Goal: Task Accomplishment & Management: Manage account settings

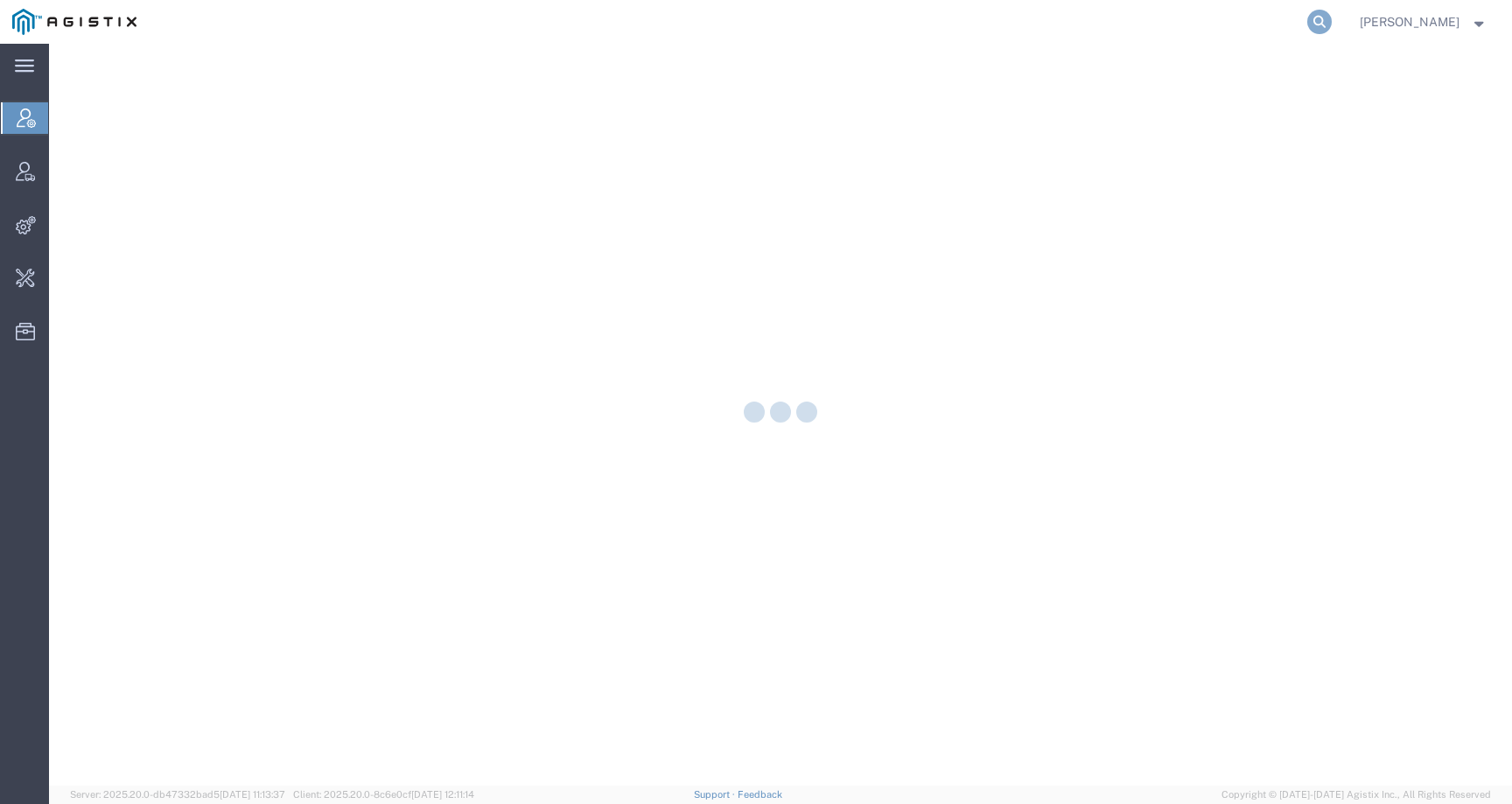
click at [1332, 14] on icon at bounding box center [1320, 22] width 25 height 25
click at [1235, 16] on input "search" at bounding box center [1042, 22] width 532 height 42
paste input "57043198"
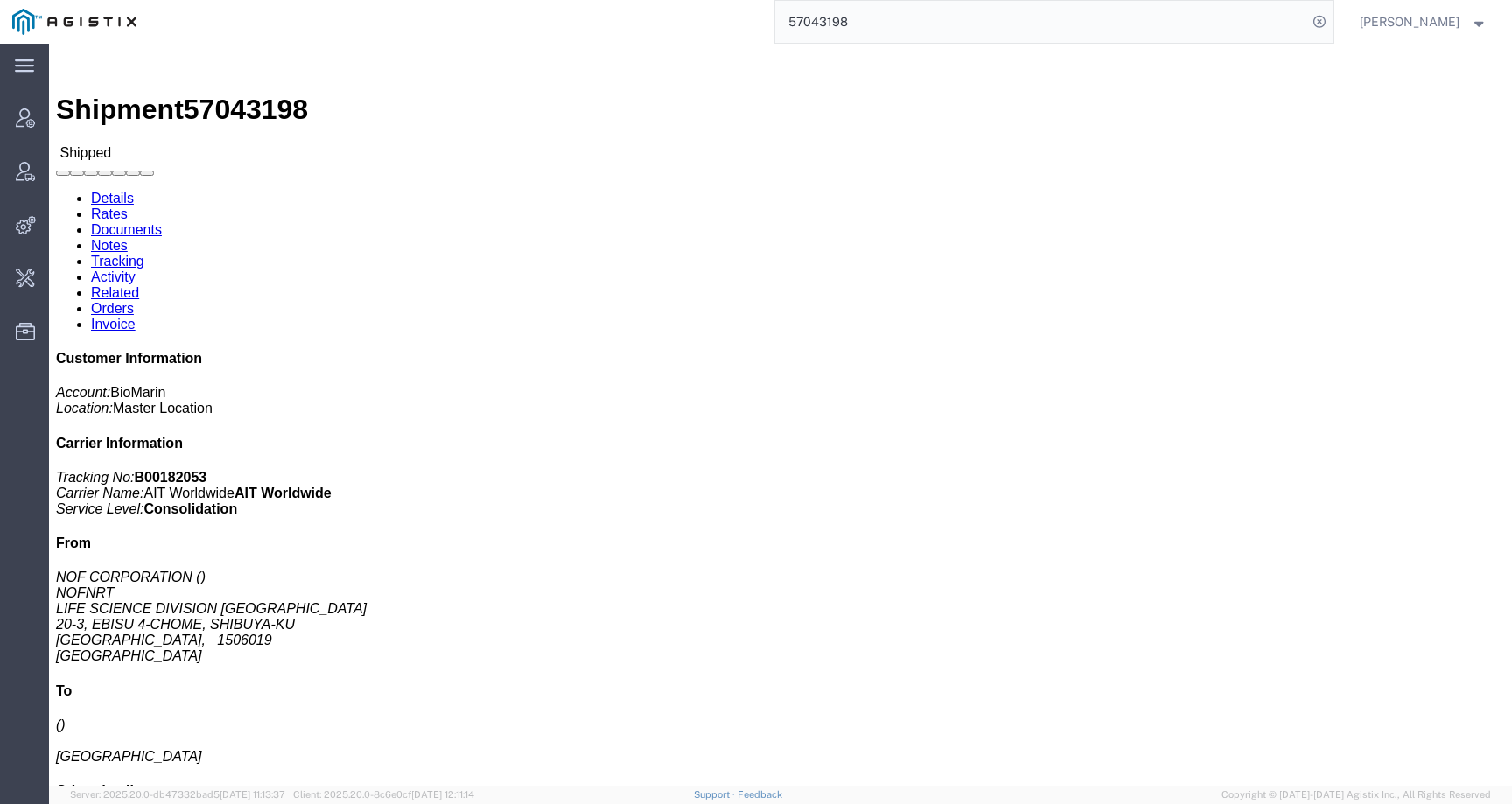
click h3 "SKU"
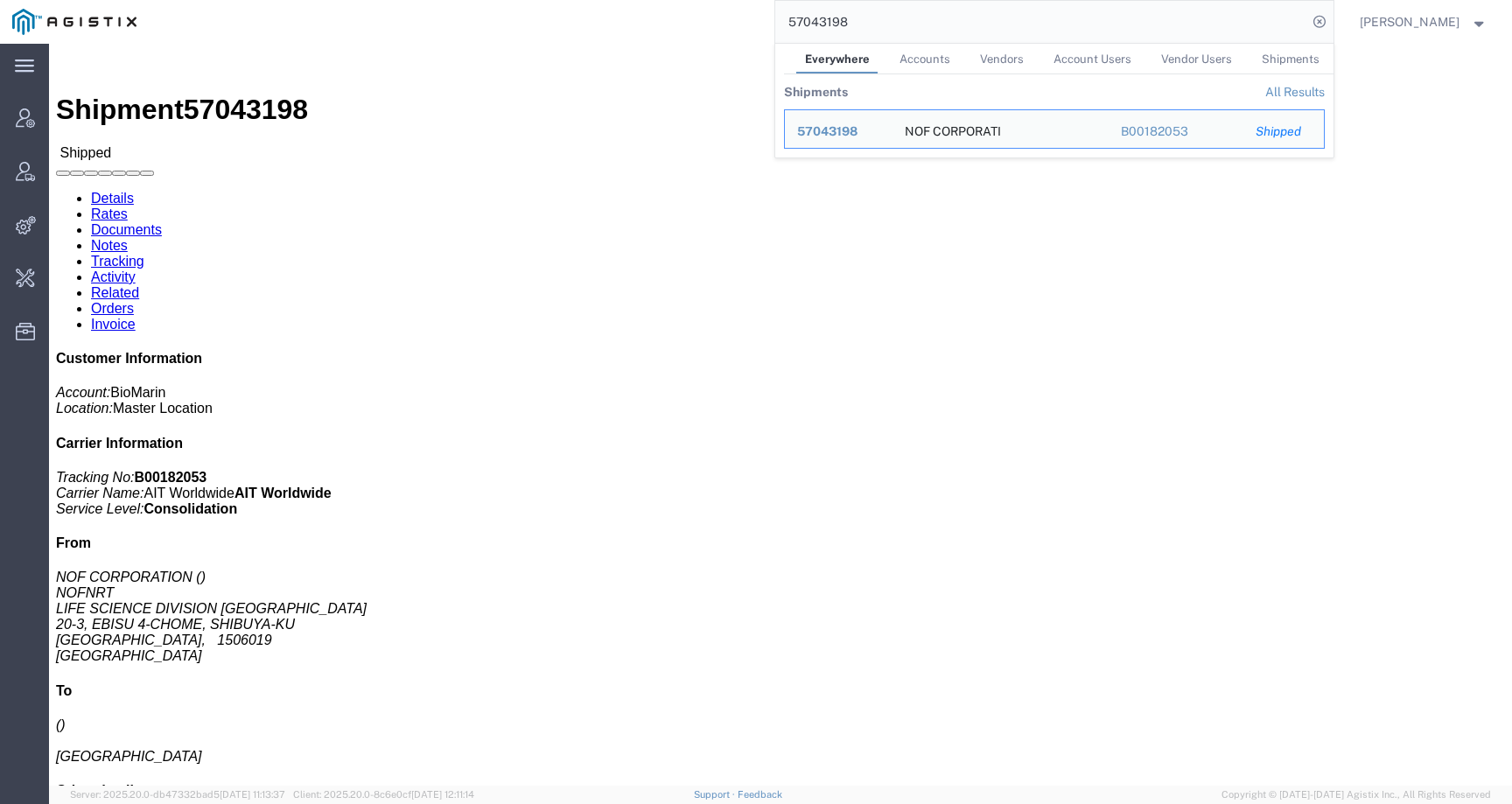
drag, startPoint x: 886, startPoint y: 15, endPoint x: 756, endPoint y: 15, distance: 130.0
click at [756, 15] on div "57043198 Everywhere Accounts Vendors Account Users Vendor Users Shipments Shipm…" at bounding box center [741, 22] width 1185 height 44
paste input "8561"
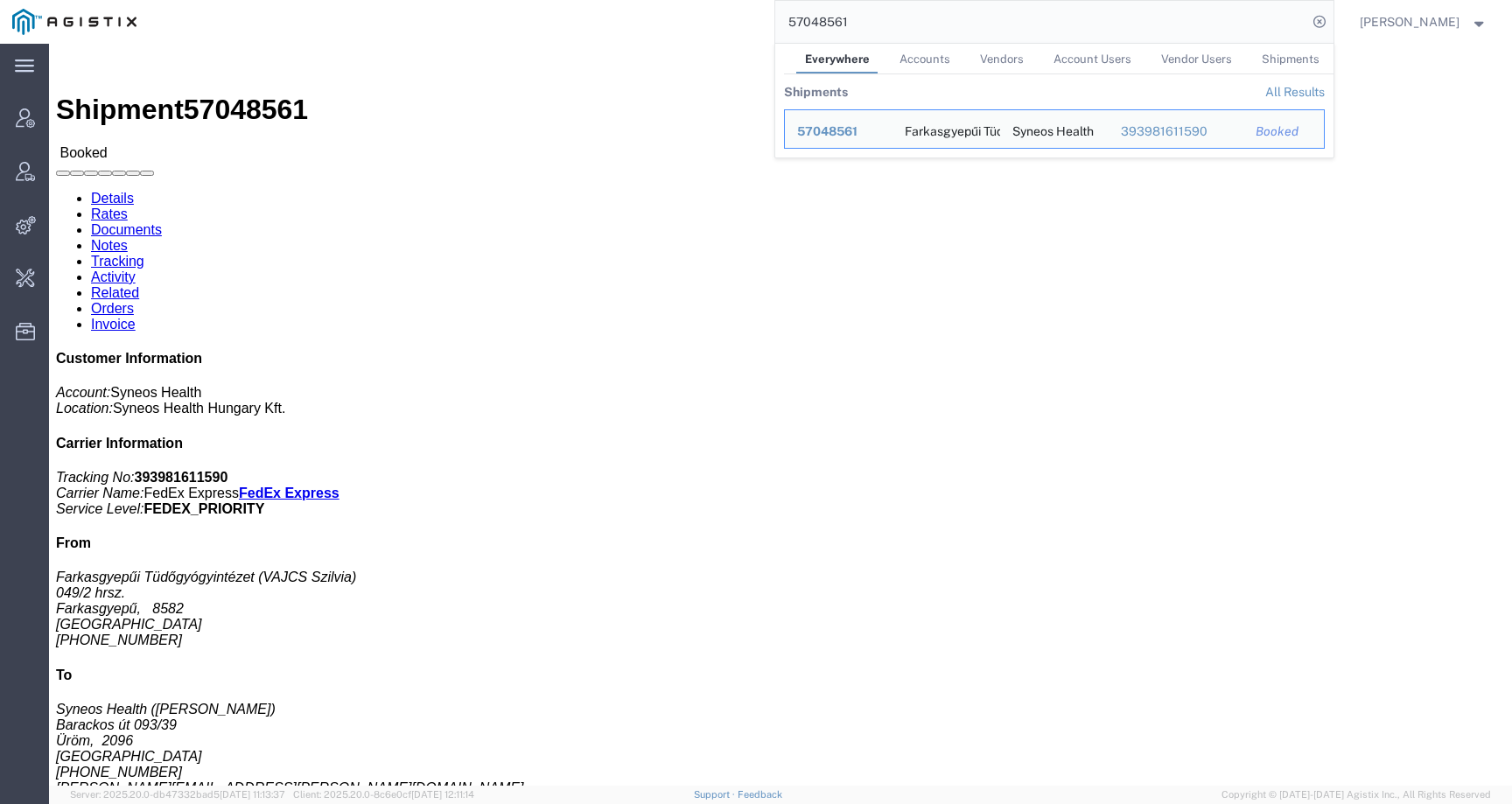
click span "57048561"
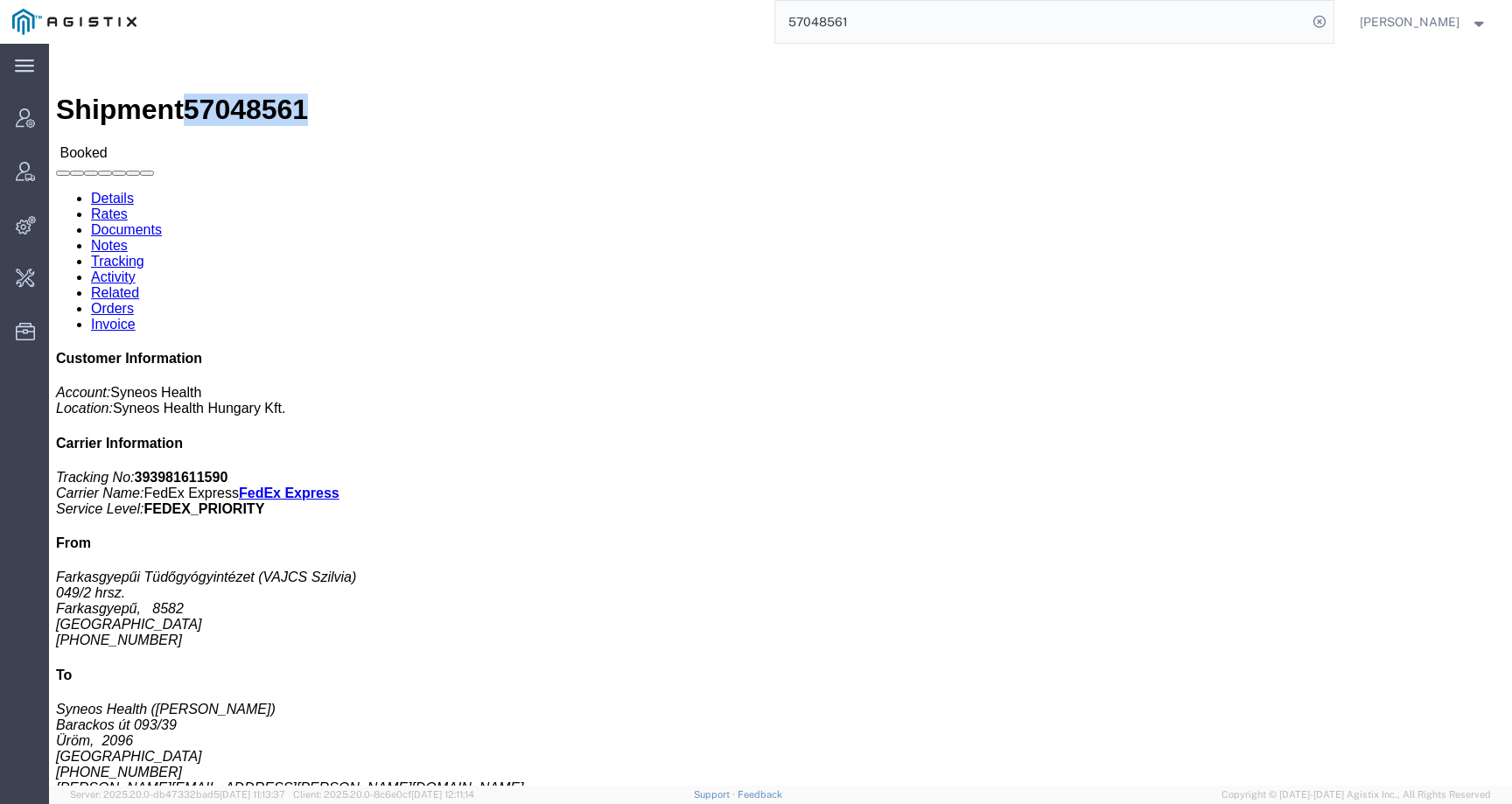
copy span "57048561"
click link "Activity"
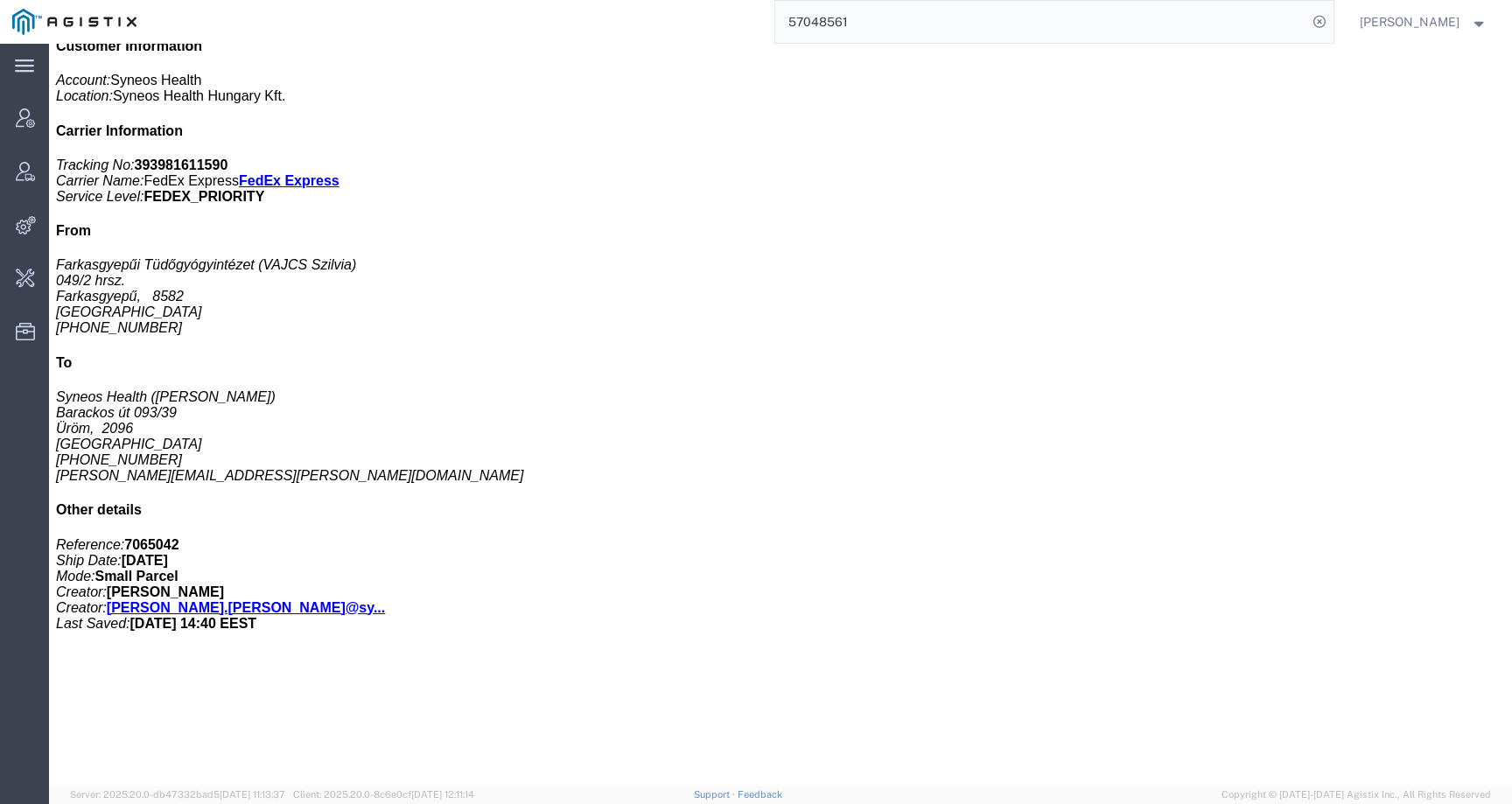
scroll to position [530, 0]
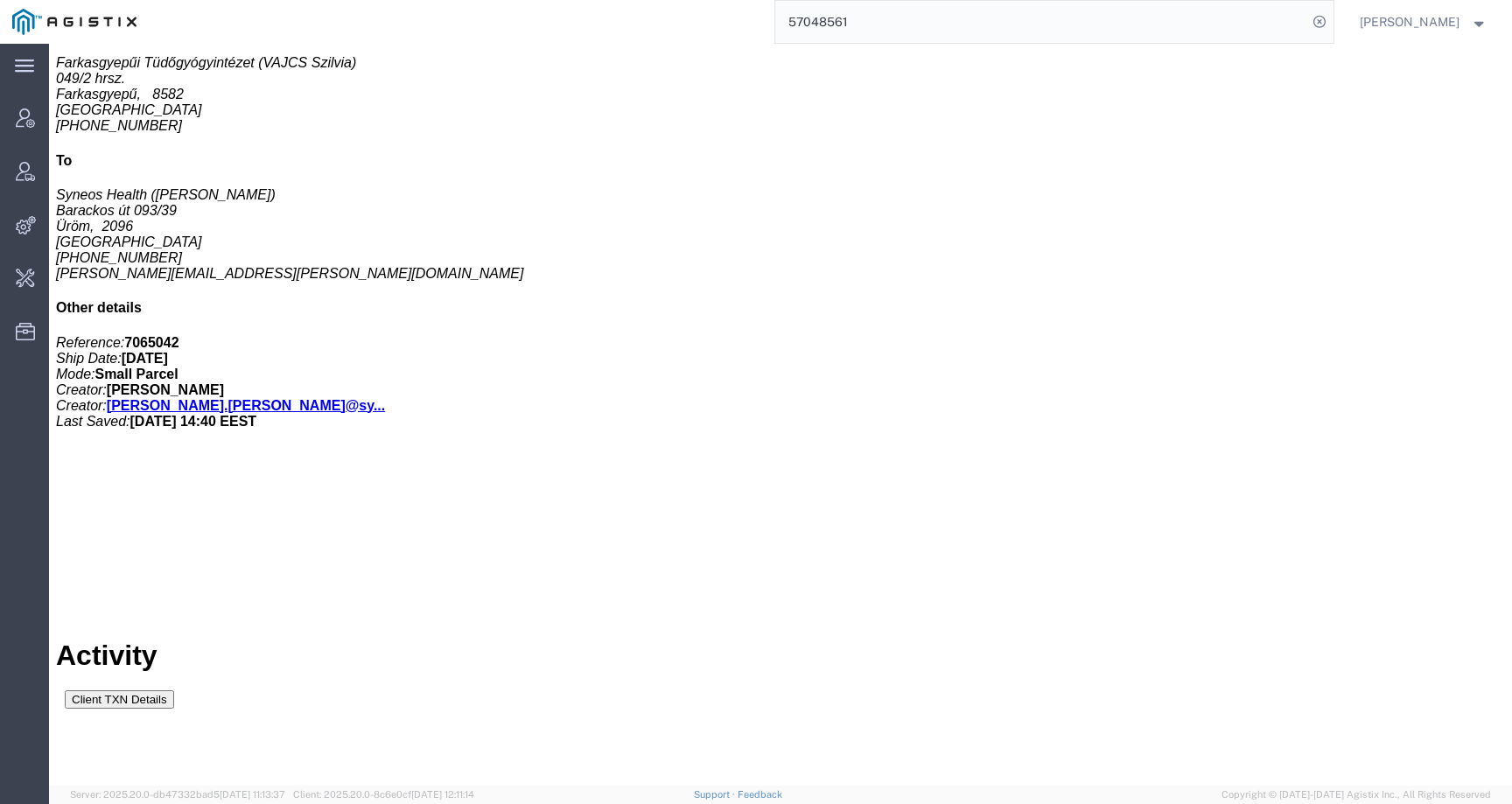
drag, startPoint x: 660, startPoint y: 652, endPoint x: 924, endPoint y: 654, distance: 264.0
copy tr "Alexandra Molnar alexandra.molnar@syneoshealth.com"
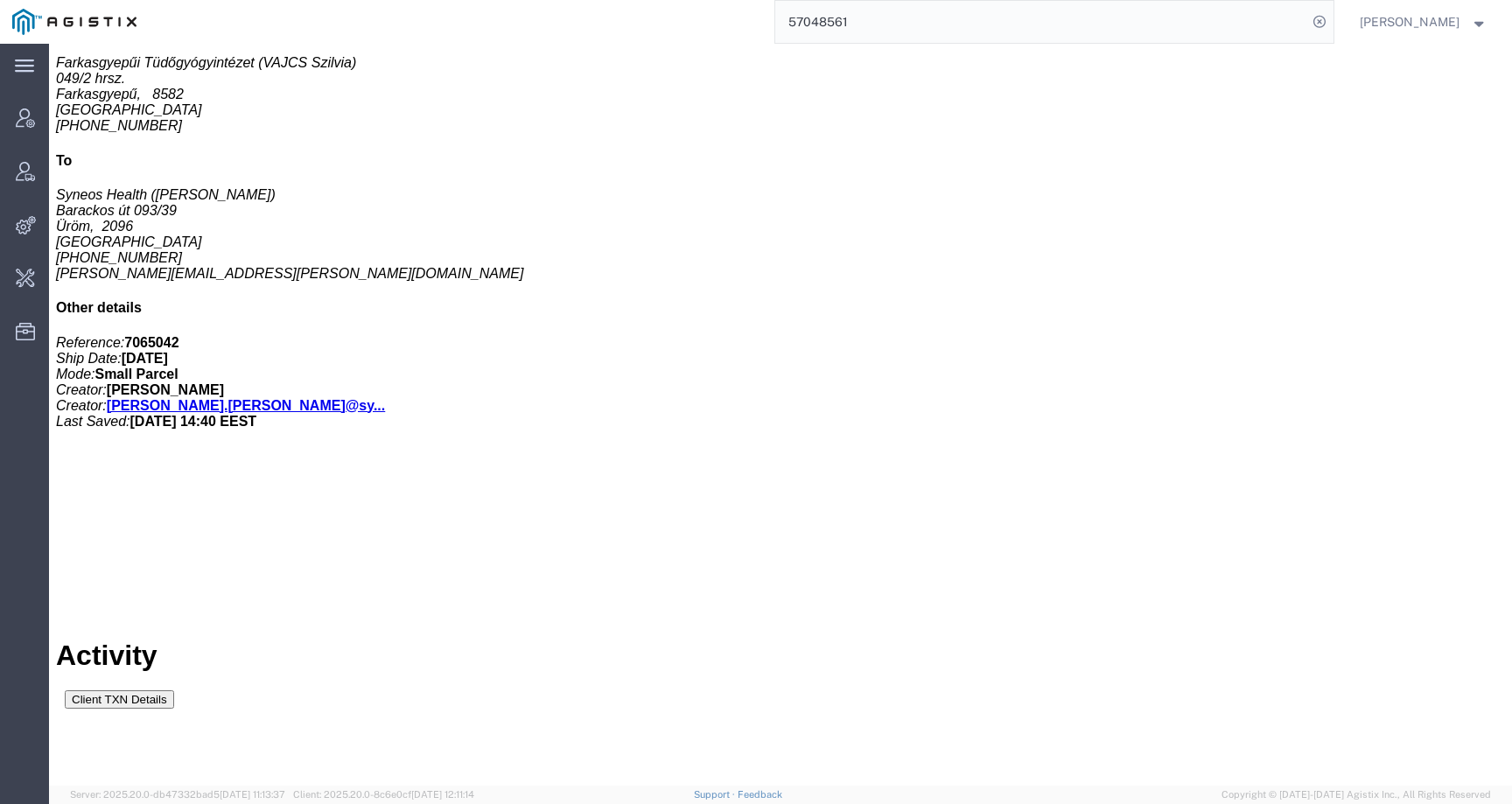
copy td "Alexandra"
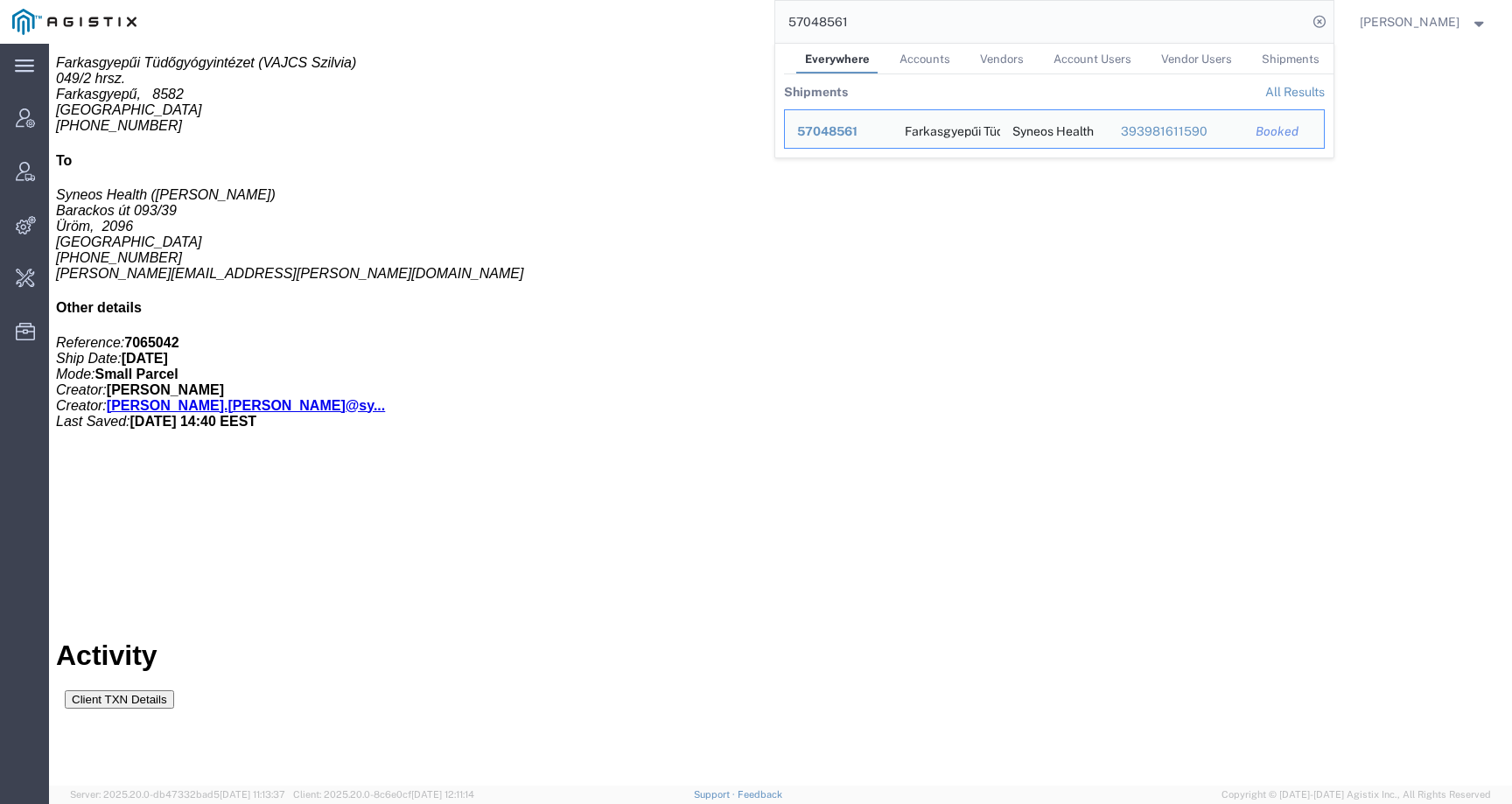
drag, startPoint x: 899, startPoint y: 22, endPoint x: 777, endPoint y: 22, distance: 122.0
click at [777, 22] on div "57048561 Everywhere Accounts Vendors Account Users Vendor Users Shipments Shipm…" at bounding box center [741, 22] width 1185 height 44
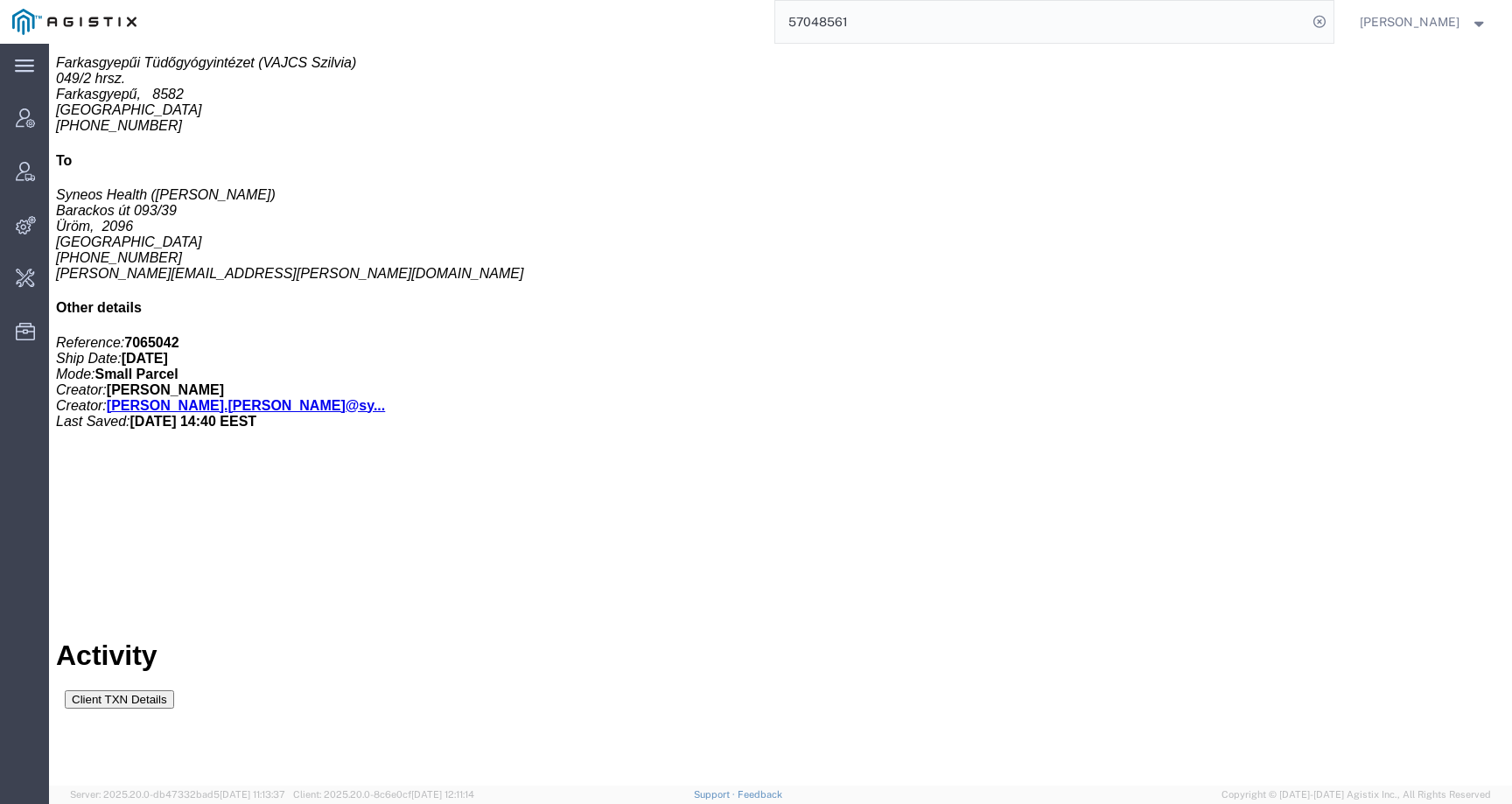
paste input "480"
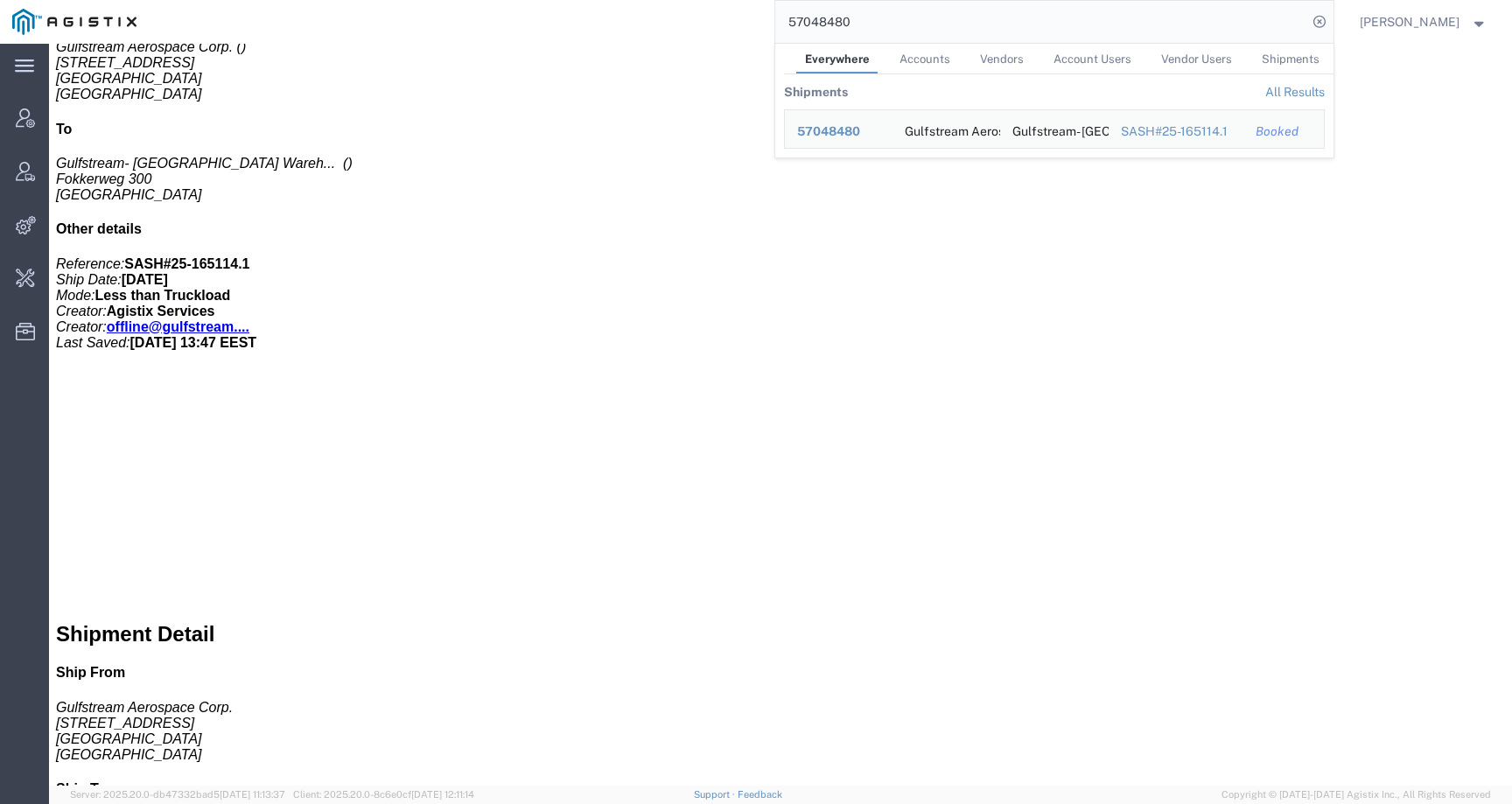
scroll to position [324, 0]
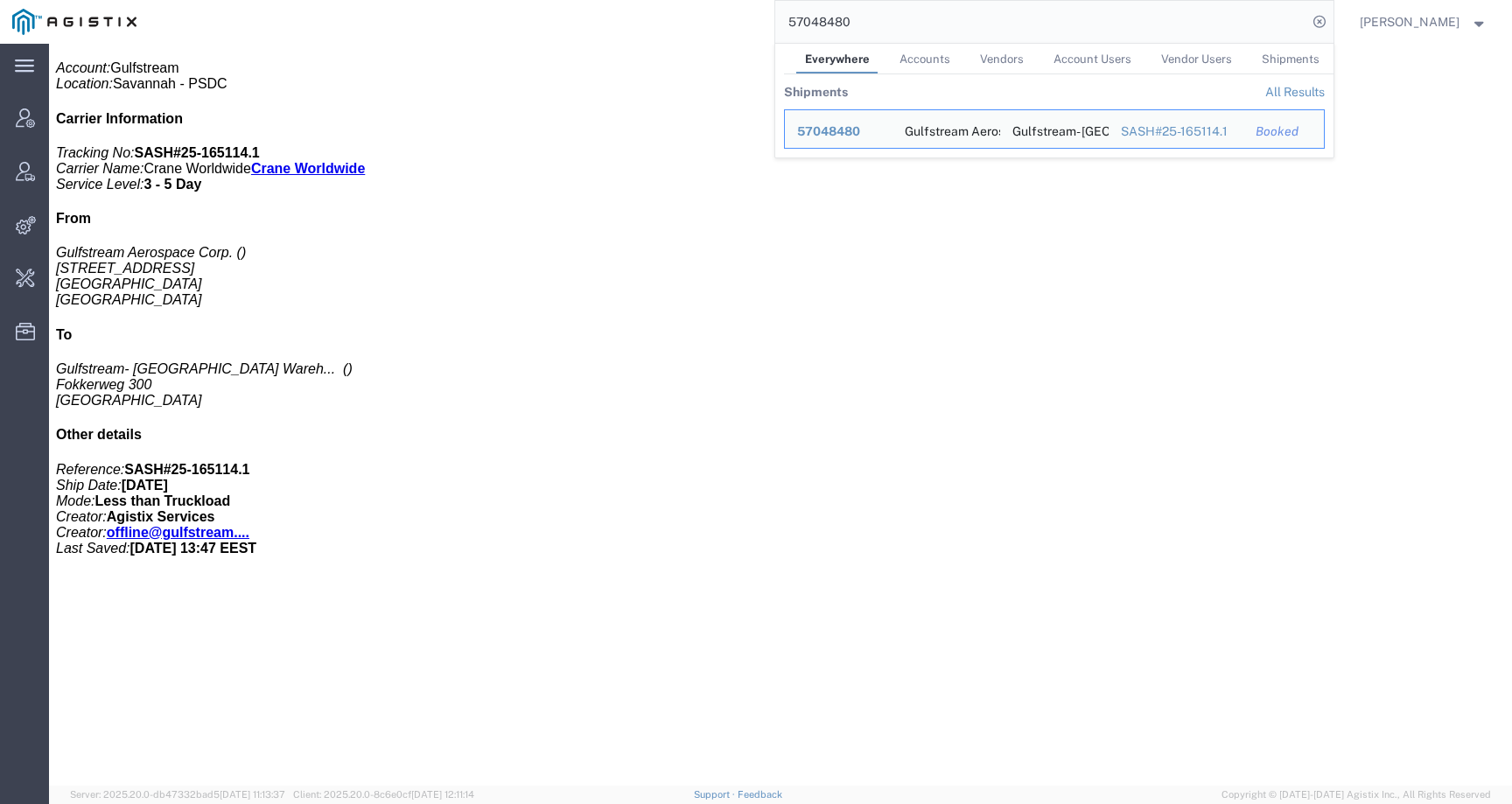
click div "1 Your Packaging Total weight: 4.00 KGS ( dim ) Dimensions: L x W x H IN Device…"
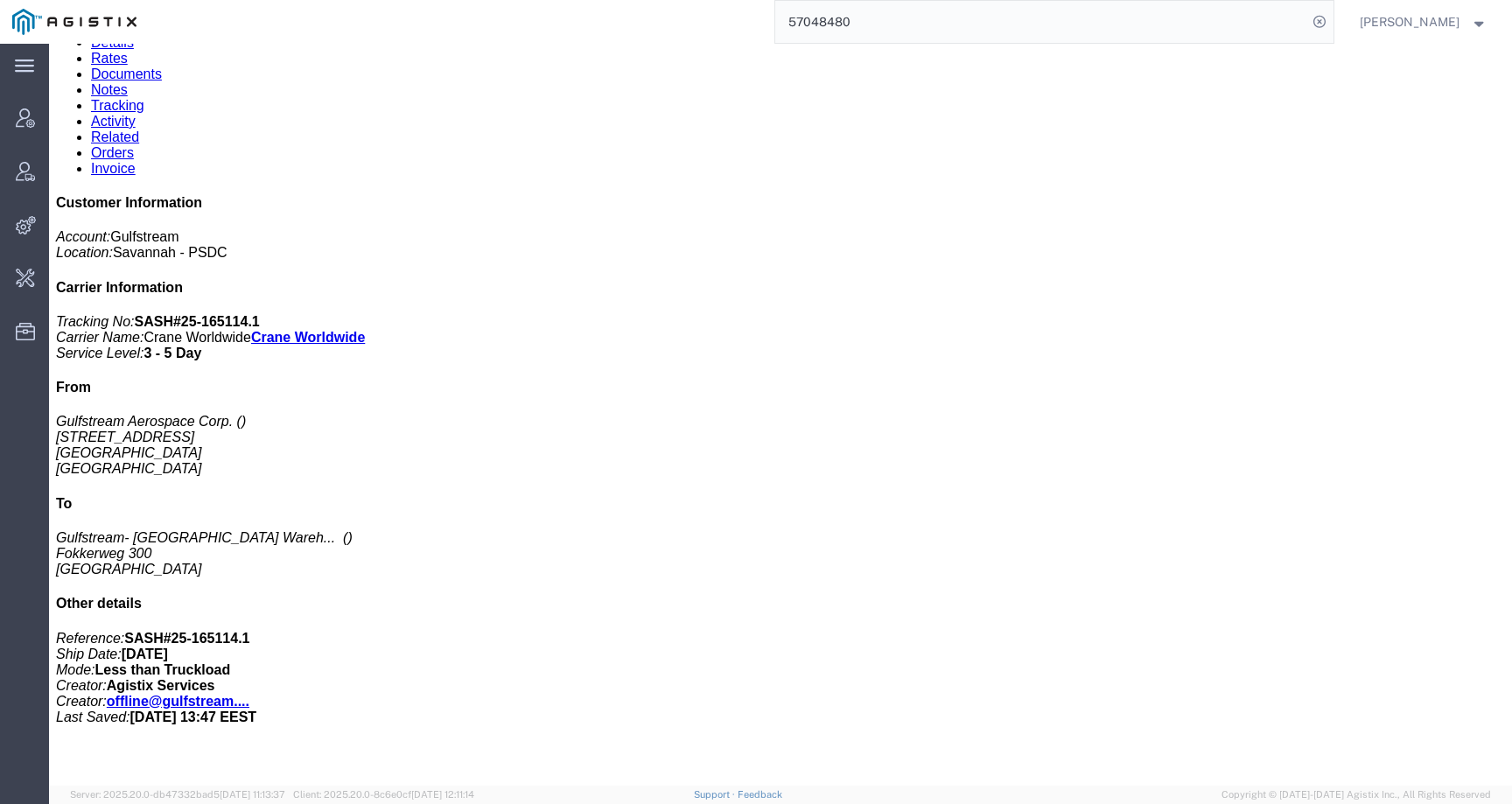
scroll to position [0, 0]
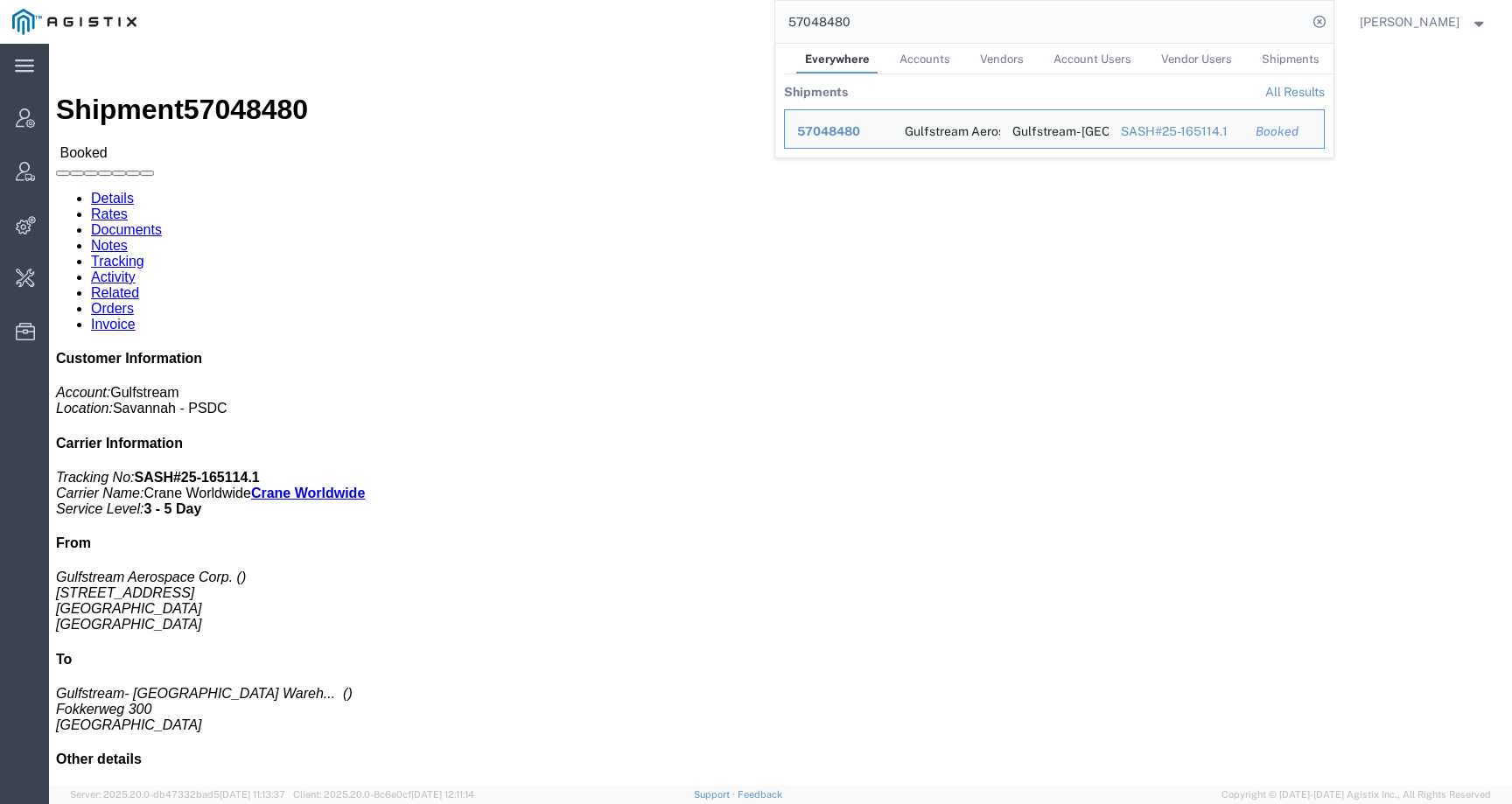
drag, startPoint x: 931, startPoint y: 27, endPoint x: 746, endPoint y: 28, distance: 185.0
click at [746, 28] on div "57048480 Everywhere Accounts Vendors Account Users Vendor Users Shipments Shipm…" at bounding box center [741, 22] width 1185 height 44
paste input "[EMAIL_ADDRESS][DOMAIN_NAME]"
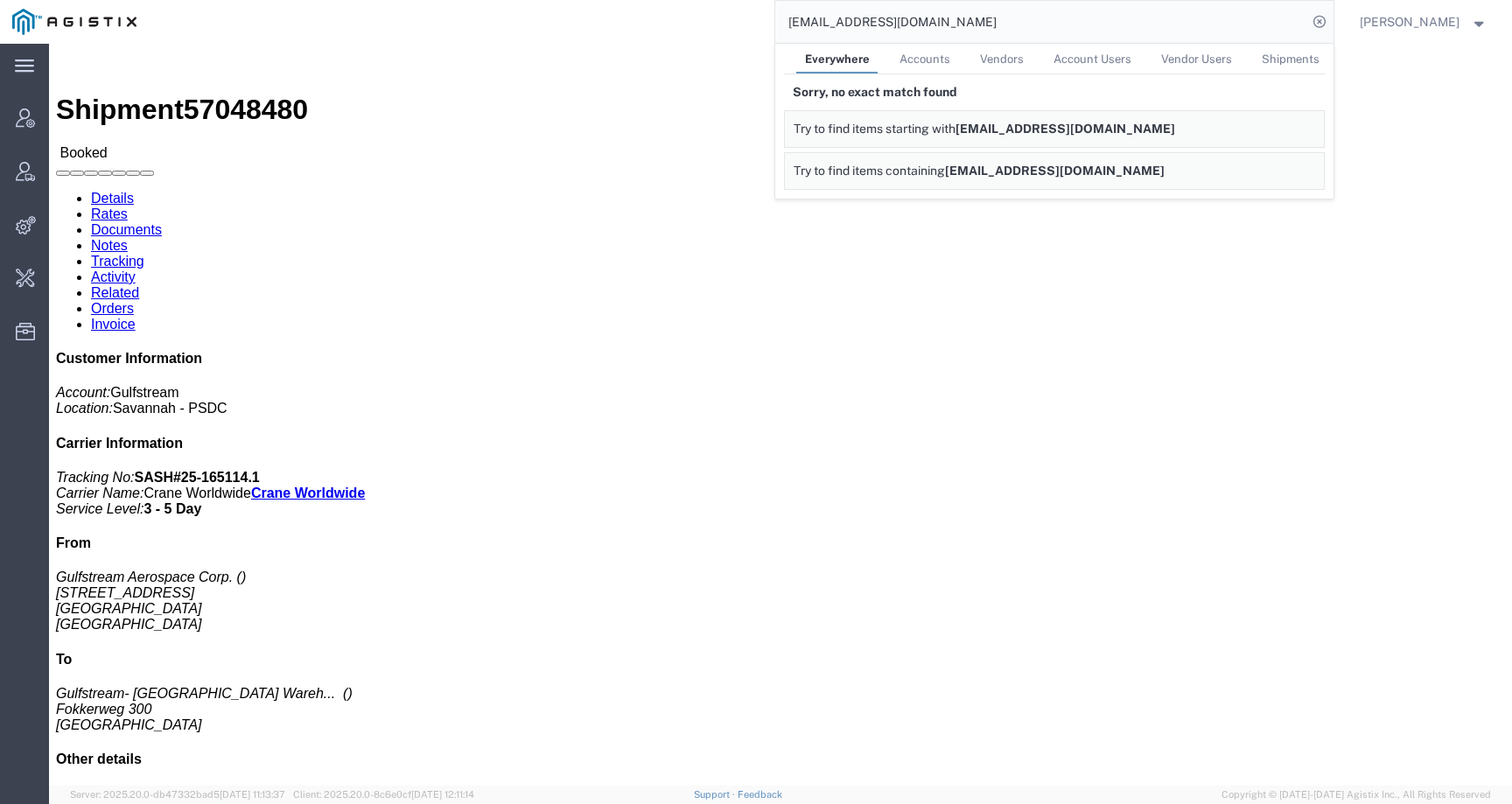
drag, startPoint x: 967, startPoint y: 27, endPoint x: 739, endPoint y: 24, distance: 228.0
click at [739, 25] on div "japeloquin@lkqcorp.com Everywhere Accounts Vendors Account Users Vendor Users S…" at bounding box center [741, 22] width 1185 height 44
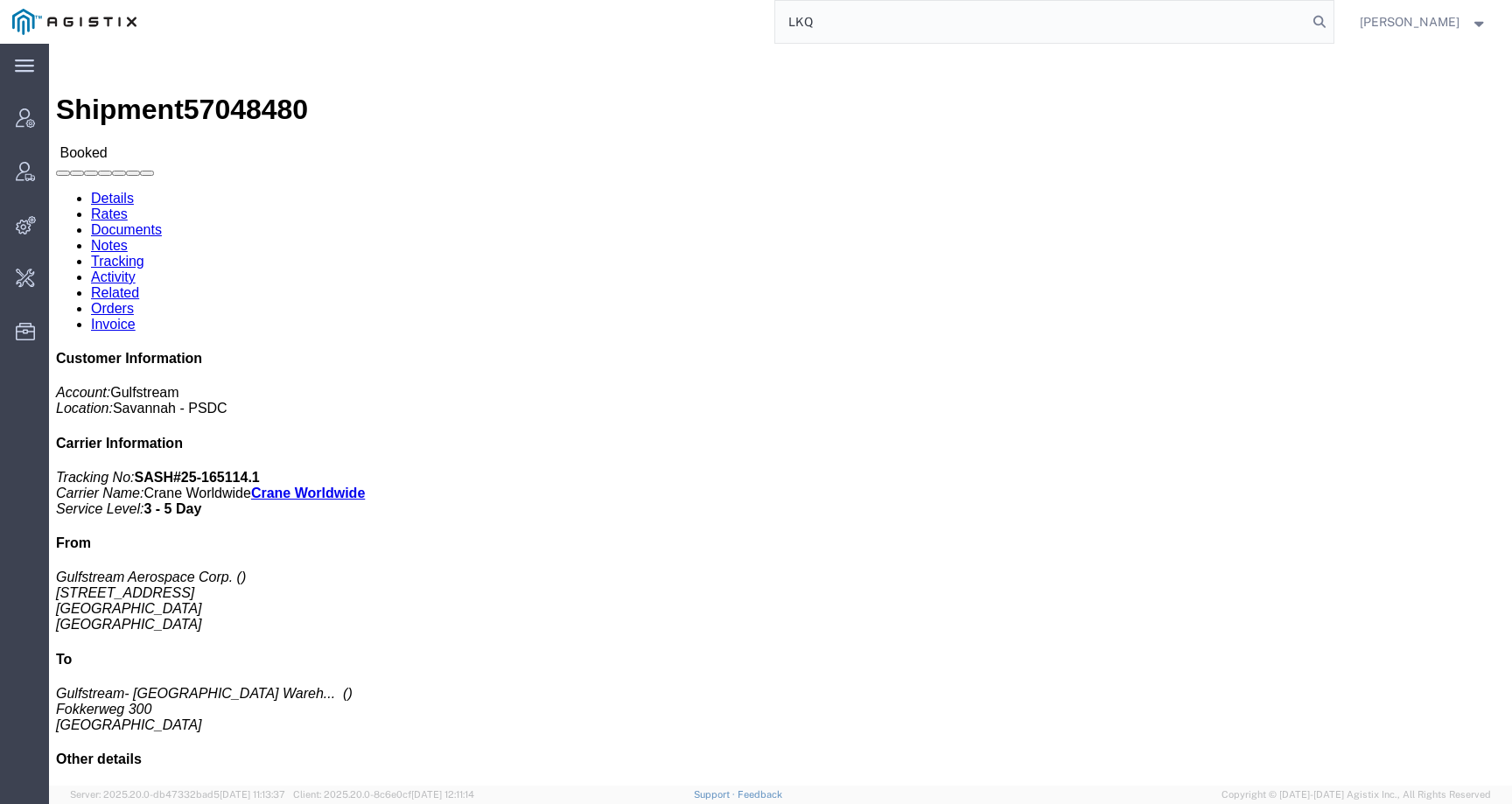
type input "LKQ"
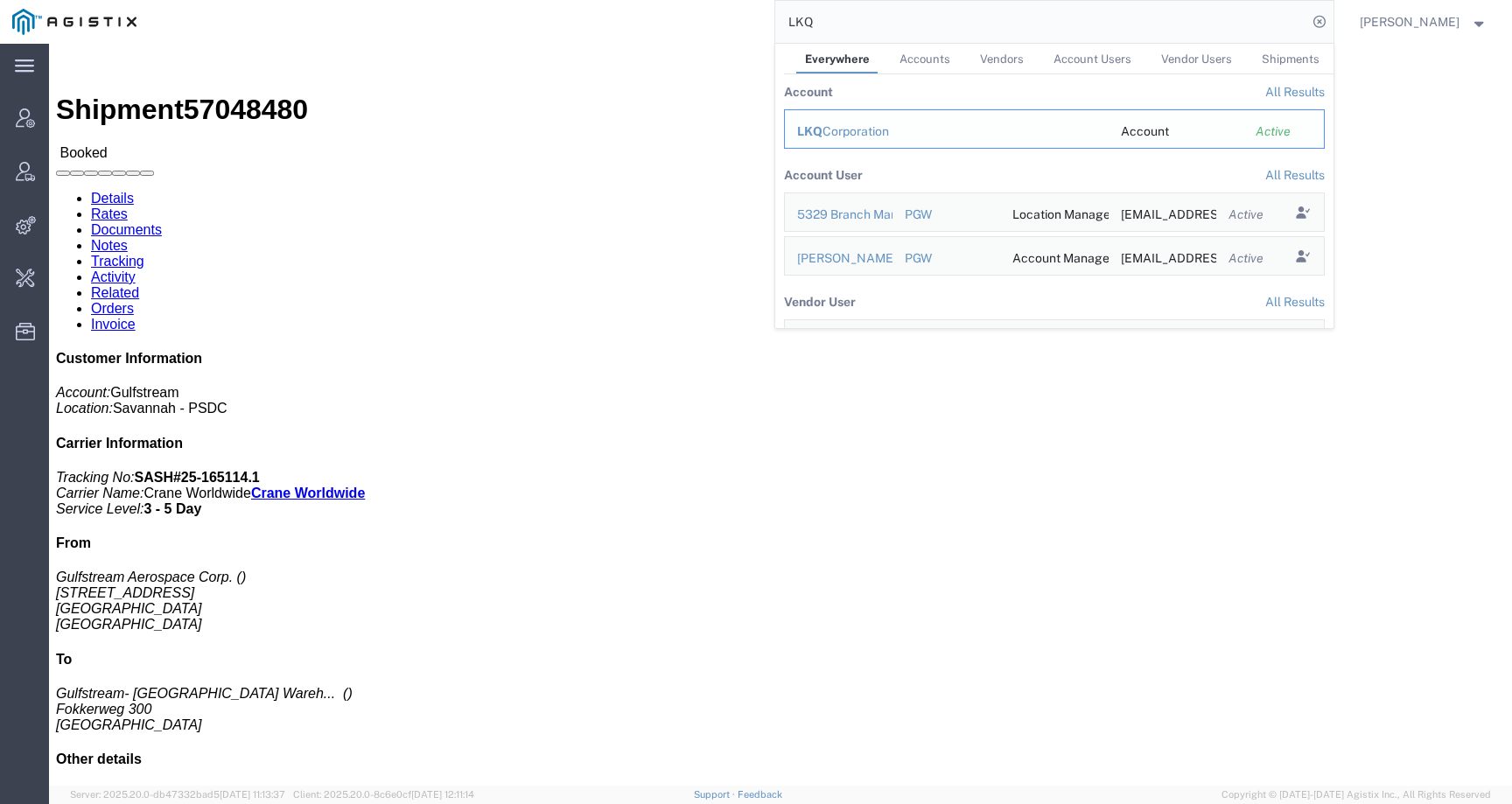
click at [874, 140] on div "LKQ Corporation" at bounding box center [947, 131] width 300 height 18
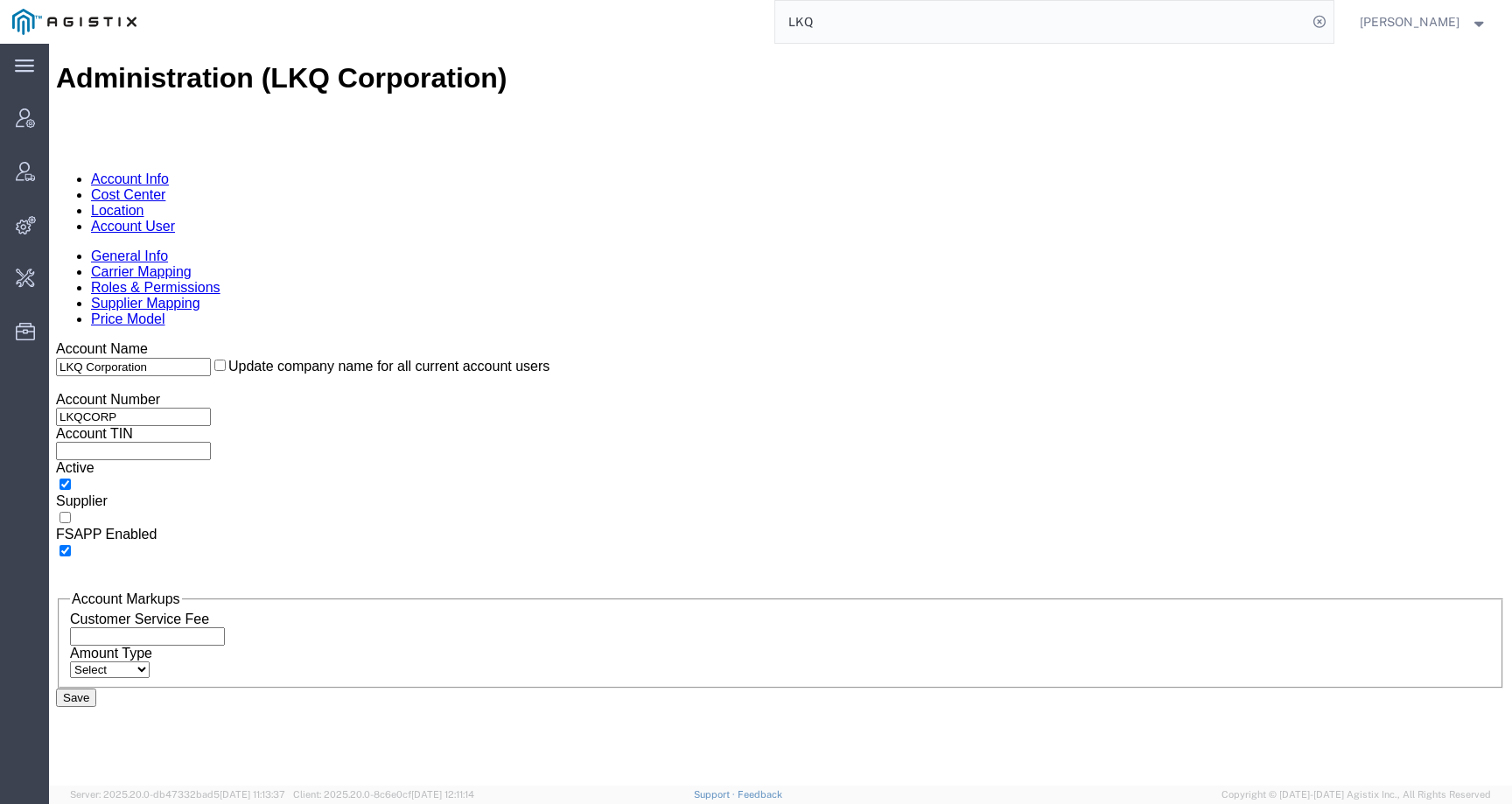
click at [144, 202] on link "Location" at bounding box center [118, 209] width 54 height 14
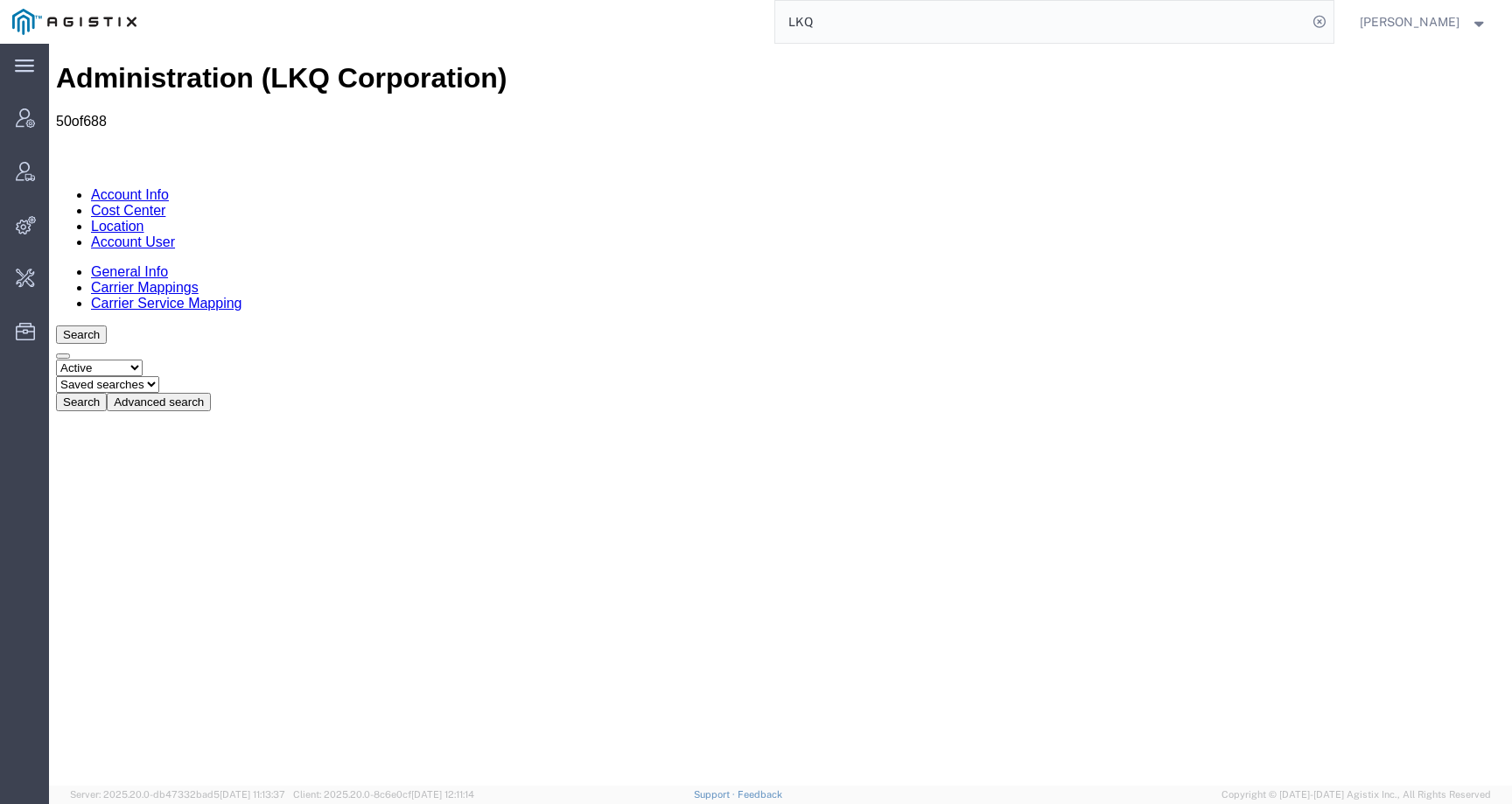
click at [211, 392] on button "Advanced search" at bounding box center [158, 401] width 104 height 18
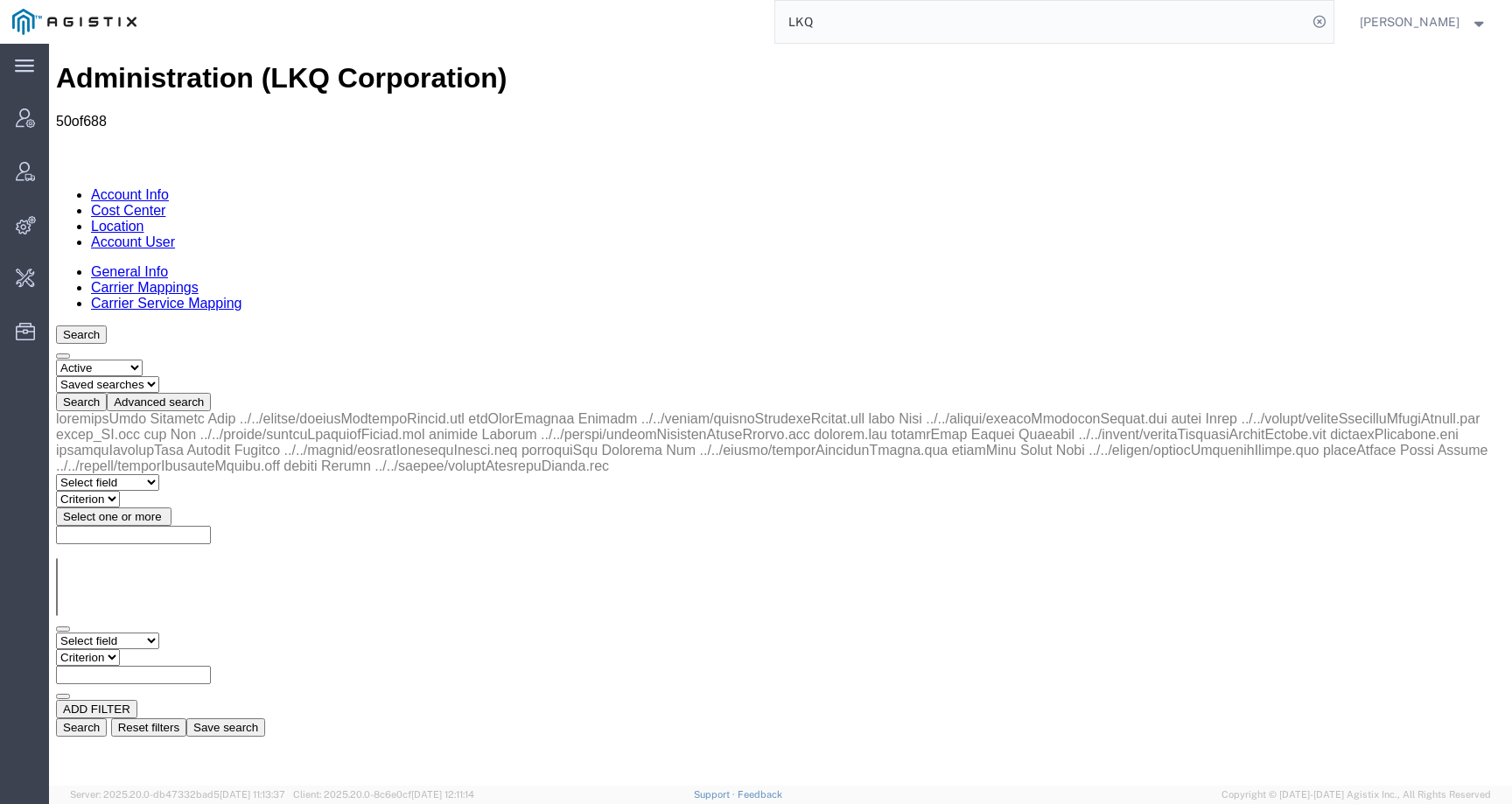
click at [159, 632] on select "Select field Address [GEOGRAPHIC_DATA] Location Name Location Num Master Locati…" at bounding box center [108, 640] width 104 height 16
select select "locationName"
click at [56, 632] on select "Select field Address [GEOGRAPHIC_DATA] Location Name Location Num Master Locati…" at bounding box center [108, 640] width 104 height 16
click at [161, 649] on select "Criterion contains does not contain is is blank is not blank starts with" at bounding box center [108, 656] width 105 height 16
select select "contains"
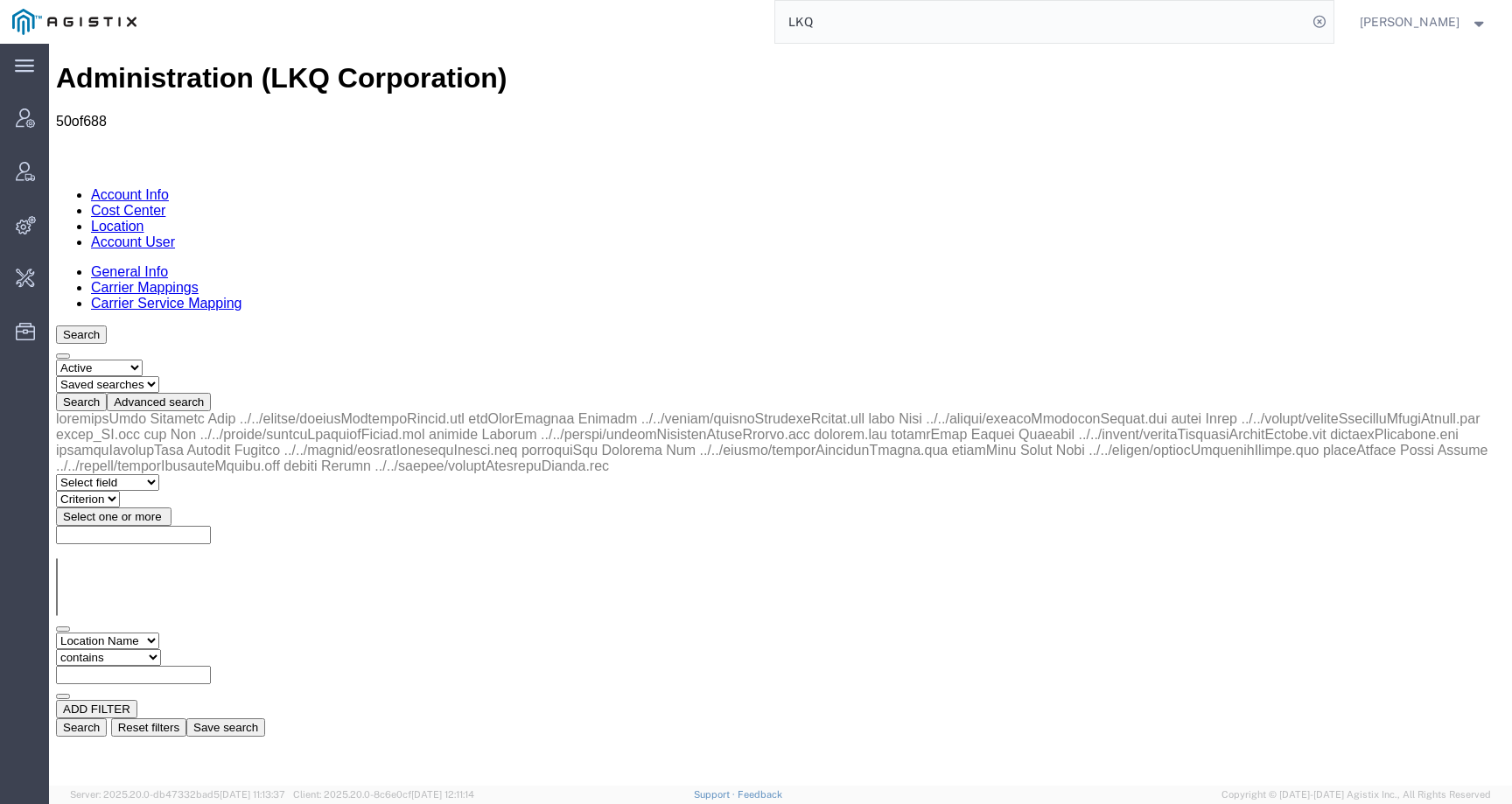
click at [161, 649] on select "Criterion contains does not contain is is blank is not blank starts with" at bounding box center [108, 656] width 105 height 16
paste input "3197"
type input "3197"
click at [107, 718] on button "Search" at bounding box center [81, 726] width 51 height 18
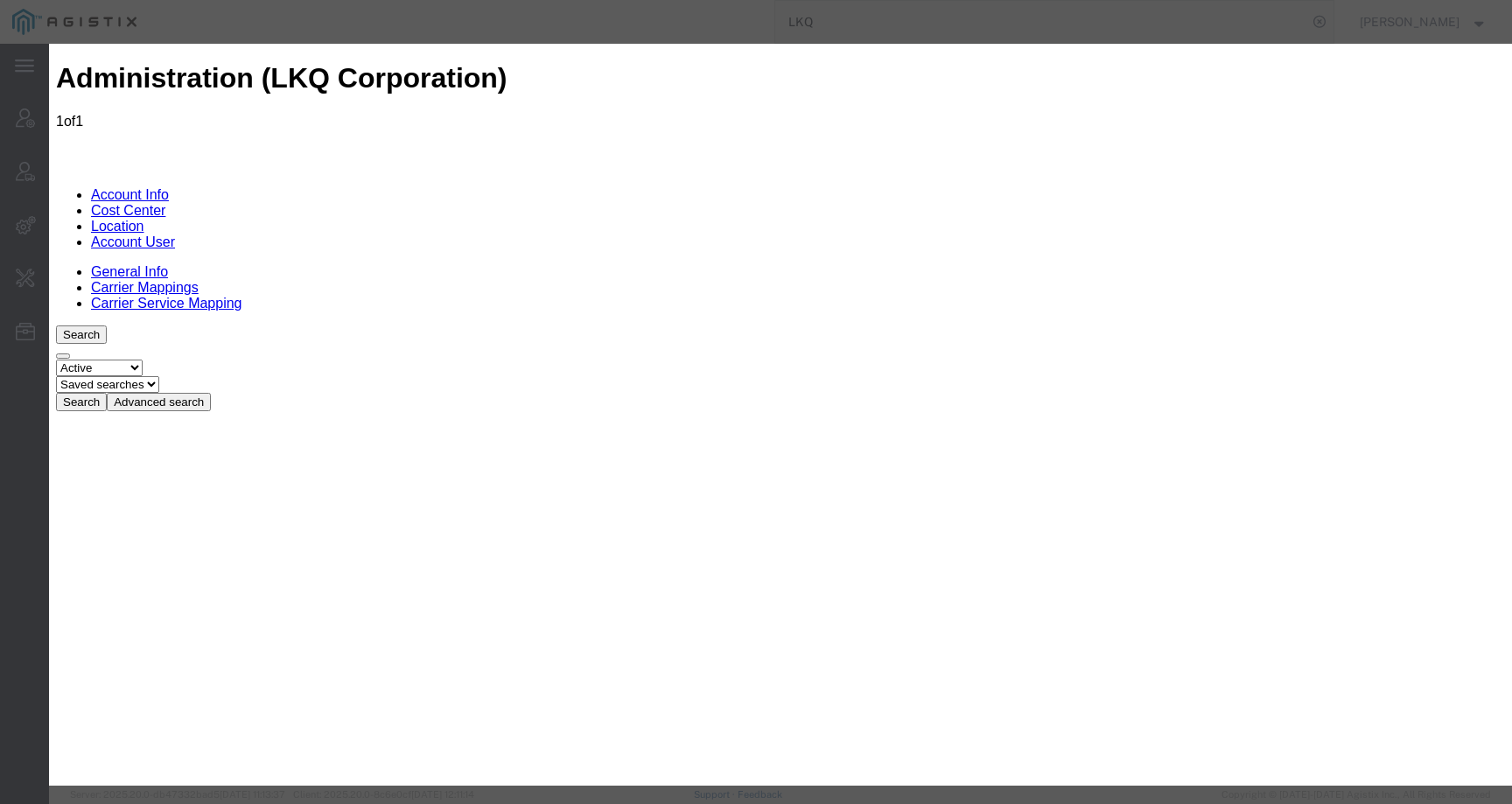
select select "COSTCENTER"
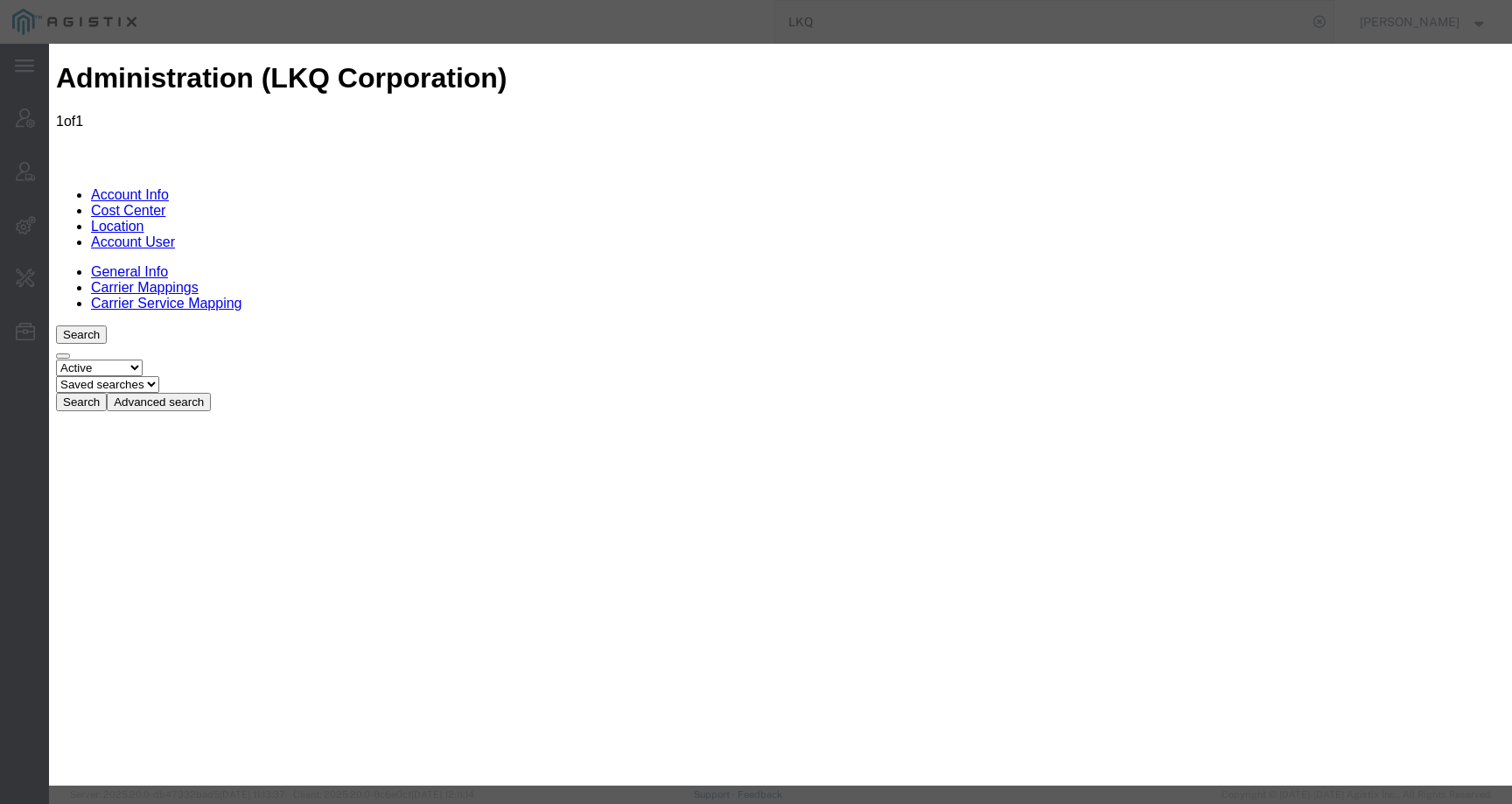
select select "AM"
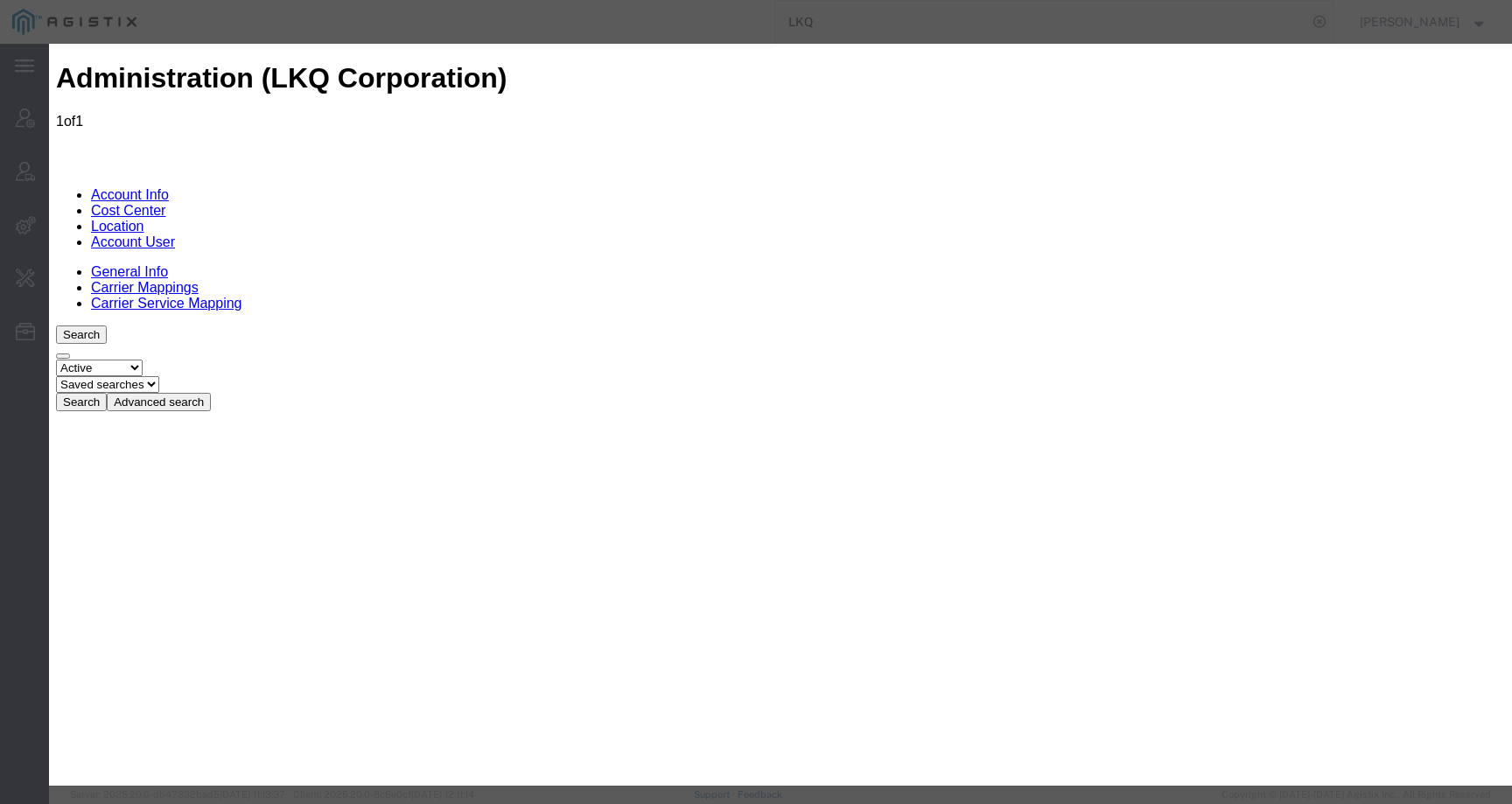
select select "COSTCENTER"
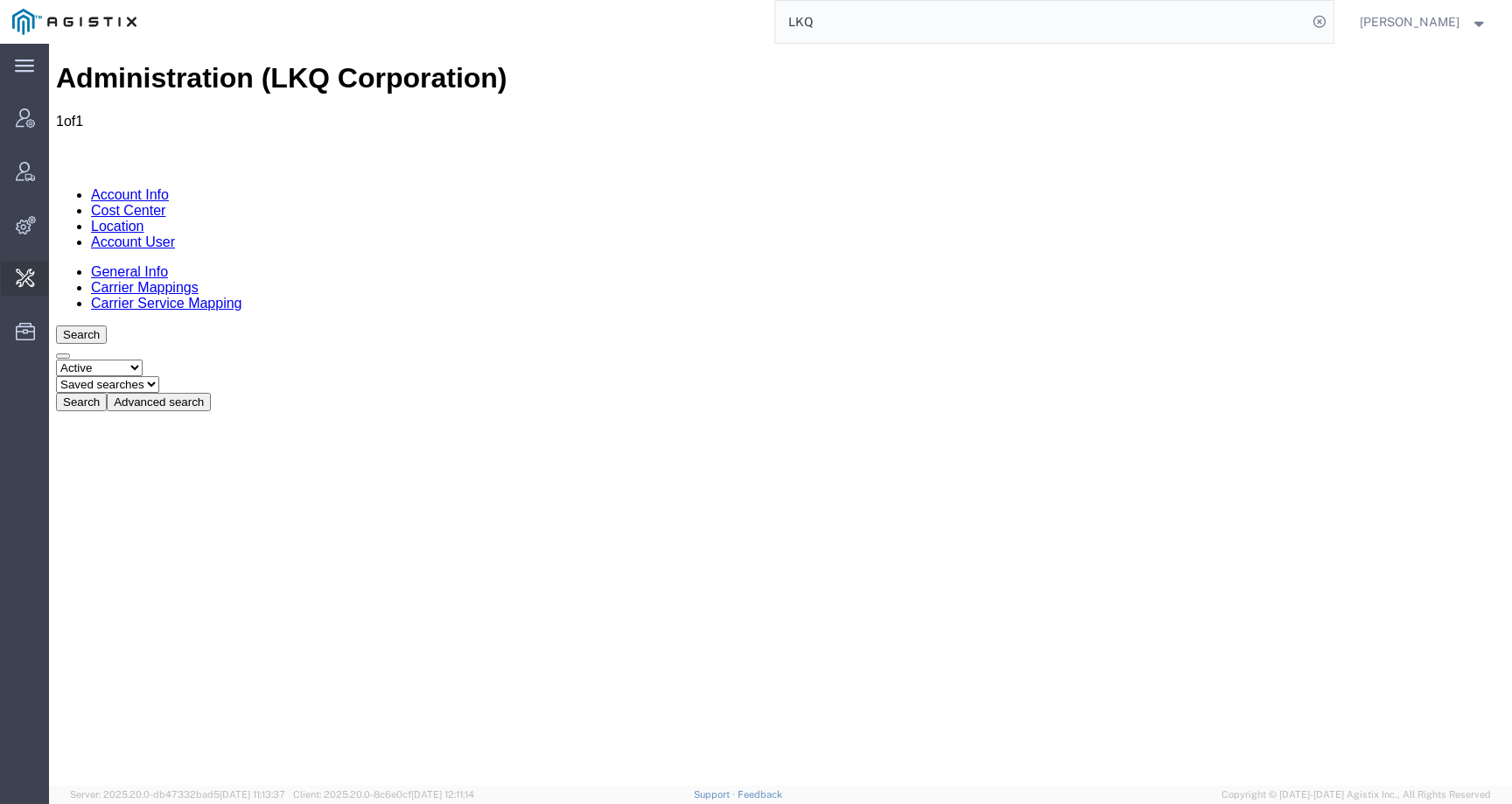
click at [0, 0] on span "Locations grouping" at bounding box center [0, 0] width 0 height 0
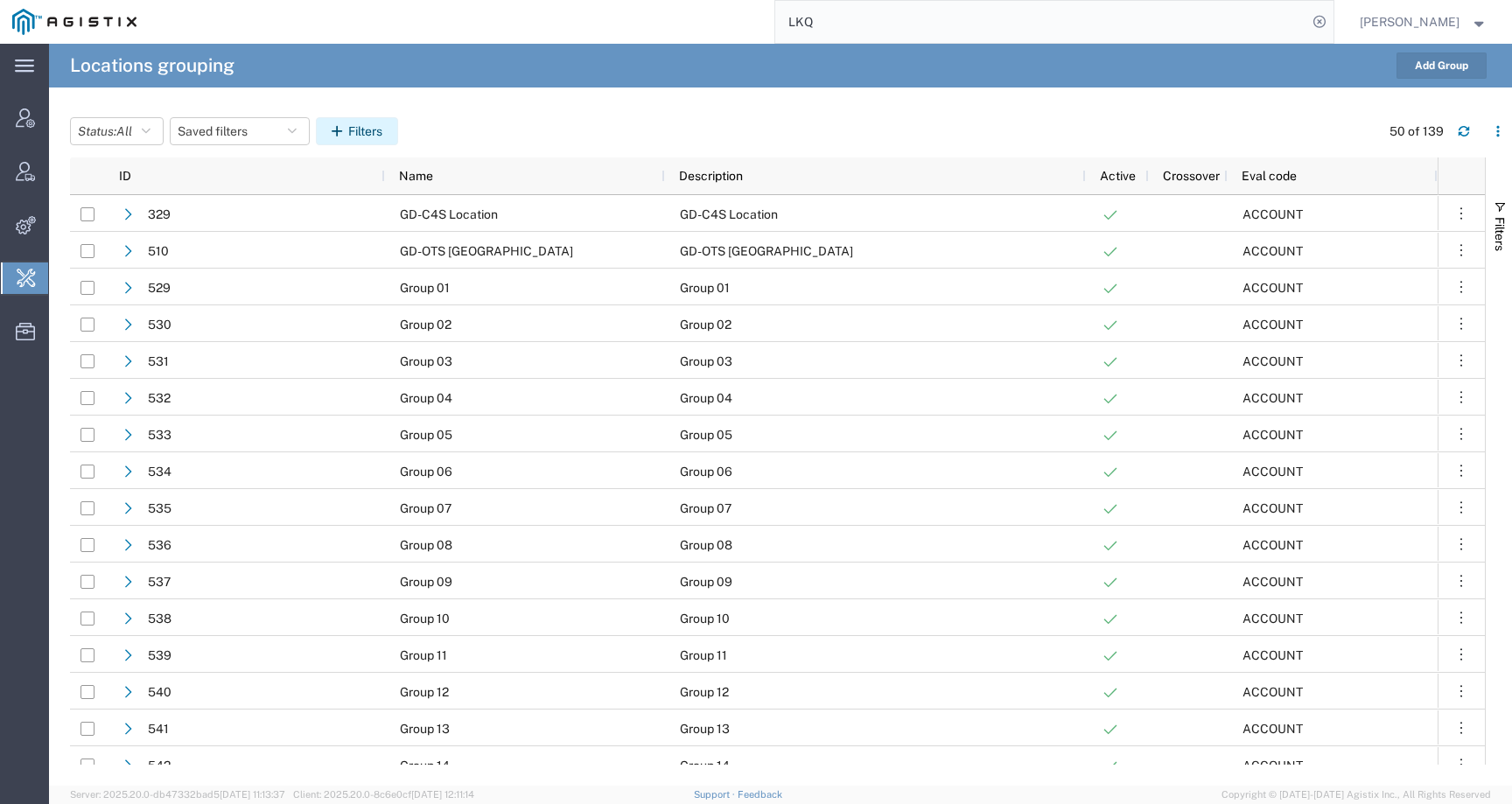
click at [363, 128] on button "Filters" at bounding box center [357, 130] width 83 height 28
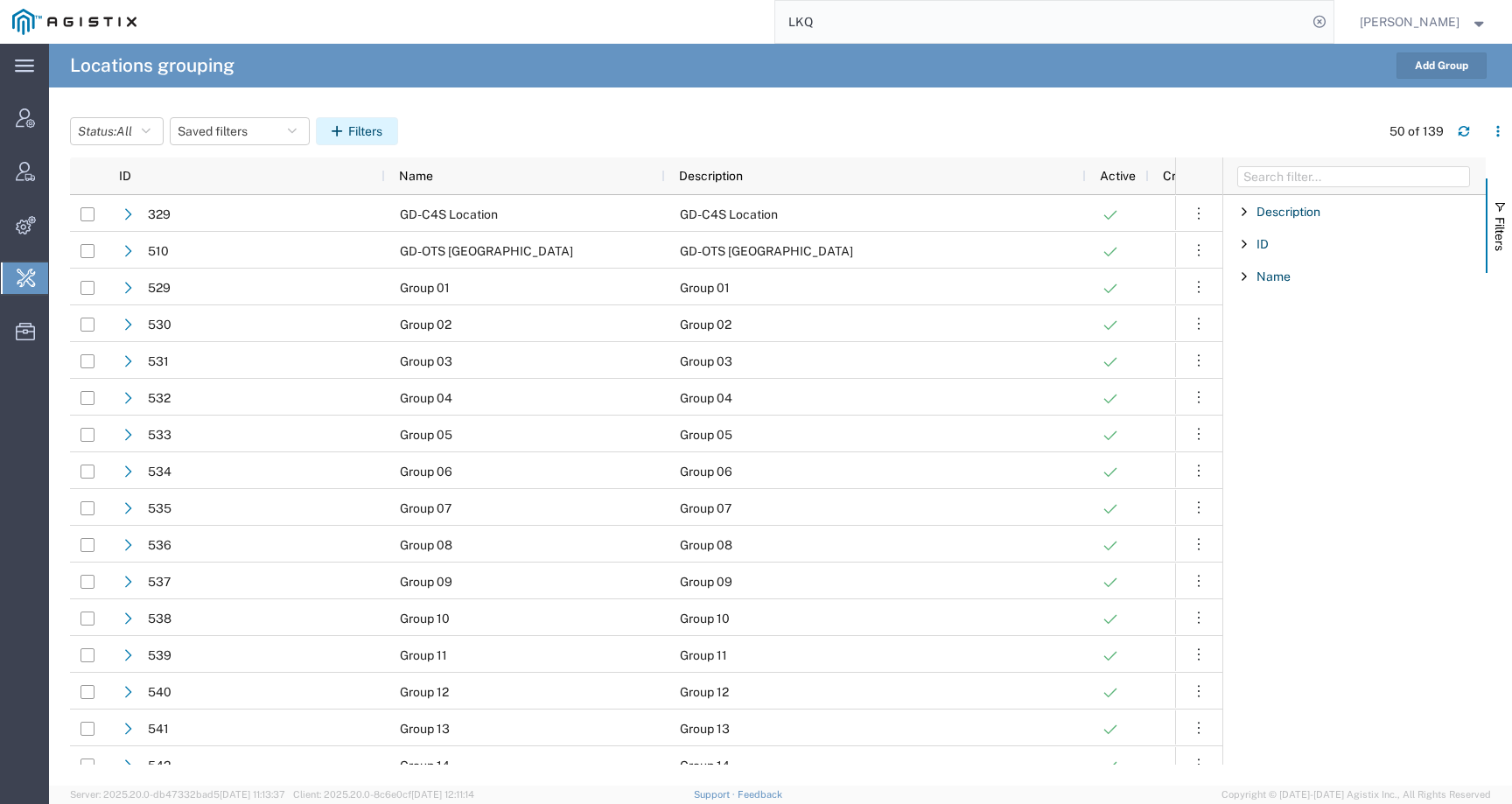
click at [362, 128] on button "Filters" at bounding box center [357, 130] width 83 height 28
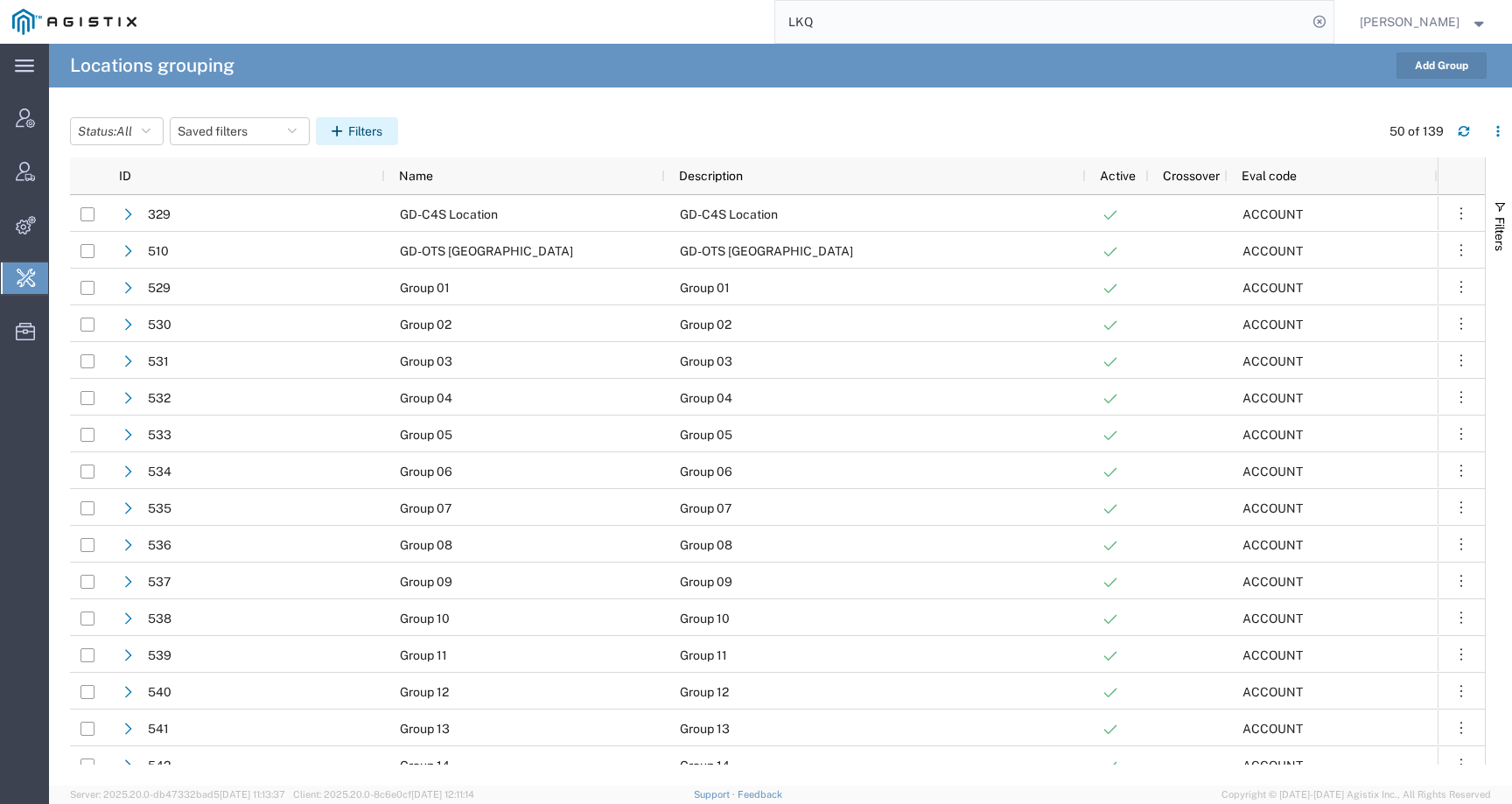
click at [362, 128] on button "Filters" at bounding box center [357, 130] width 83 height 28
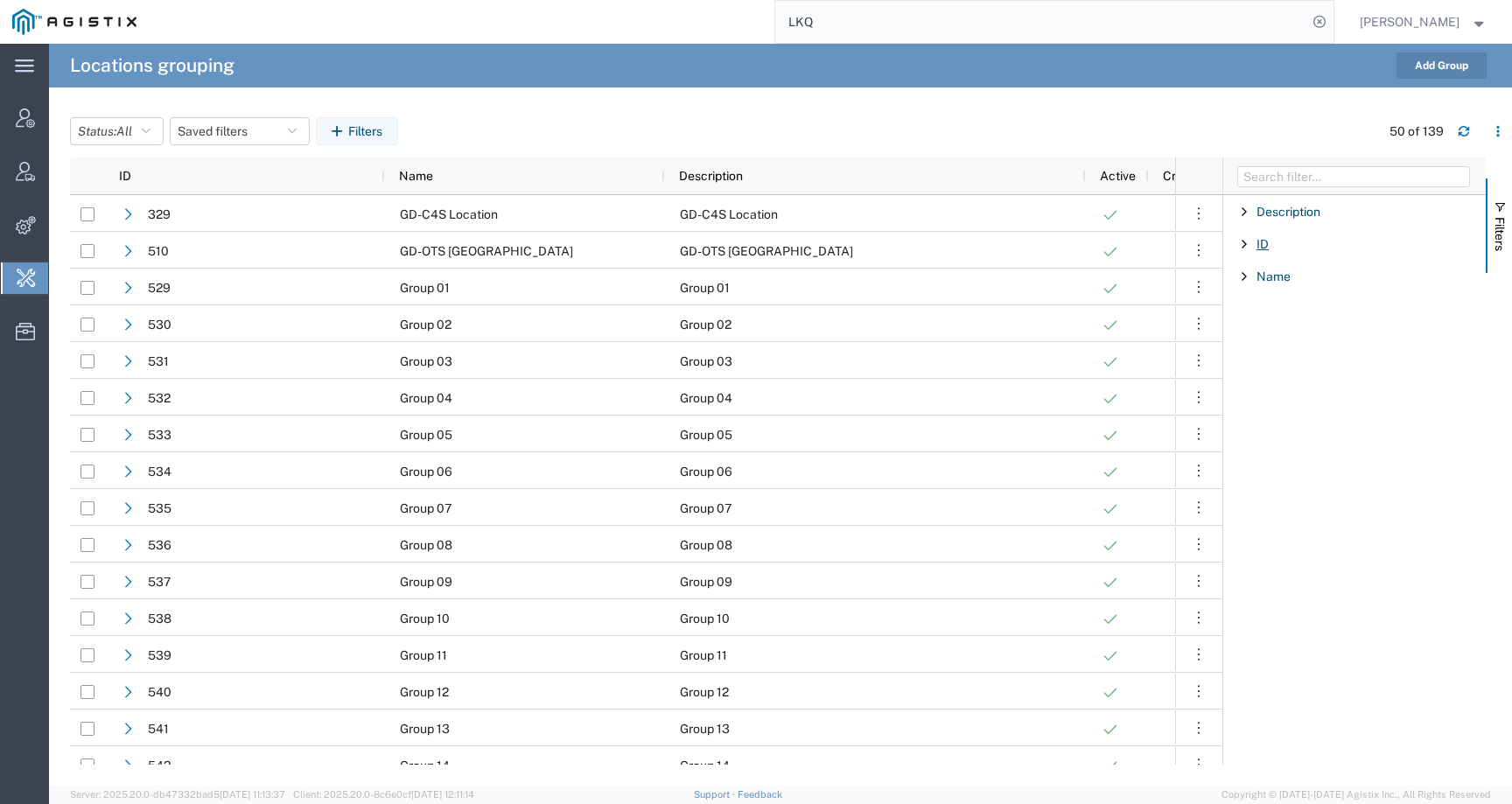
click at [1263, 246] on span "ID" at bounding box center [1262, 244] width 12 height 14
click at [1269, 177] on input "Filter Columns Input" at bounding box center [1354, 177] width 232 height 21
type input "3197"
click at [1362, 179] on input "3197" at bounding box center [1354, 177] width 232 height 21
drag, startPoint x: 1362, startPoint y: 180, endPoint x: 1188, endPoint y: 190, distance: 174.3
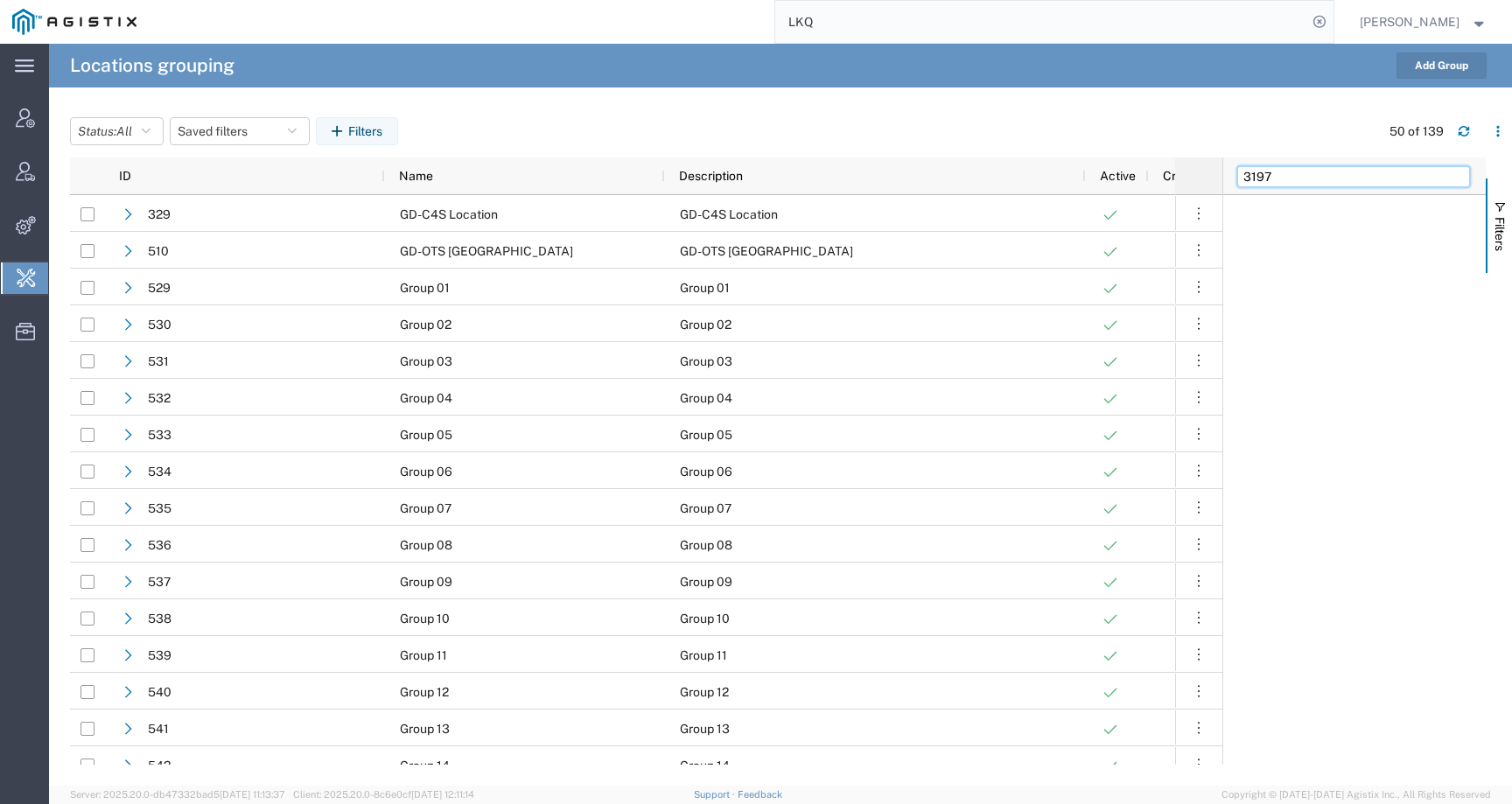
click at [1188, 190] on div "ID Name Description Active Crossover Eval code 329 GD-C4S Location GD-C4S Locat…" at bounding box center [791, 461] width 1442 height 607
drag, startPoint x: 1282, startPoint y: 178, endPoint x: 1195, endPoint y: 178, distance: 87.0
click at [1195, 178] on div "ID Name Description Active Crossover Eval code 329 GD-C4S Location GD-C4S Locat…" at bounding box center [791, 461] width 1442 height 607
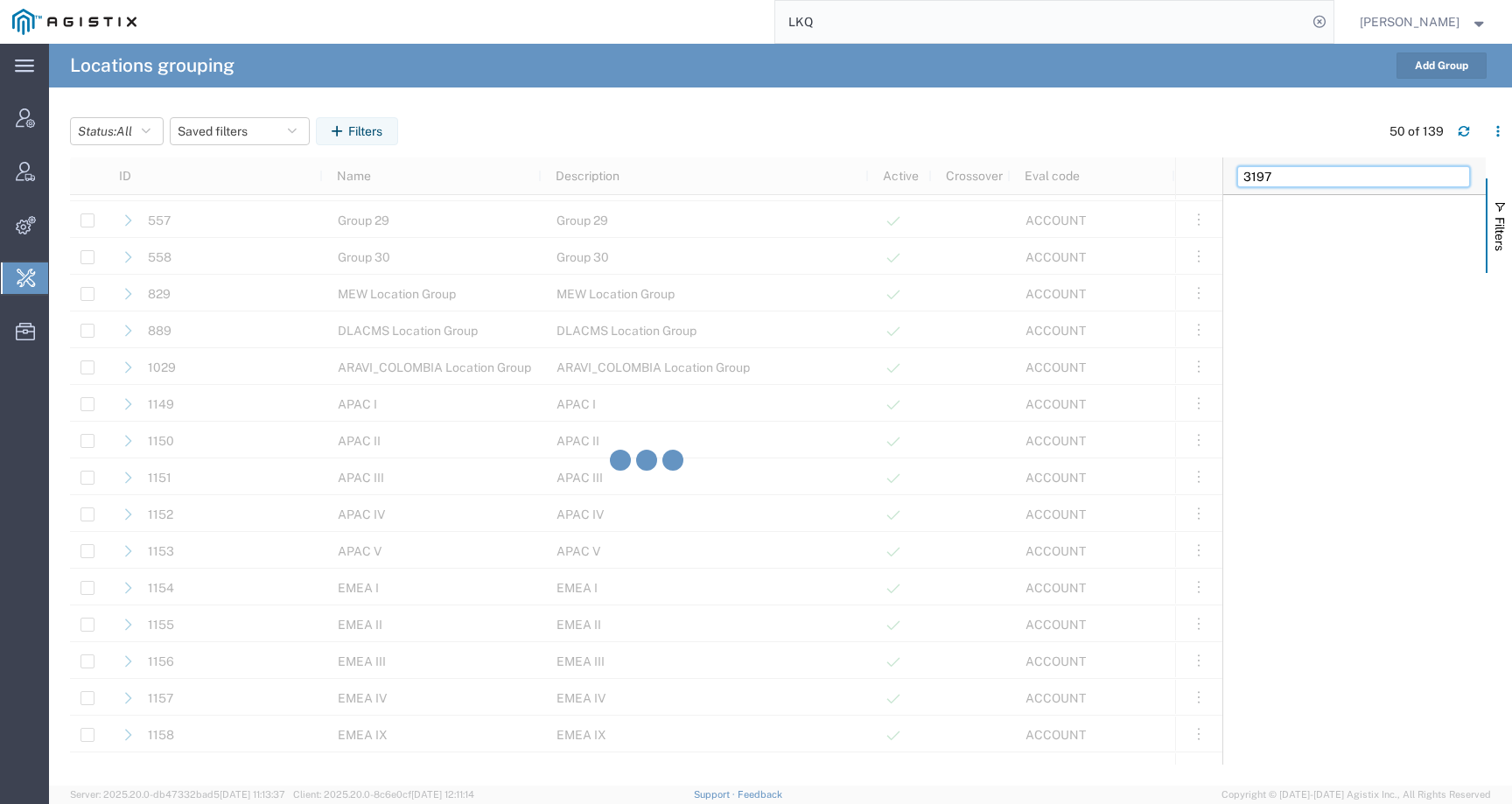
scroll to position [1107, 0]
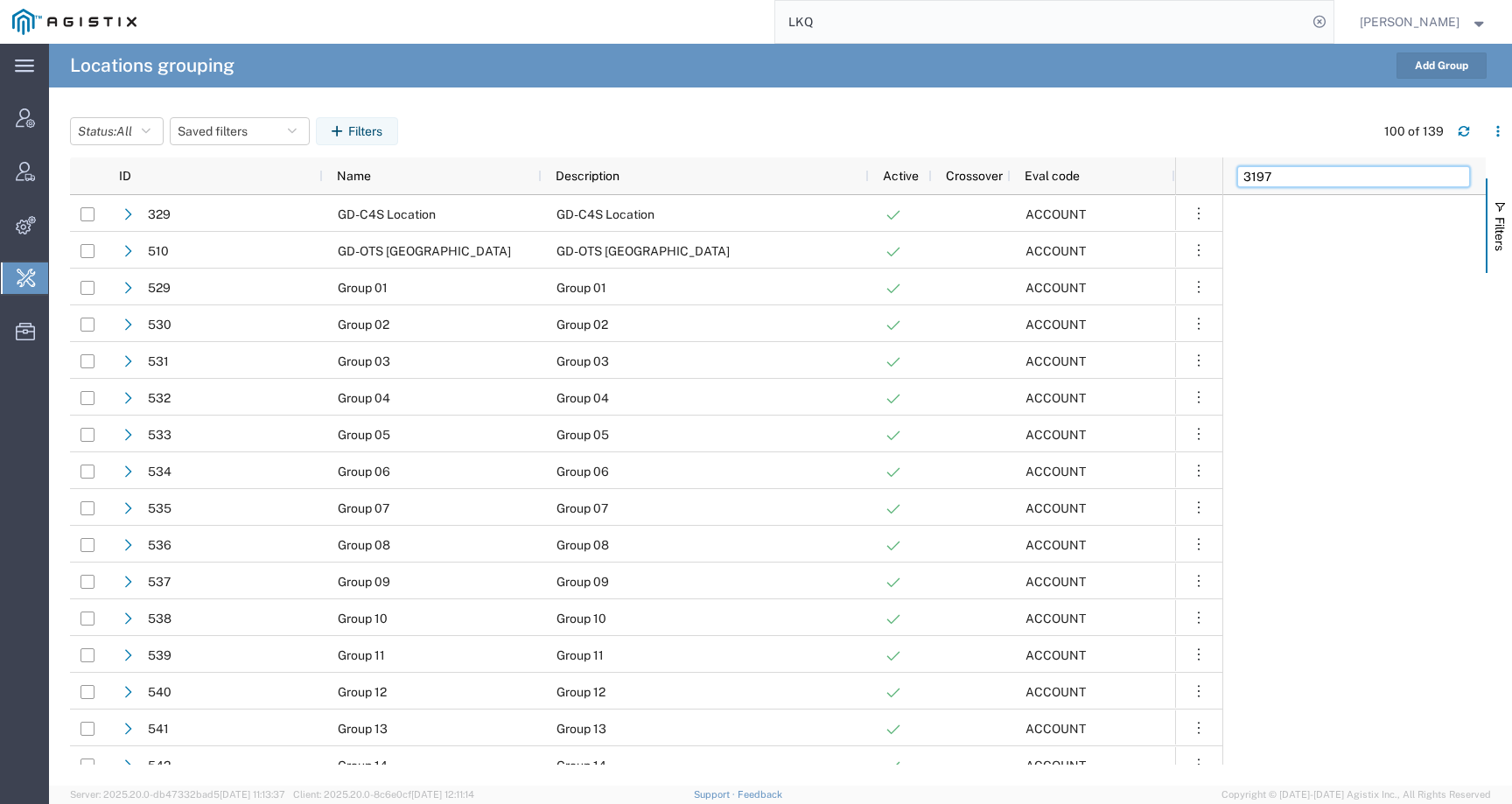
click at [1299, 173] on input "3197" at bounding box center [1354, 177] width 232 height 21
drag, startPoint x: 1299, startPoint y: 173, endPoint x: 1236, endPoint y: 172, distance: 63.0
click at [1237, 172] on input "3197" at bounding box center [1354, 177] width 232 height 21
click at [1273, 410] on span "Name" at bounding box center [1274, 408] width 35 height 14
click at [1259, 239] on span "ID" at bounding box center [1262, 244] width 12 height 14
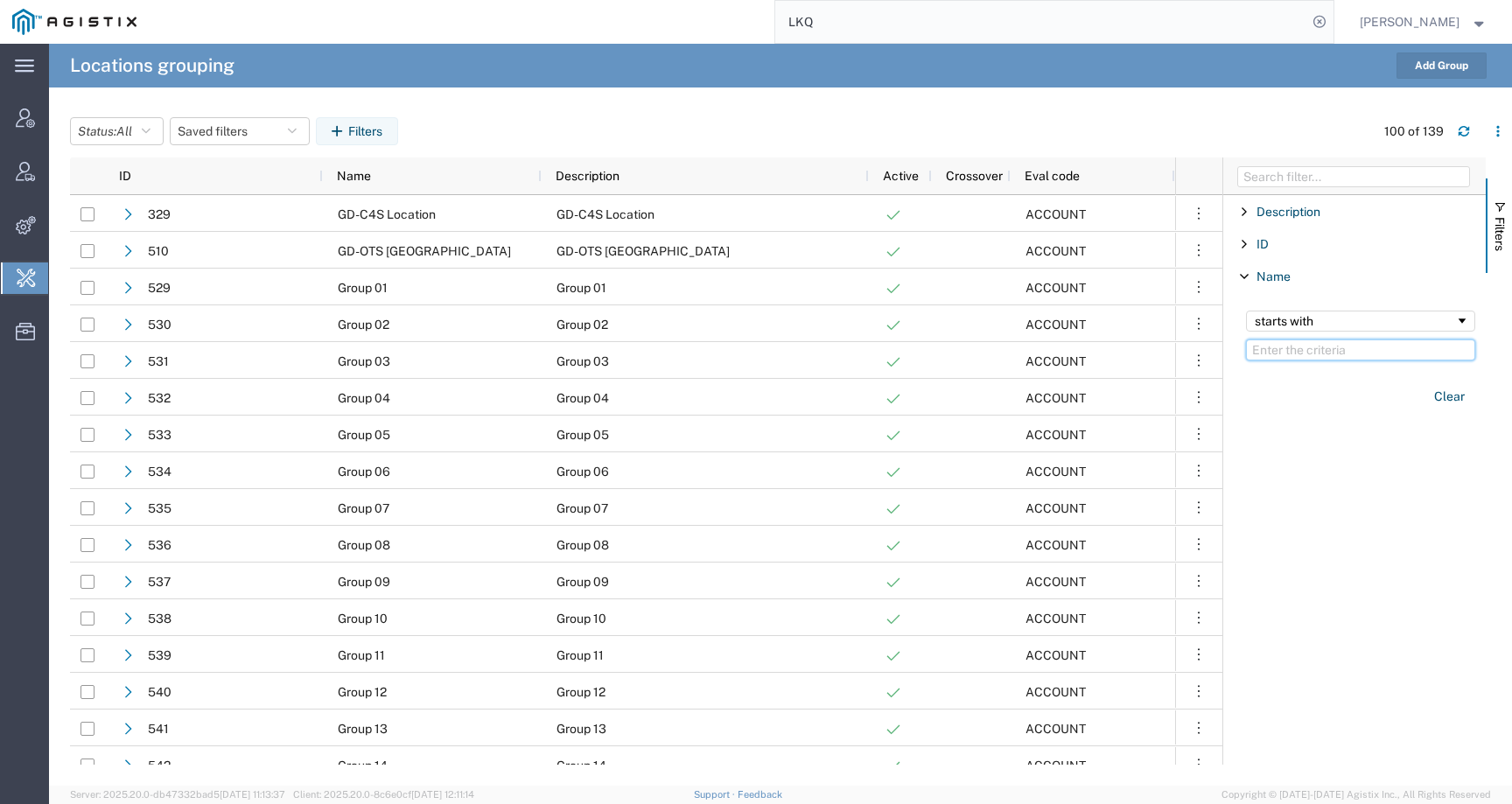
click at [1296, 354] on input "Filter Value" at bounding box center [1360, 350] width 229 height 21
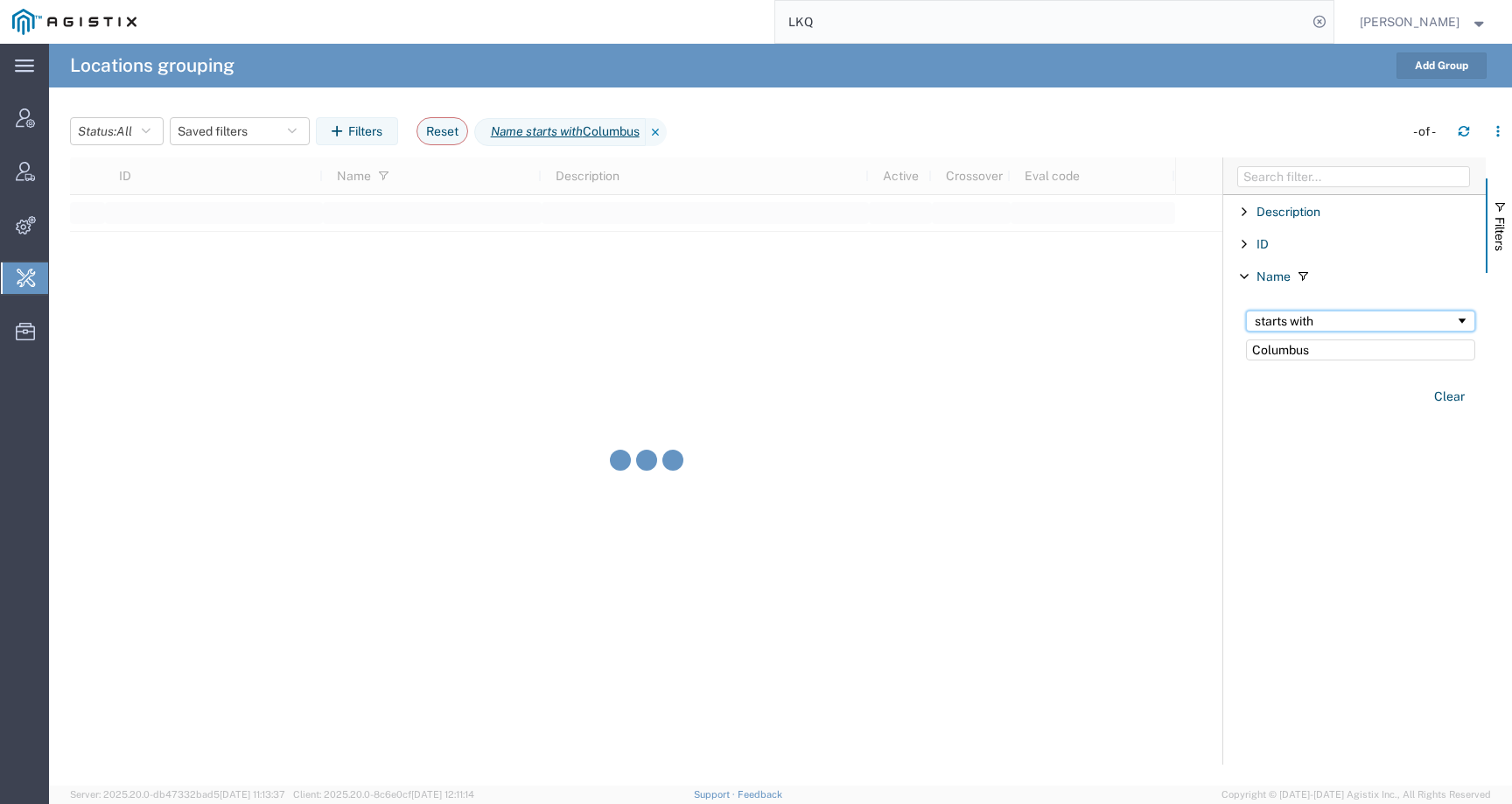
click at [1339, 323] on div "starts with" at bounding box center [1355, 320] width 201 height 14
click at [1322, 330] on div "starts with" at bounding box center [1360, 321] width 229 height 21
click at [1318, 353] on input "Columbus" at bounding box center [1360, 350] width 229 height 21
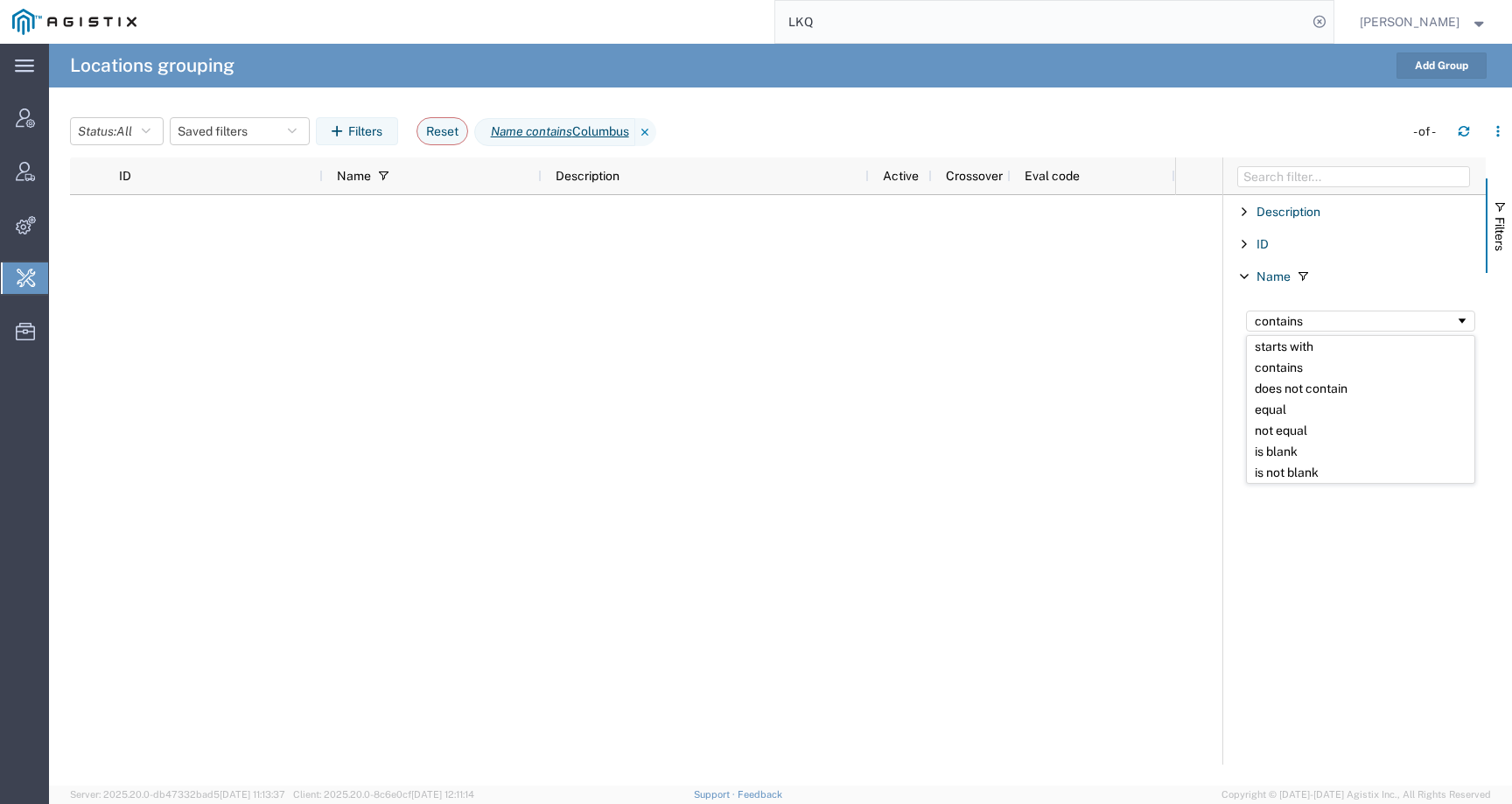
click at [1340, 545] on div "Description Enabled Description ID Enabled ID Name Enabled Name contains Columb…" at bounding box center [1354, 479] width 262 height 569
click at [1314, 347] on input "Columbus" at bounding box center [1360, 350] width 229 height 21
click at [151, 131] on icon "button" at bounding box center [146, 130] width 9 height 12
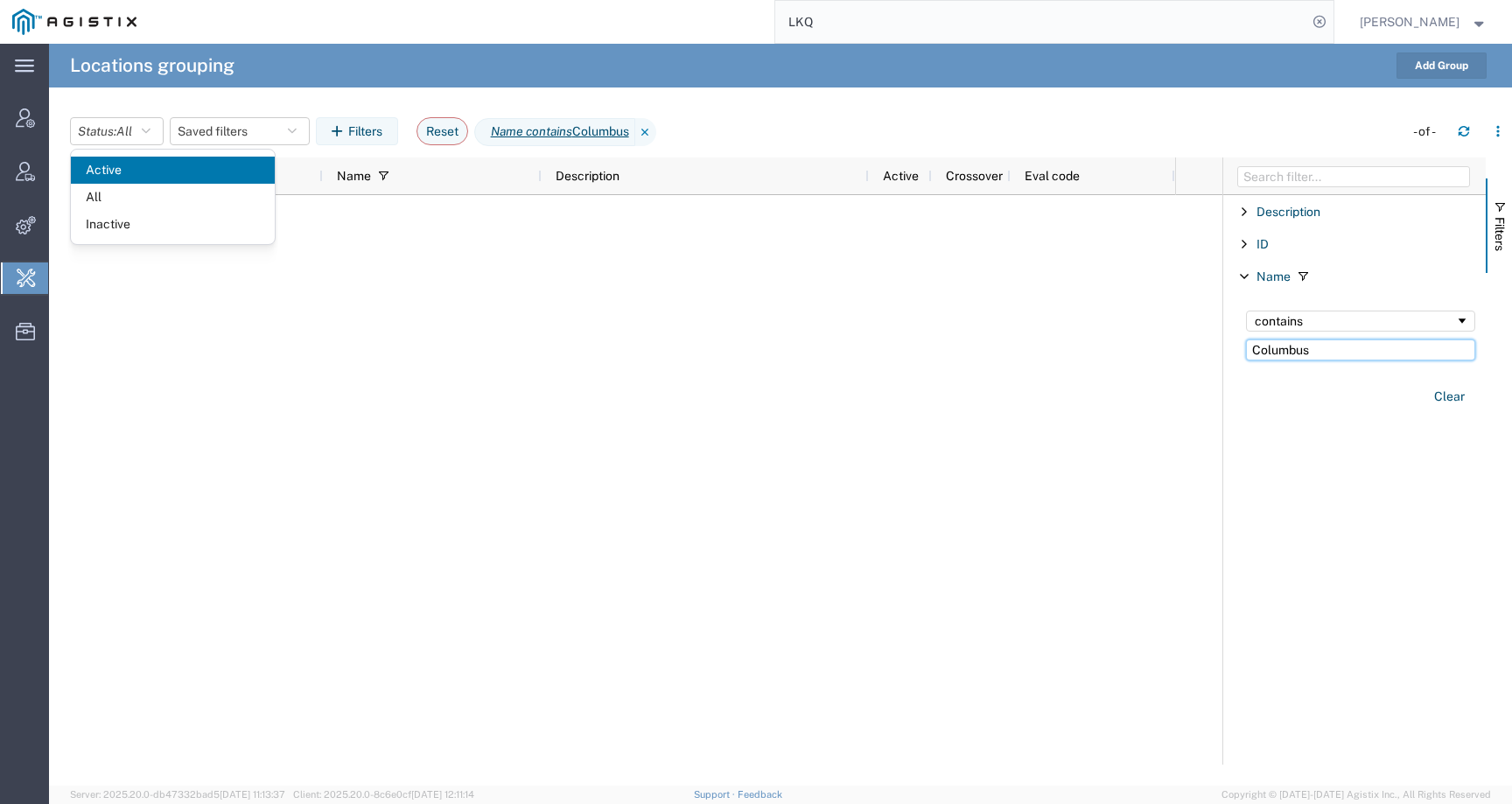
click at [1284, 343] on input "Columbus" at bounding box center [1360, 350] width 229 height 21
drag, startPoint x: 1365, startPoint y: 354, endPoint x: 1176, endPoint y: 353, distance: 189.0
click at [1176, 353] on div "ID Name Description Active Crossover Eval code Filters Description Enabled Desc…" at bounding box center [791, 461] width 1442 height 607
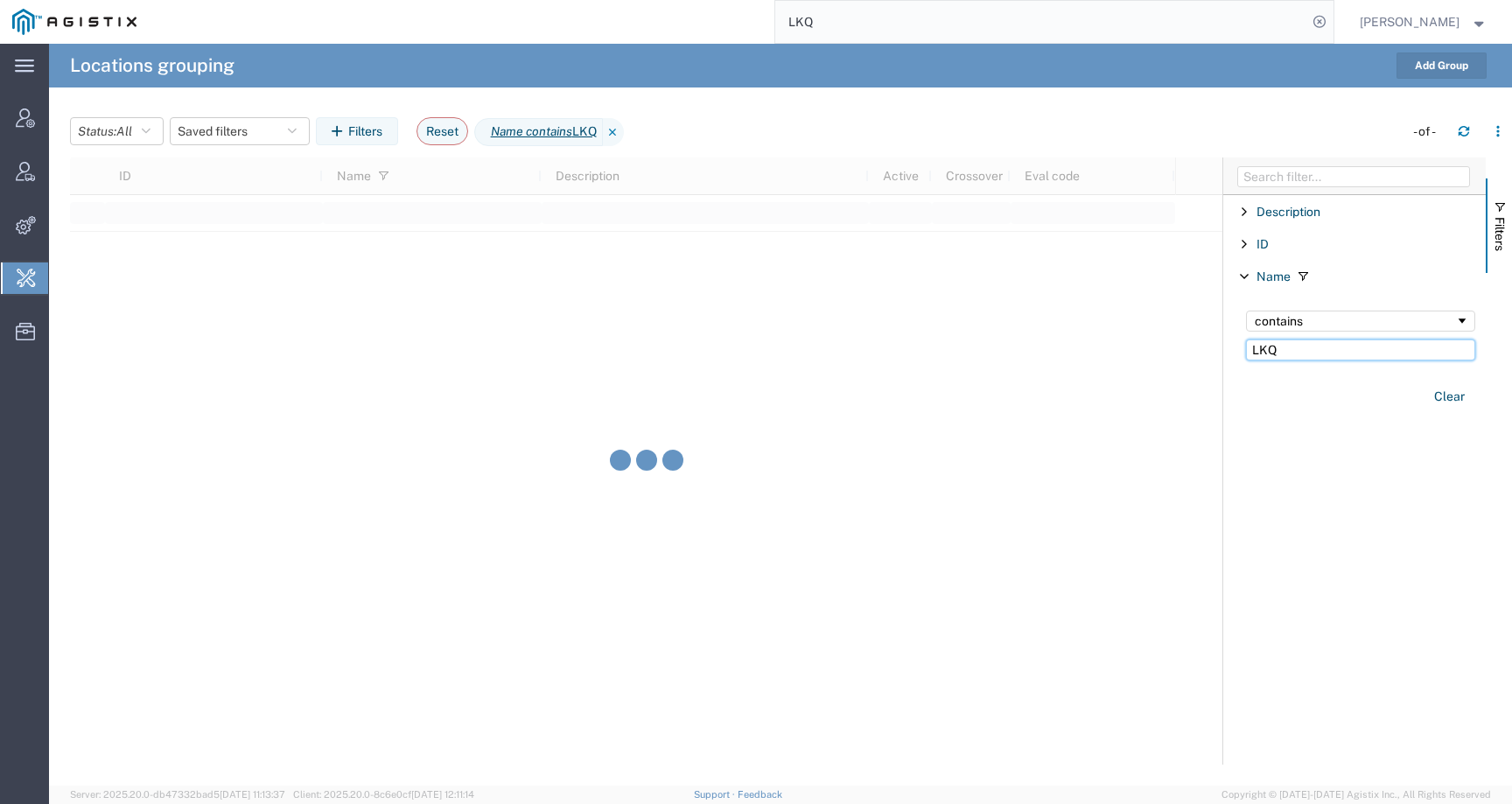
type input "LKQ"
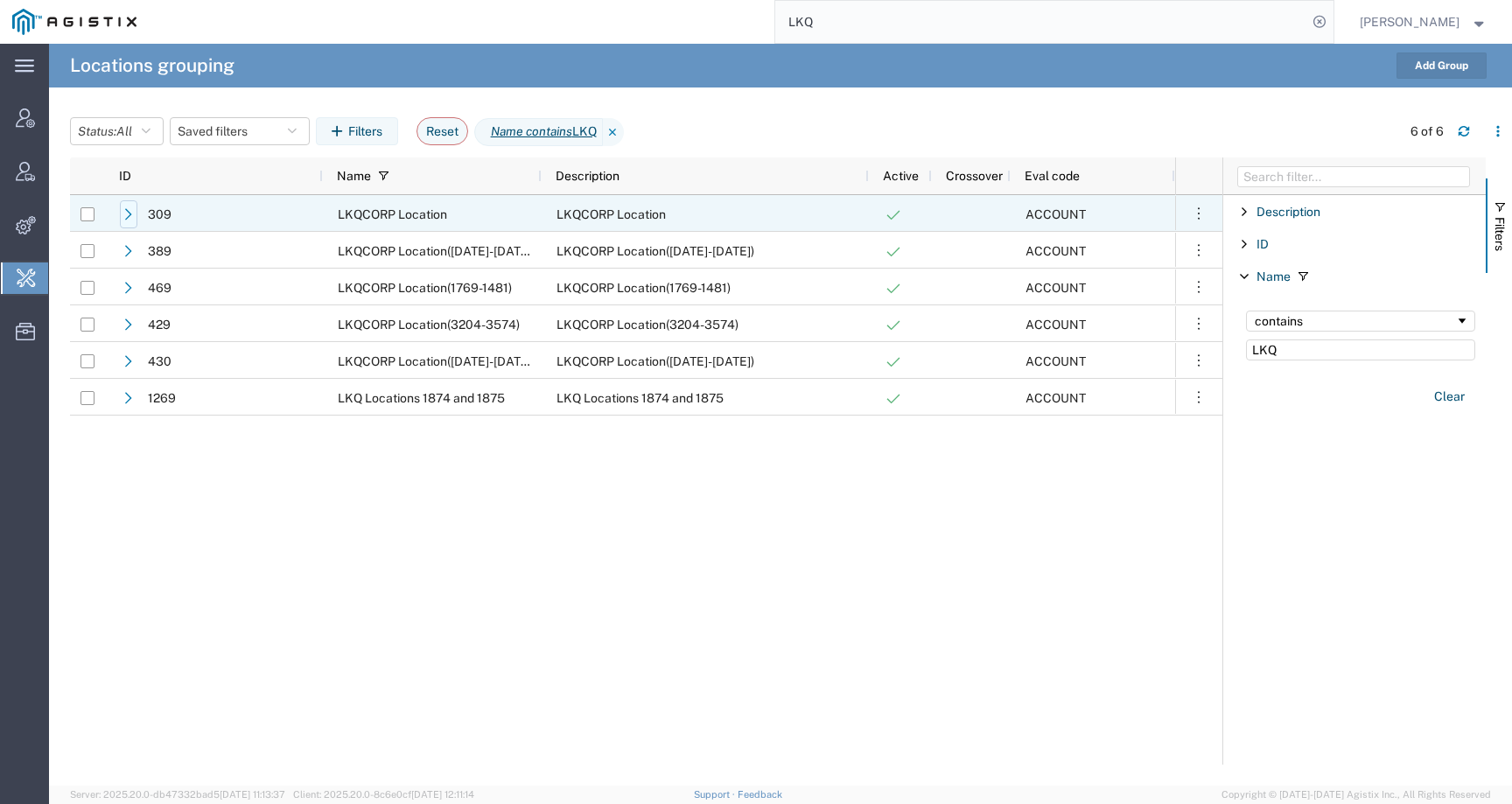
click at [123, 218] on icon at bounding box center [129, 214] width 12 height 12
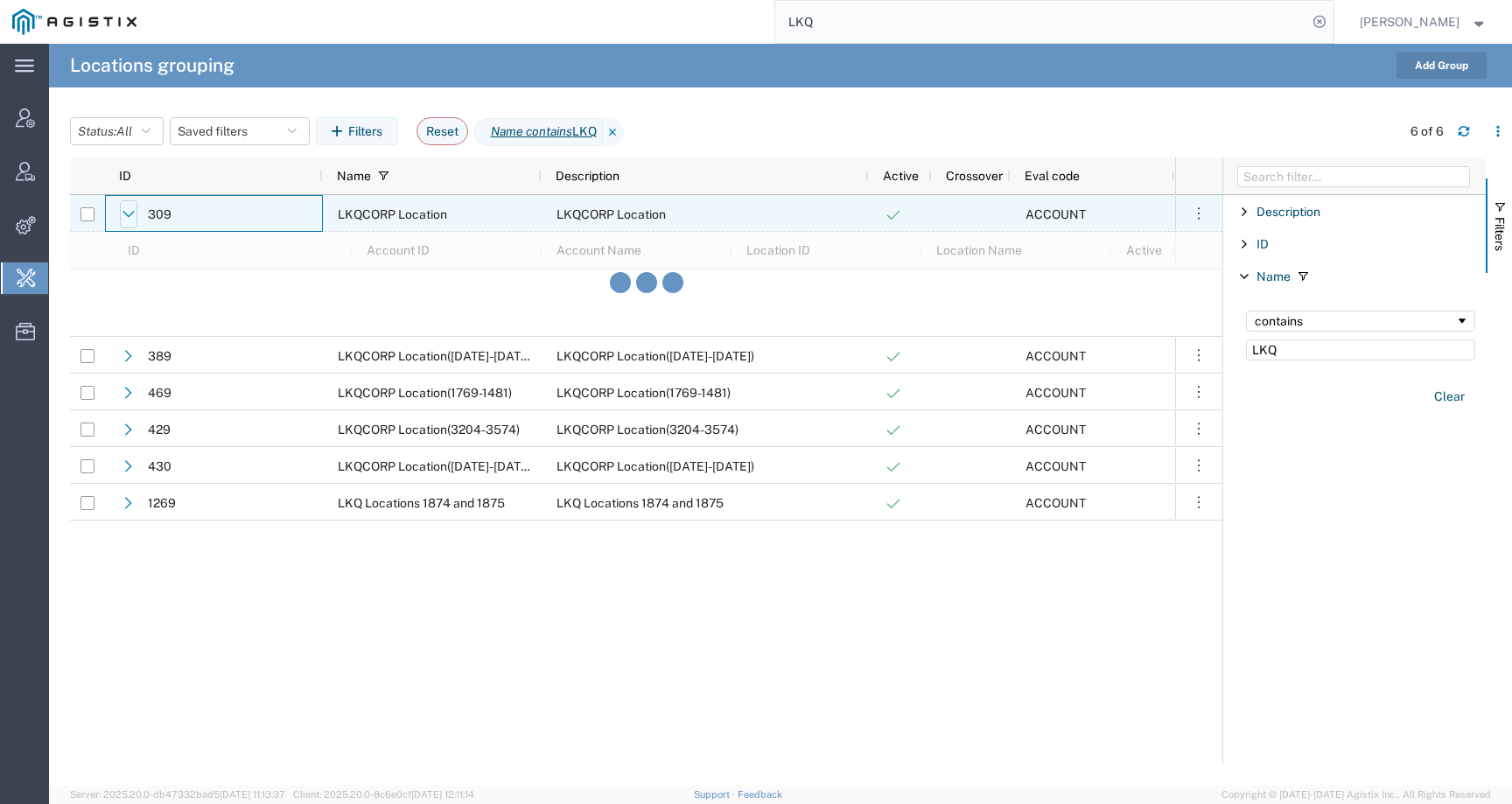
click at [123, 218] on icon at bounding box center [129, 214] width 12 height 12
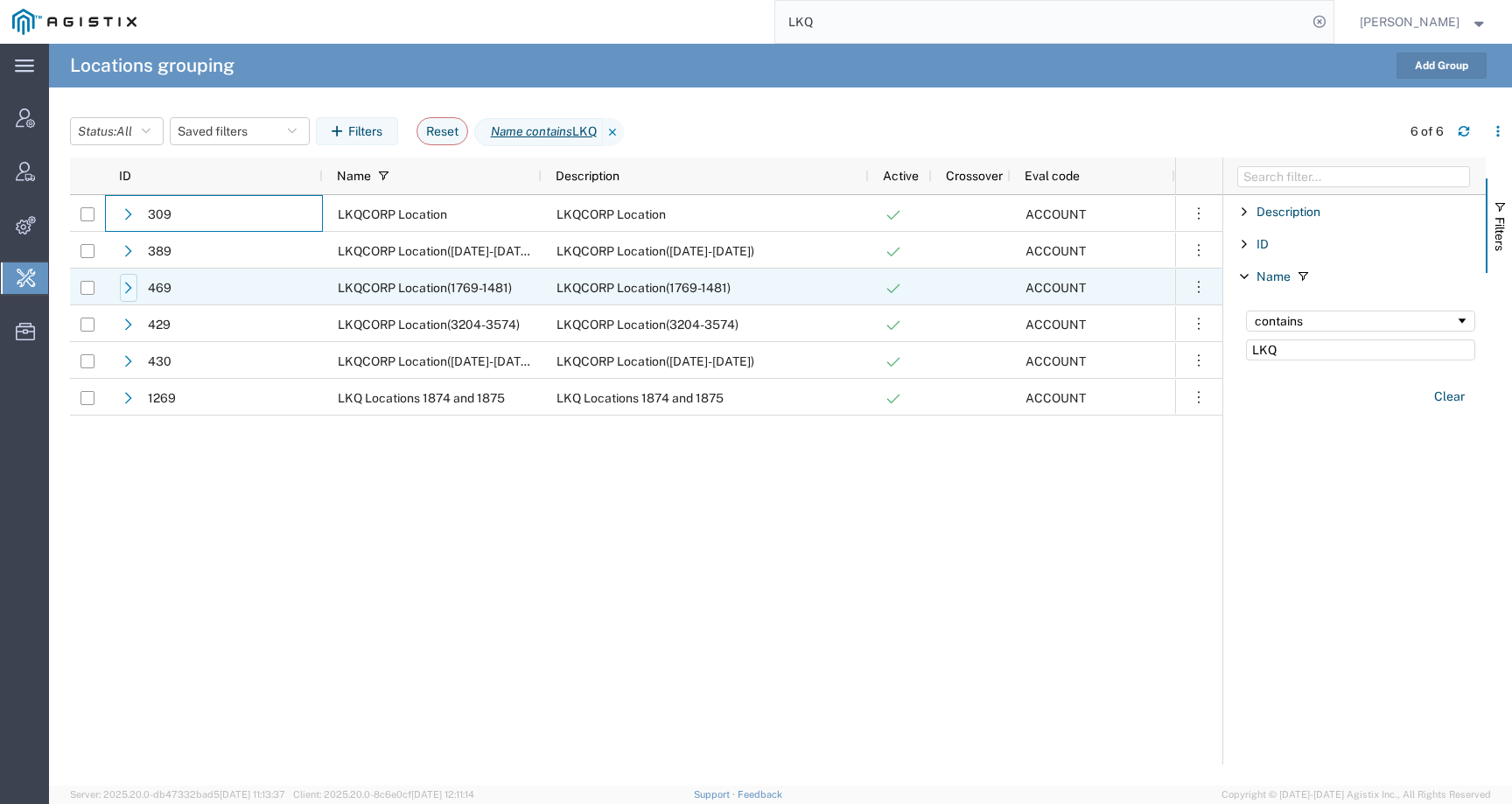
click at [128, 287] on icon at bounding box center [129, 287] width 12 height 12
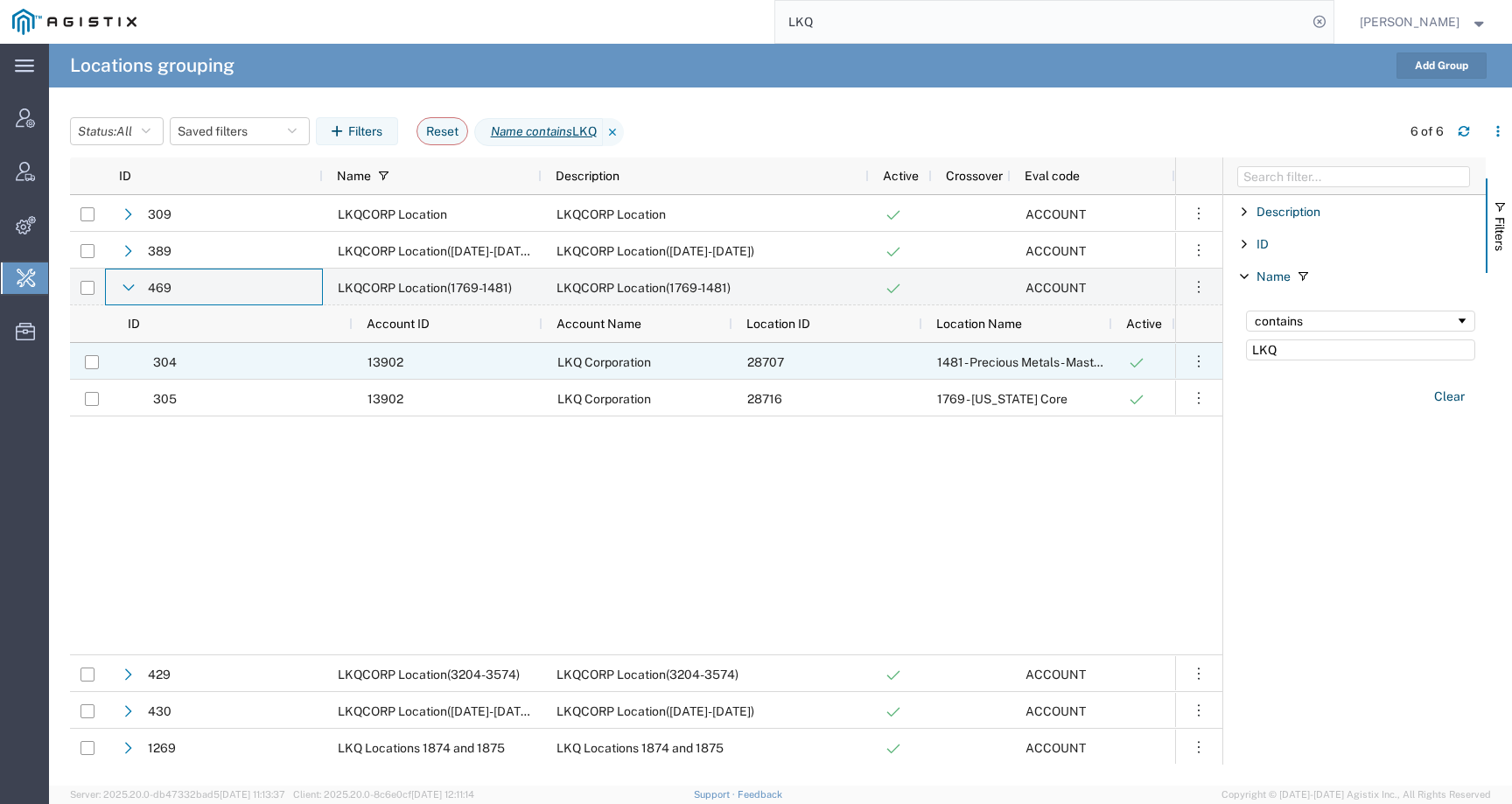
click at [145, 357] on div "304" at bounding box center [232, 361] width 239 height 36
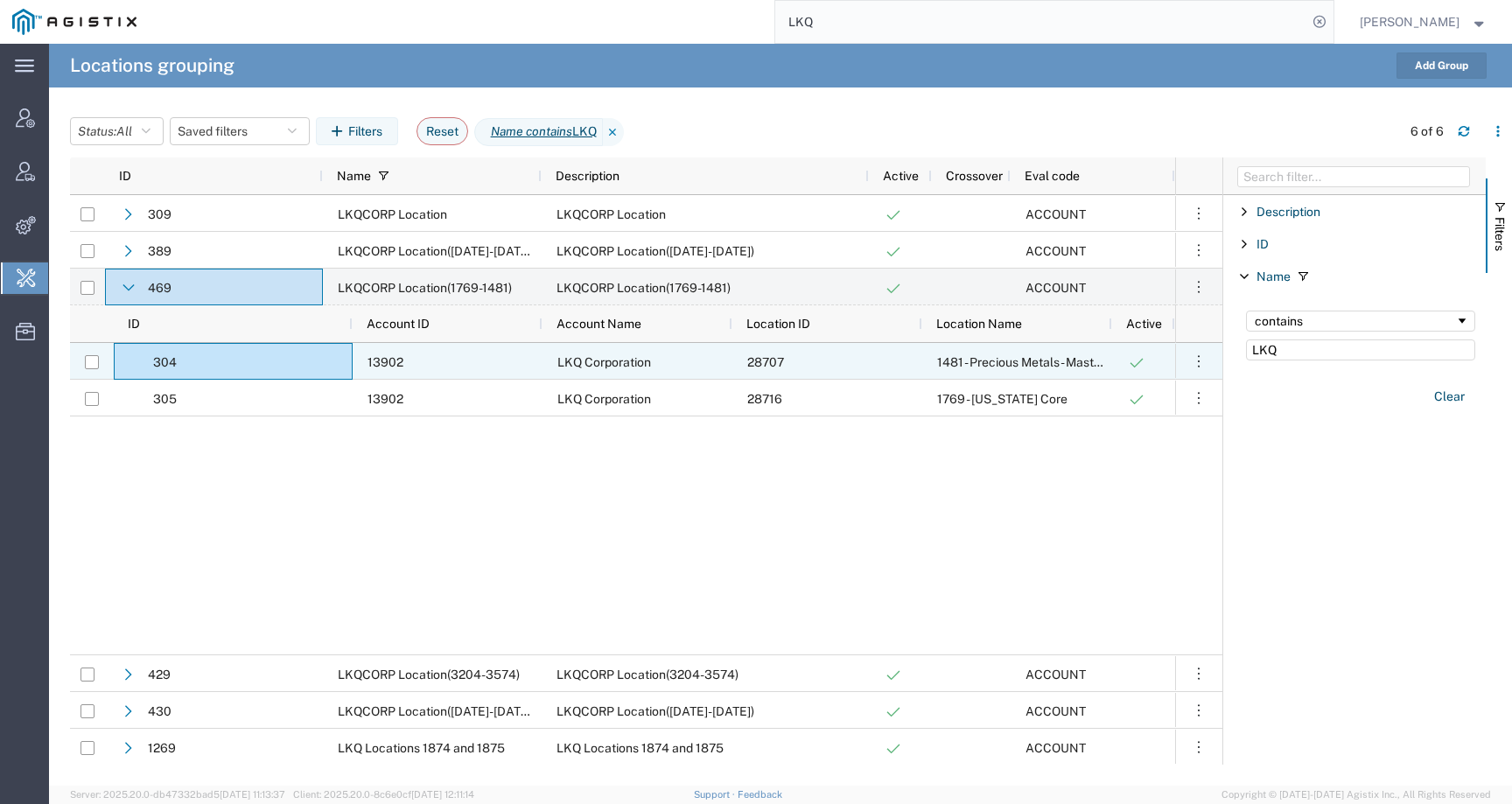
click at [463, 363] on div "13902" at bounding box center [447, 361] width 190 height 36
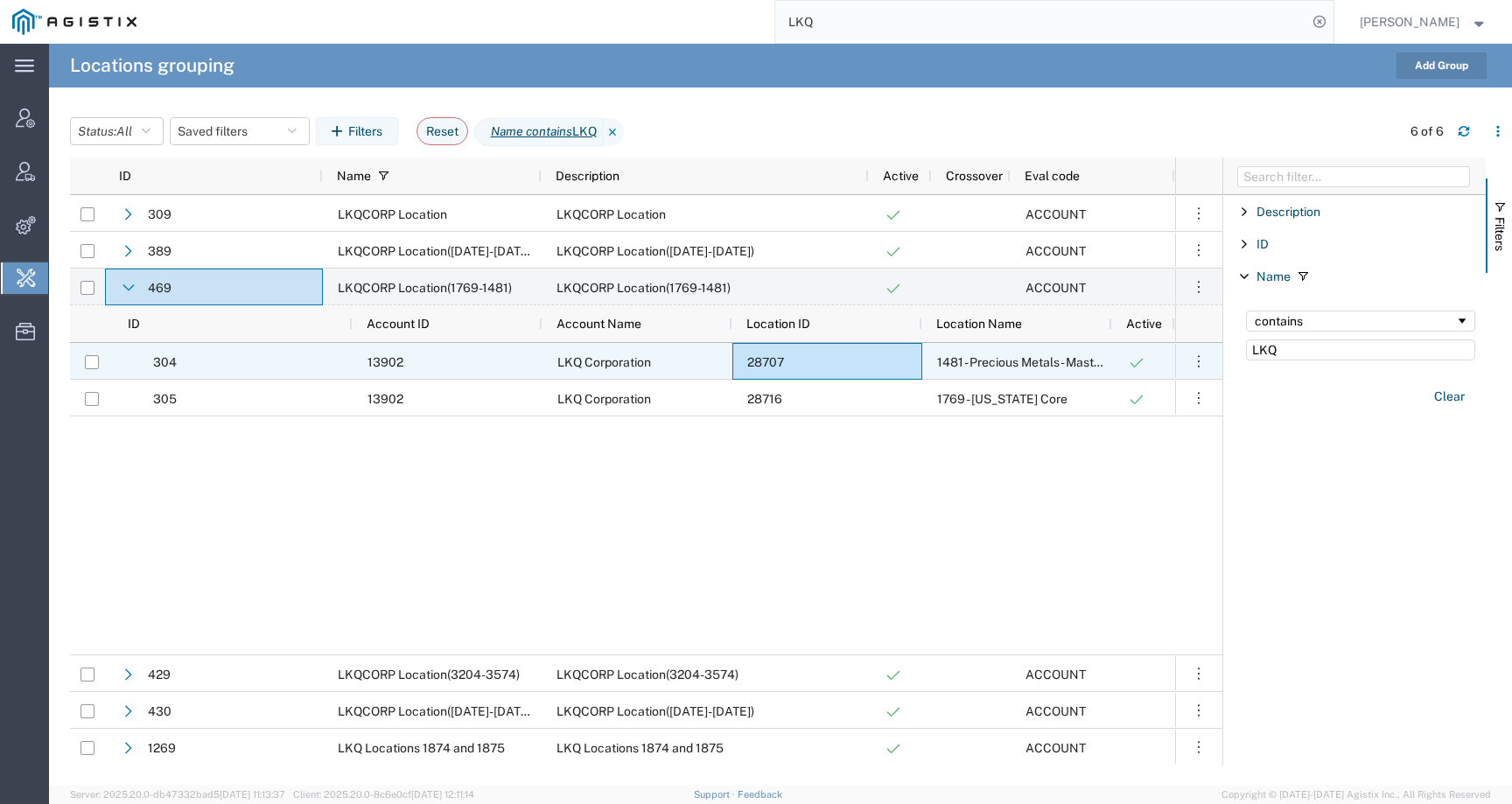
click at [767, 360] on span "28707" at bounding box center [765, 362] width 36 height 14
click at [1012, 360] on span "1481 - Precious Metals - Master Mining" at bounding box center [1041, 362] width 208 height 14
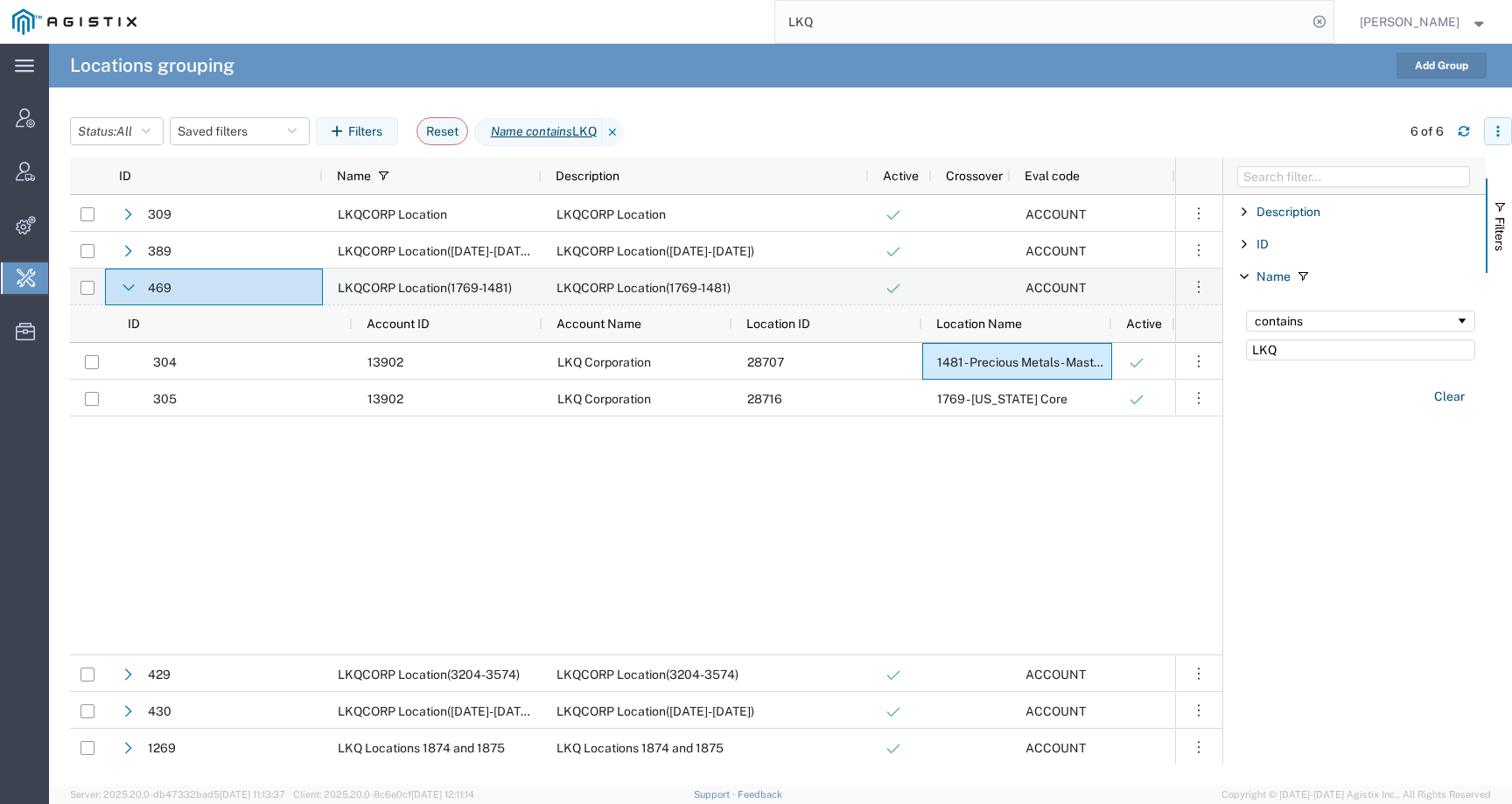
click at [1494, 133] on icon "button" at bounding box center [1498, 130] width 12 height 12
click at [1499, 134] on icon "button" at bounding box center [1497, 134] width 3 height 3
click at [1391, 489] on div "Description Enabled Description ID Enabled ID Name Enabled Name contains LKQ Cl…" at bounding box center [1354, 479] width 262 height 569
click at [1446, 400] on button "Clear" at bounding box center [1450, 396] width 52 height 29
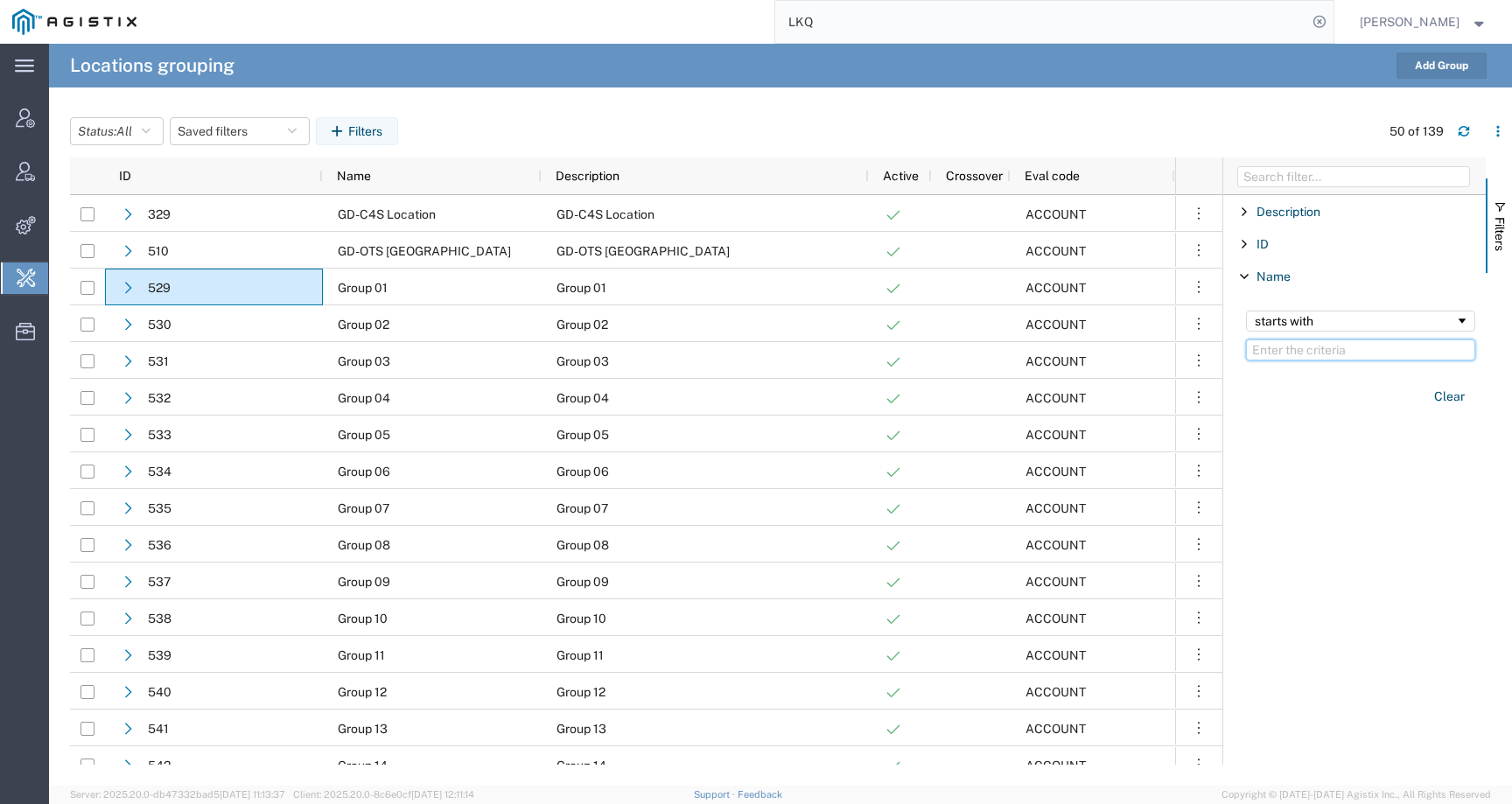
click at [1378, 358] on input "Filter Value" at bounding box center [1360, 350] width 229 height 21
click at [1297, 126] on agx-table-filter-chips "Status: All Active All Inactive Saved filters Filters" at bounding box center [720, 137] width 1301 height 40
click at [348, 134] on icon "button" at bounding box center [339, 130] width 16 height 12
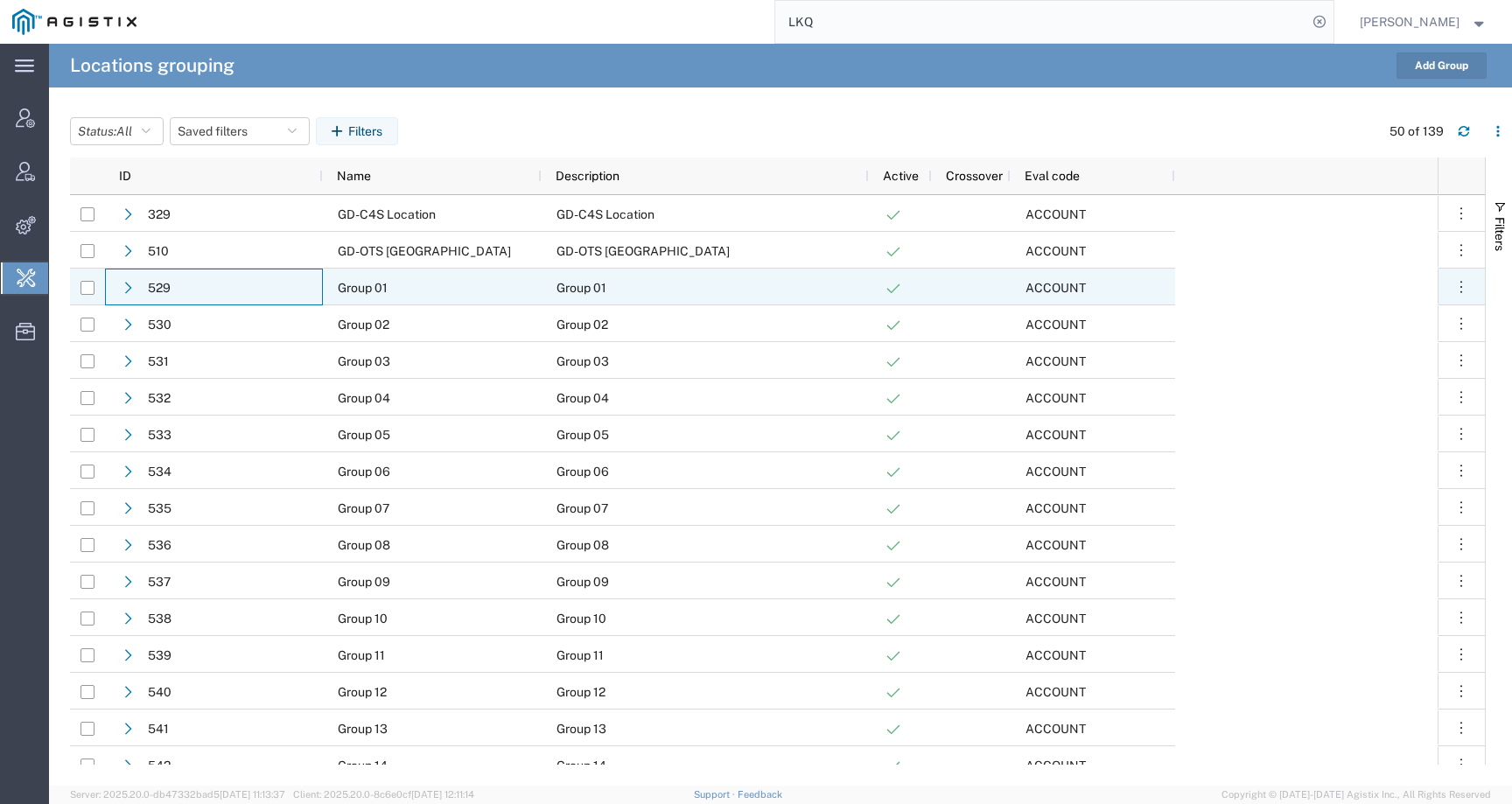
click at [148, 283] on span "529" at bounding box center [159, 288] width 23 height 36
click at [119, 291] on div "529" at bounding box center [213, 287] width 218 height 36
click at [121, 291] on div at bounding box center [129, 287] width 17 height 28
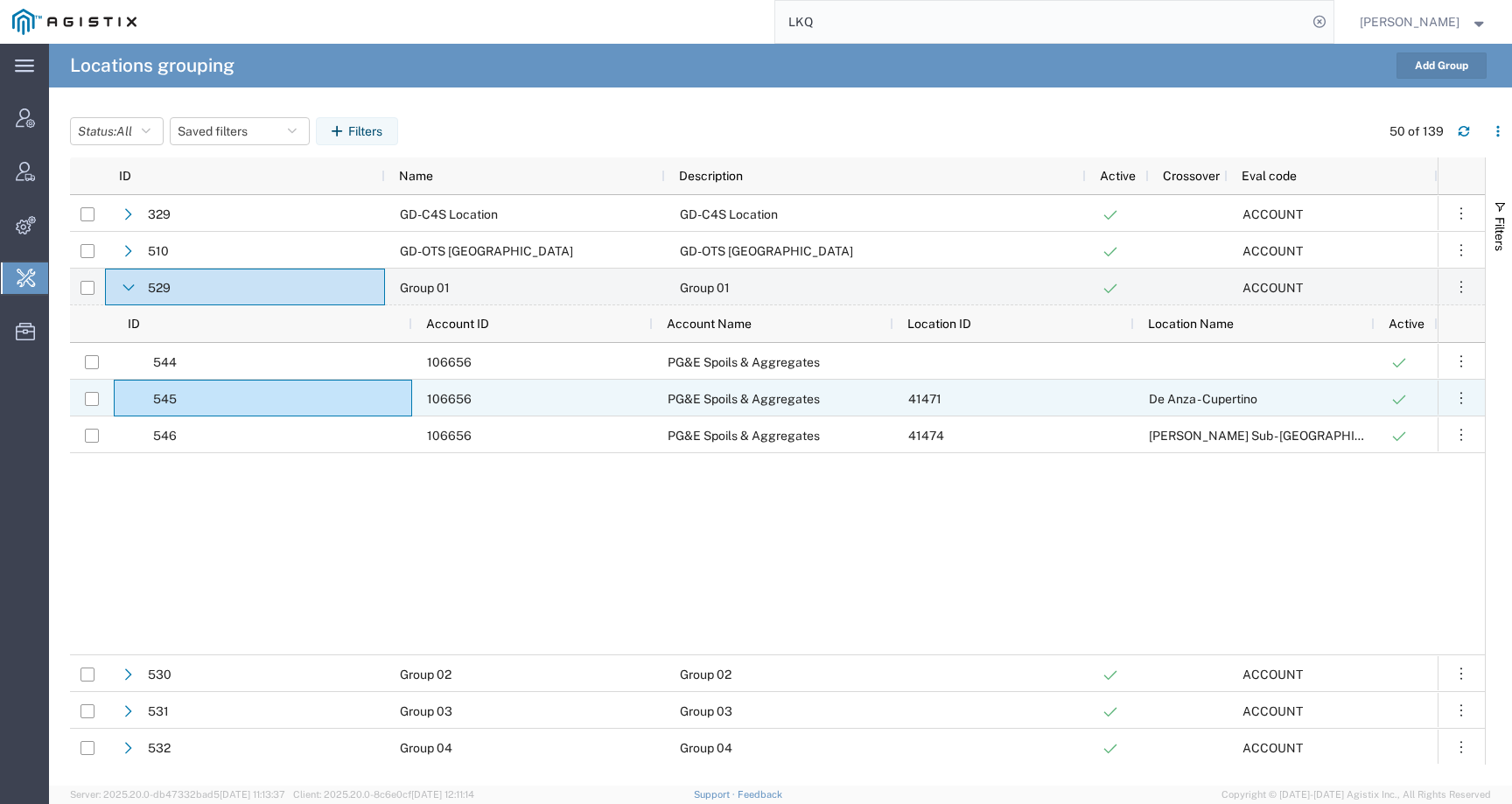
click at [307, 394] on span "545" at bounding box center [278, 398] width 252 height 36
click at [471, 400] on div "106656" at bounding box center [532, 398] width 241 height 36
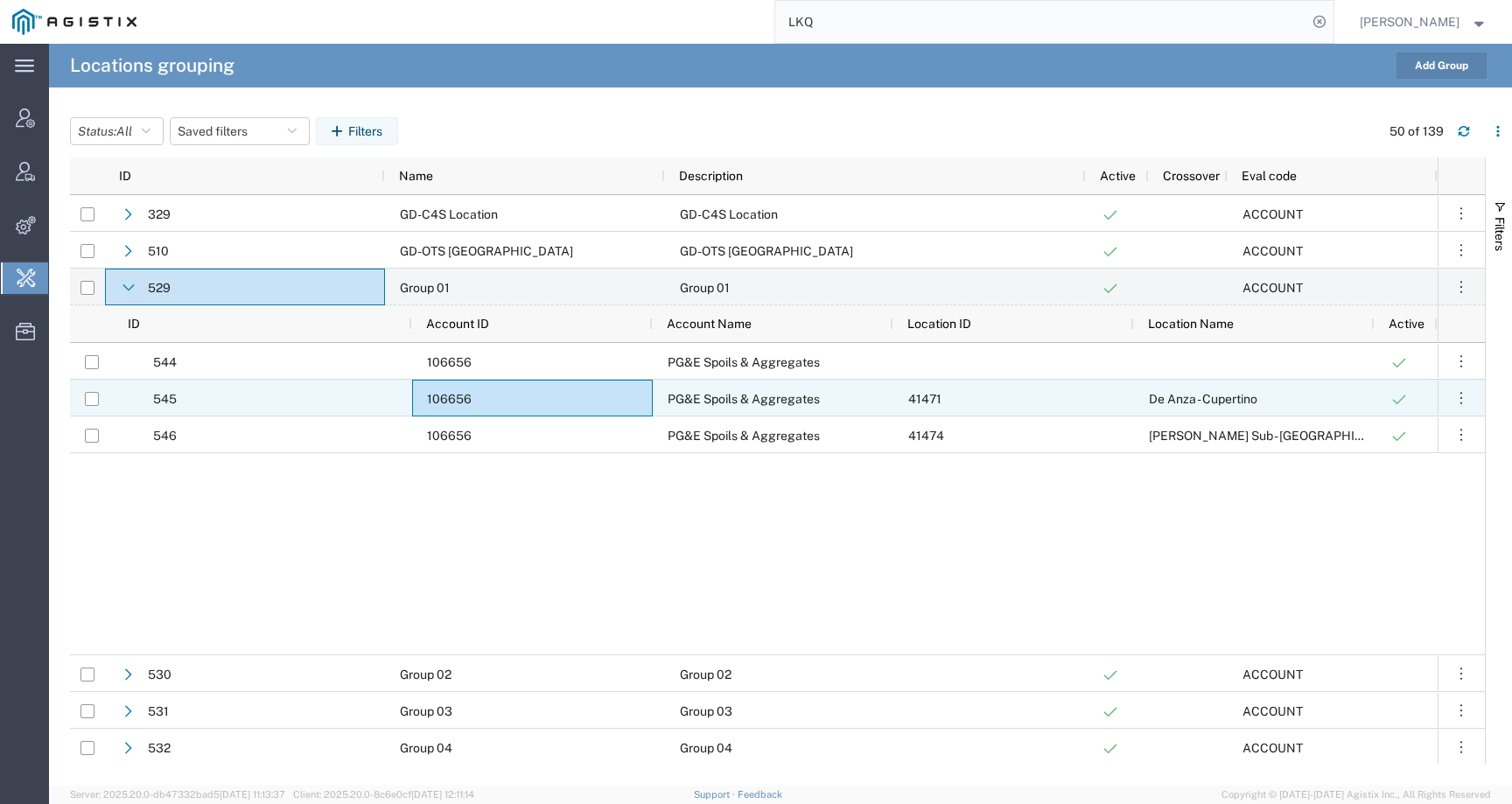
click at [471, 400] on div "106656" at bounding box center [532, 398] width 241 height 36
click at [454, 390] on div "106656" at bounding box center [532, 398] width 241 height 36
click at [806, 401] on span "PG&E Spoils & Aggregates" at bounding box center [743, 398] width 153 height 14
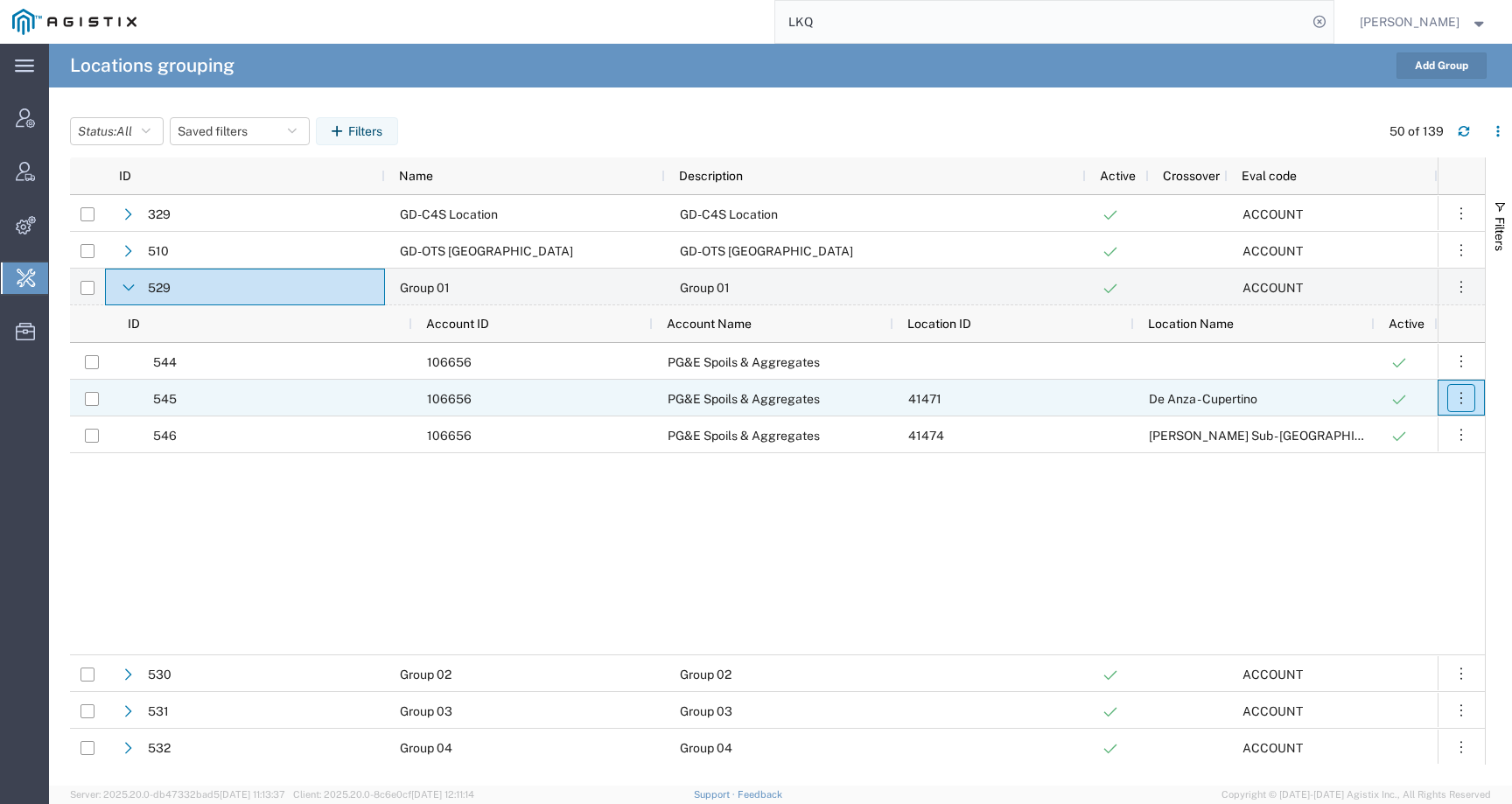
click at [1470, 396] on button "button" at bounding box center [1460, 397] width 28 height 28
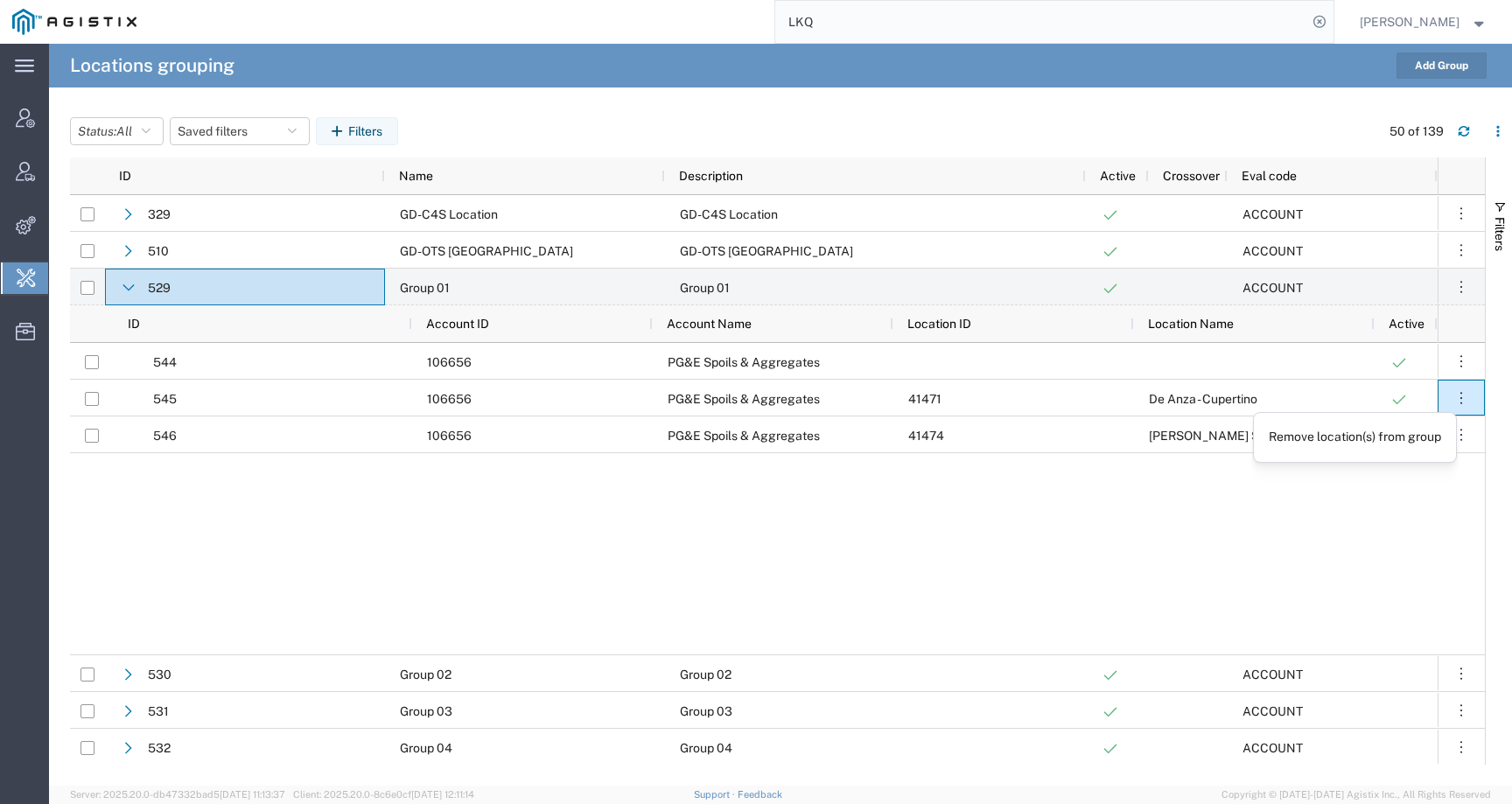
click at [1054, 487] on div "544 106656 PG&E Spoils & Aggregates 545 106656 PG&E Spoils & Aggregates 41471 D…" at bounding box center [754, 498] width 1368 height 311
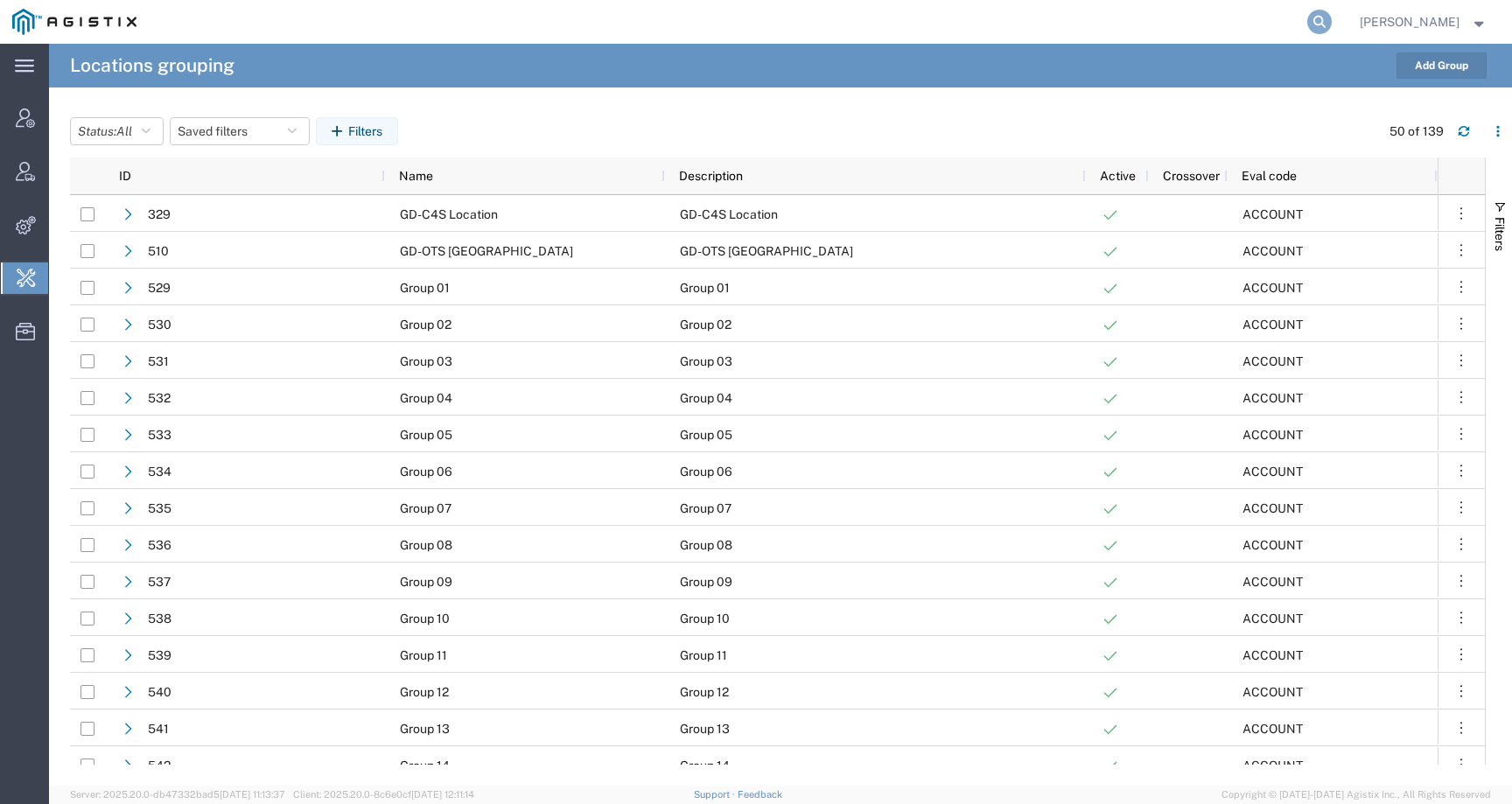
click at [1329, 18] on icon at bounding box center [1320, 22] width 25 height 25
click at [1269, 32] on input "search" at bounding box center [1042, 22] width 532 height 42
type input "LKQ"
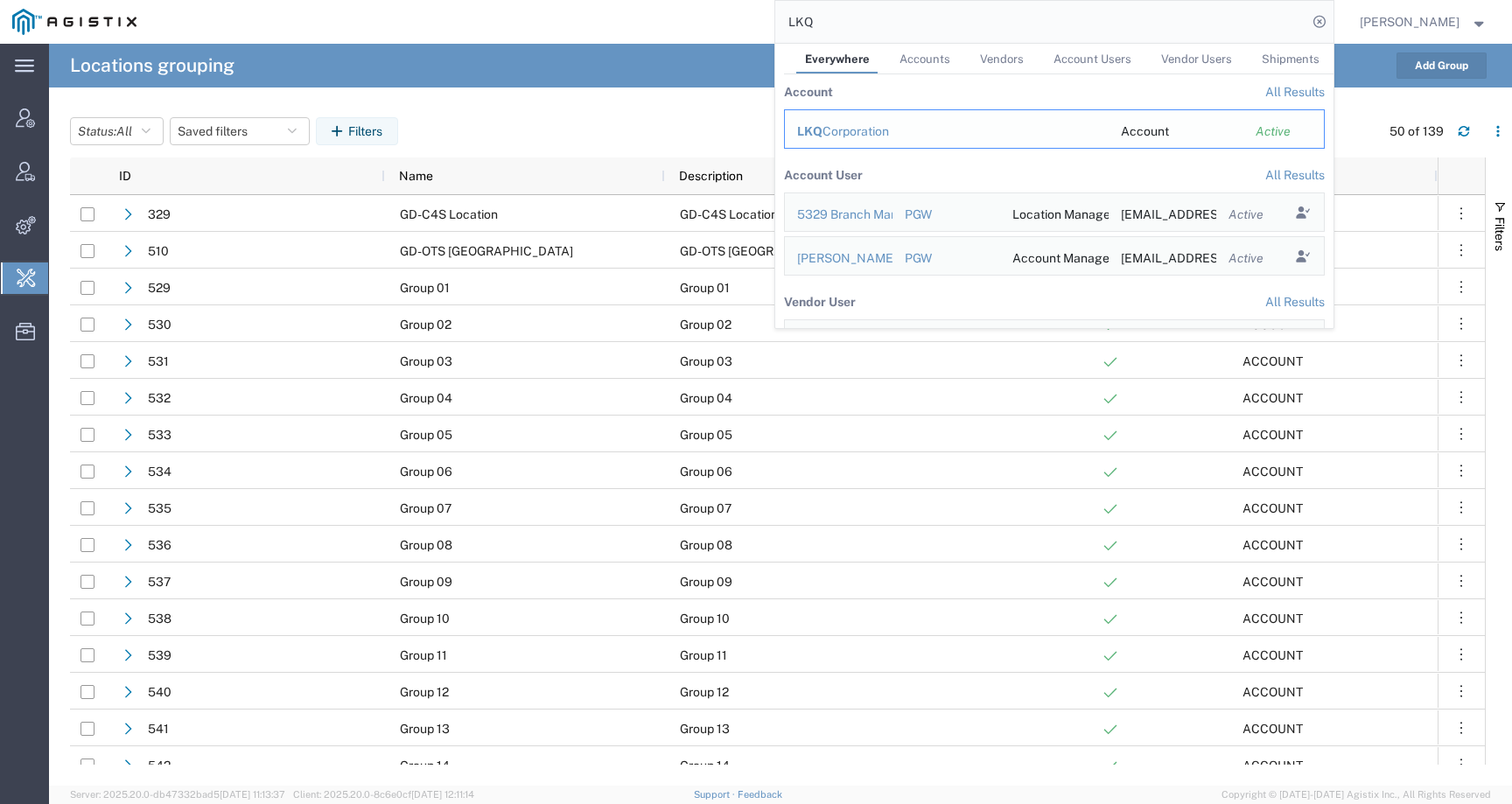
click at [856, 125] on div "LKQ Corporation" at bounding box center [947, 131] width 300 height 18
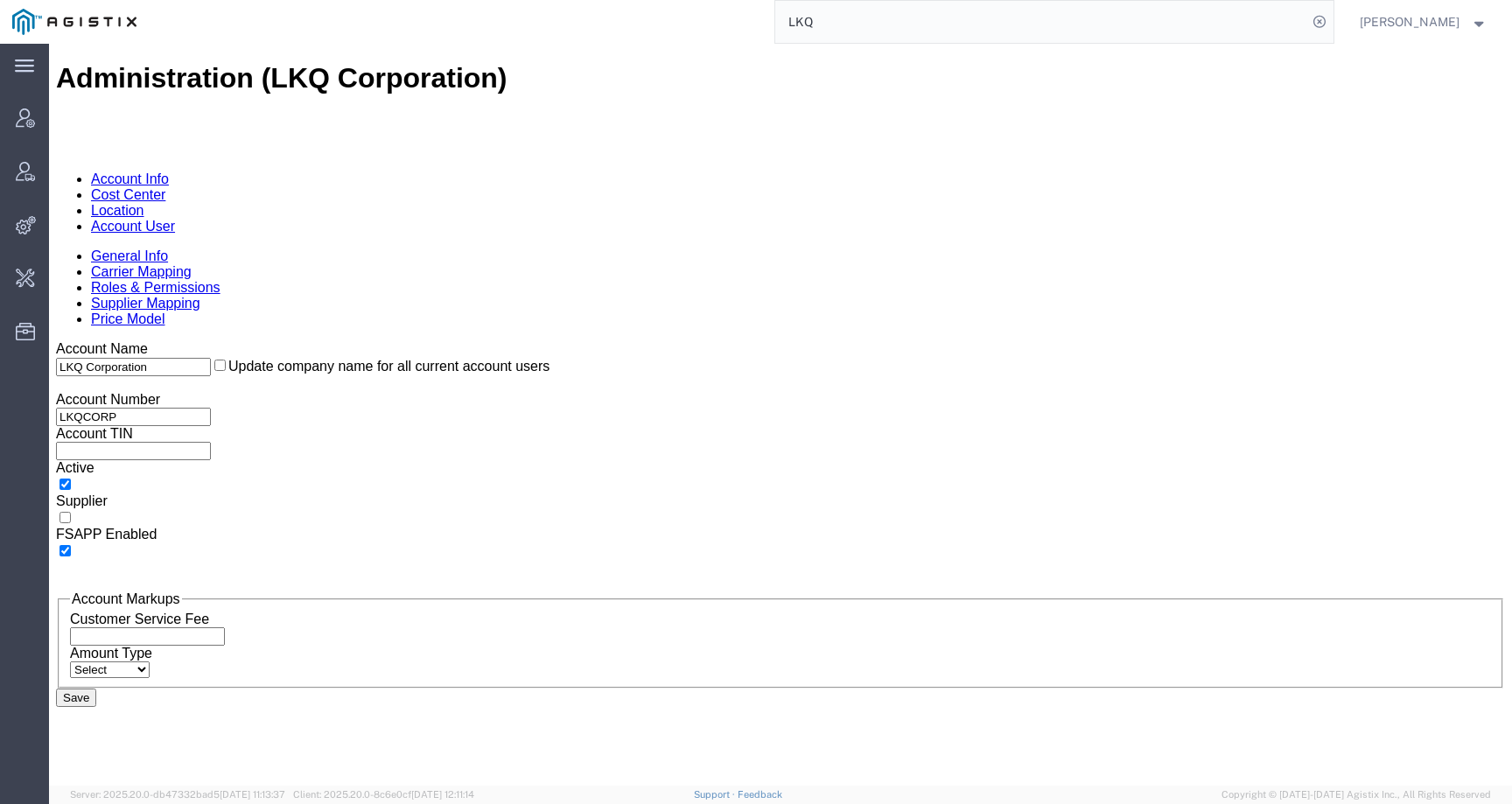
click at [144, 202] on link "Location" at bounding box center [118, 209] width 54 height 14
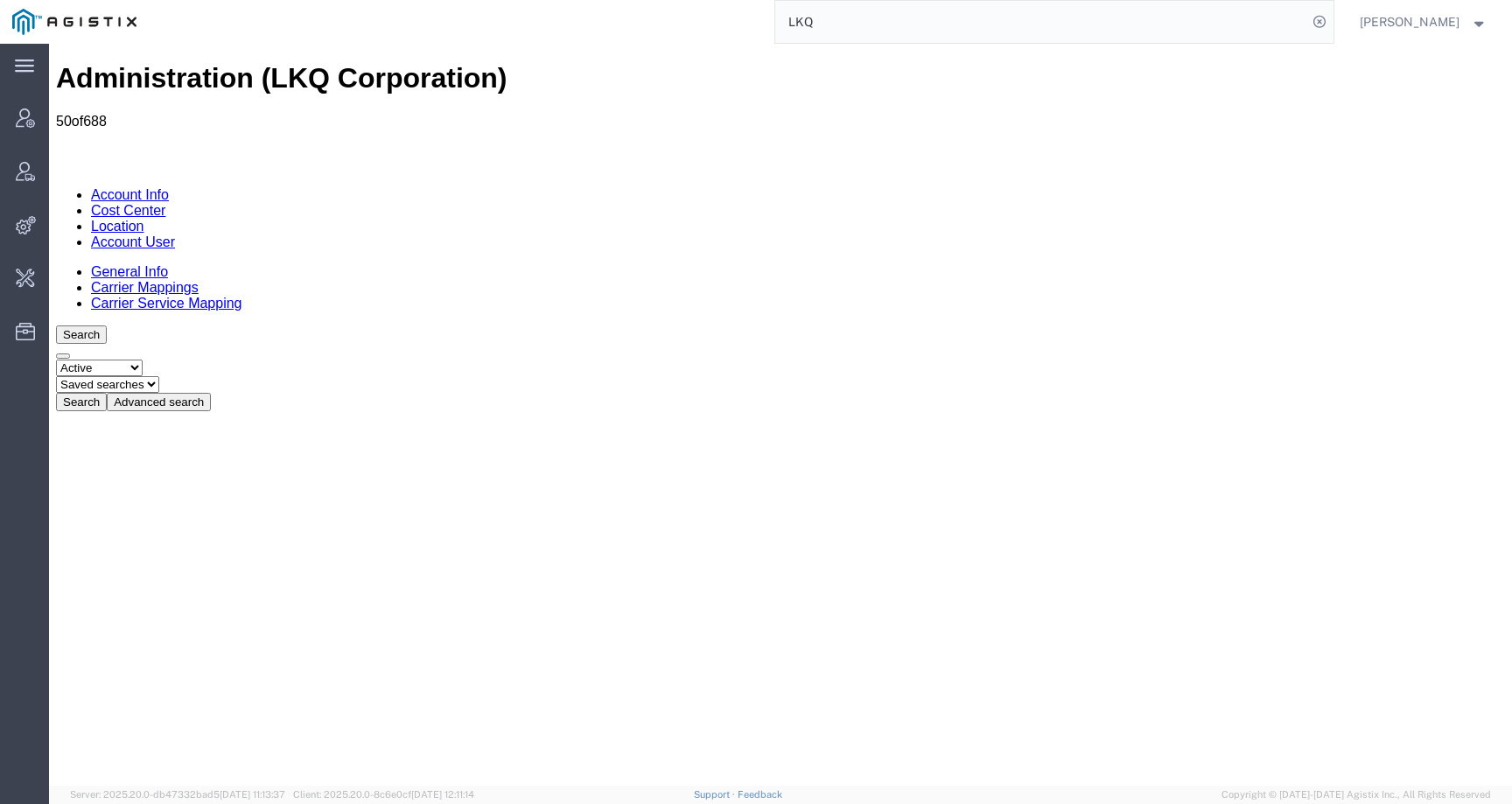
click at [211, 392] on button "Advanced search" at bounding box center [158, 401] width 104 height 18
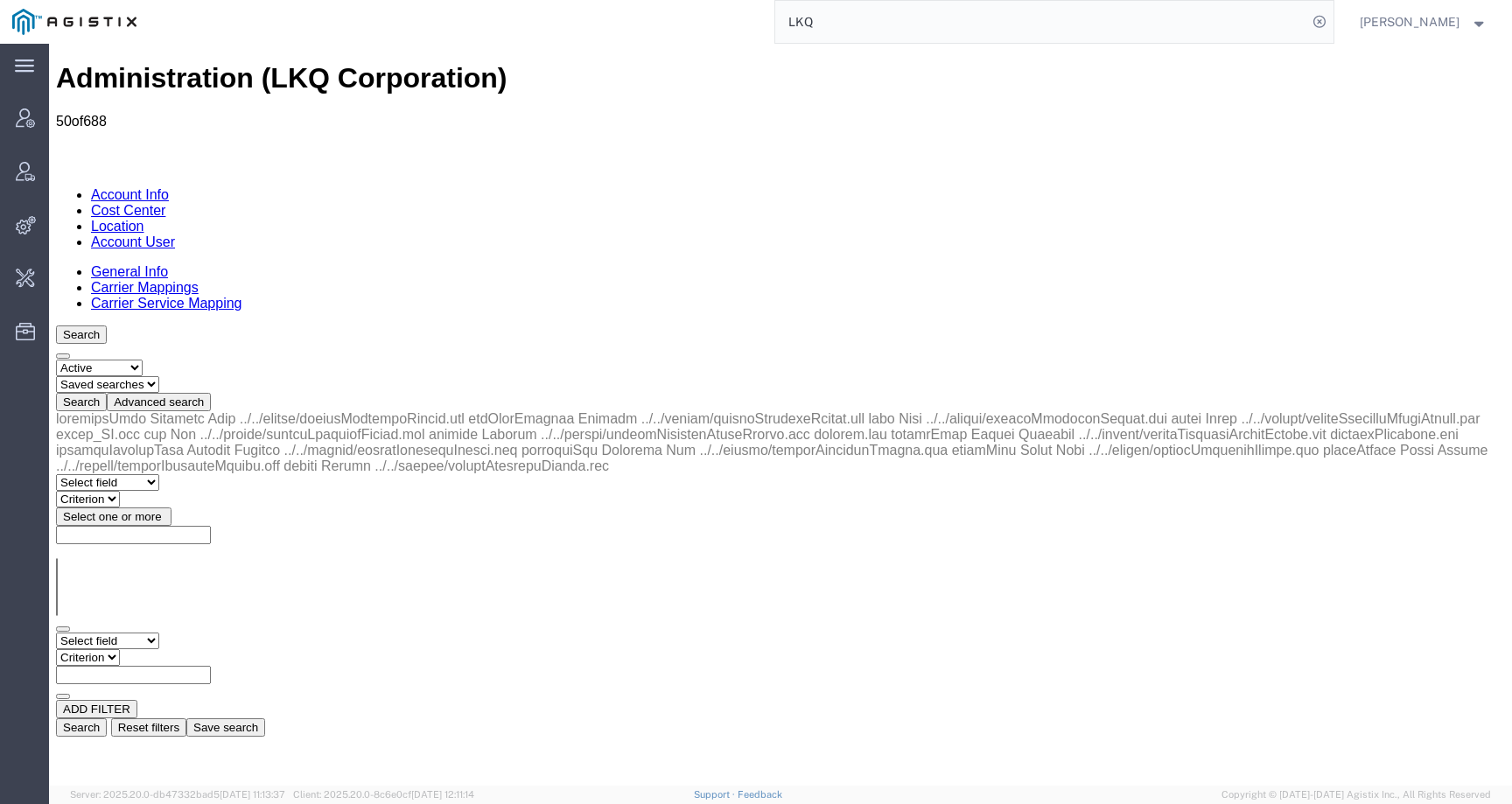
click at [159, 632] on select "Select field Address [GEOGRAPHIC_DATA] Location Name Location Num Master Locati…" at bounding box center [108, 640] width 104 height 16
select select "locationName"
click at [56, 632] on select "Select field Address [GEOGRAPHIC_DATA] Location Name Location Num Master Locati…" at bounding box center [108, 640] width 104 height 16
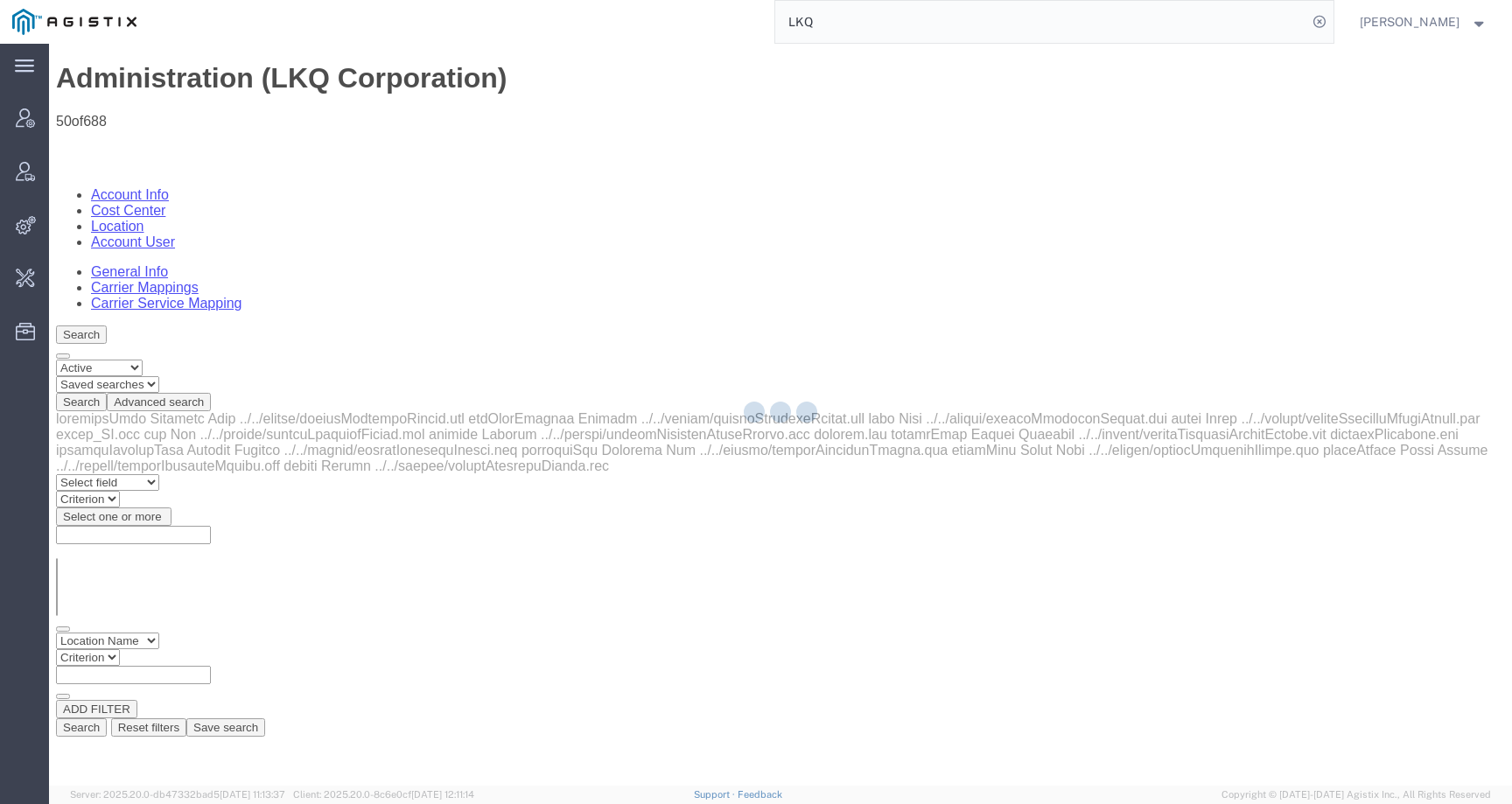
click at [296, 273] on div at bounding box center [780, 414] width 1463 height 742
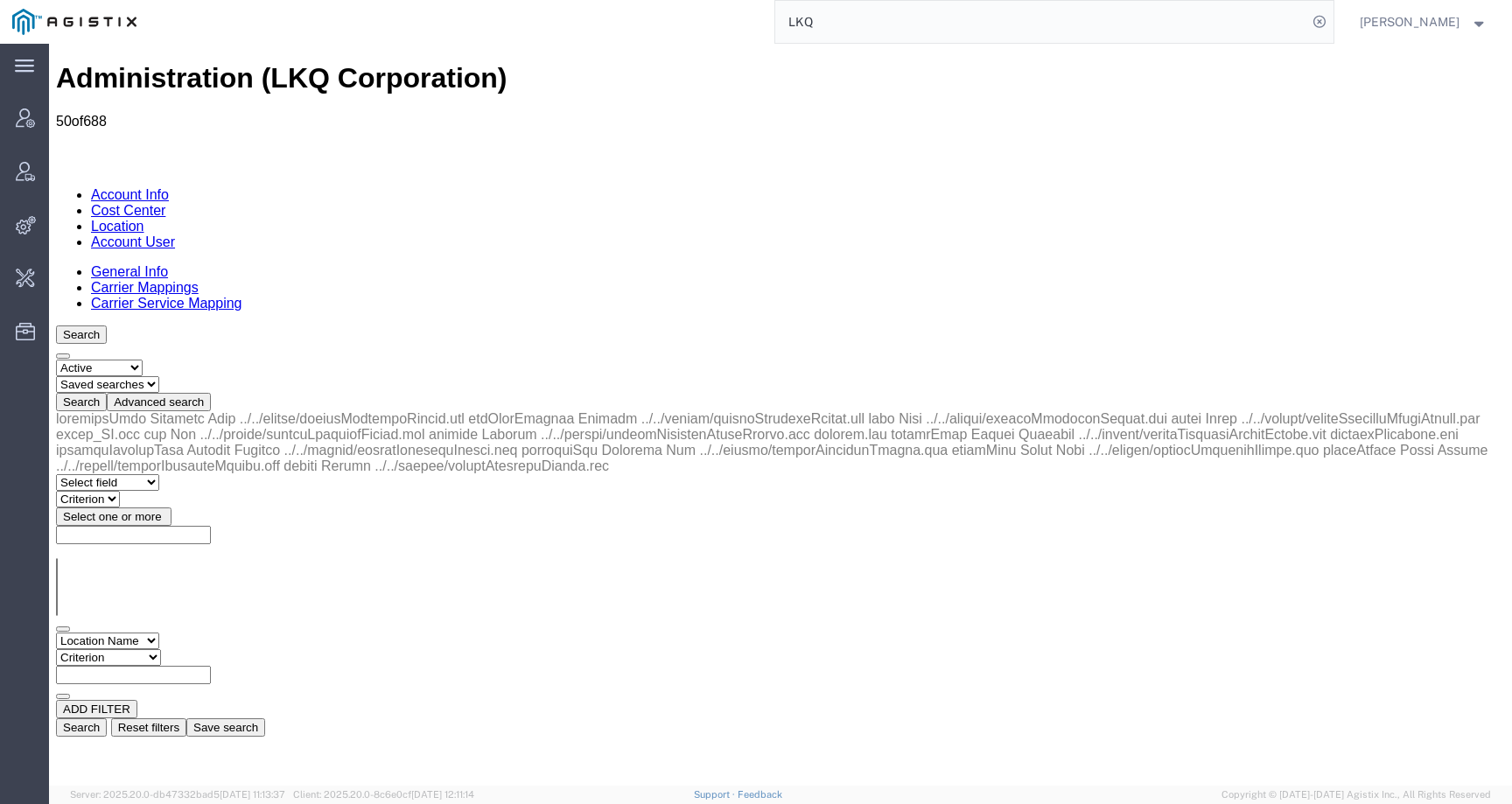
click at [161, 649] on select "Criterion contains does not contain is is blank is not blank starts with" at bounding box center [108, 656] width 105 height 16
select select "contains"
click at [161, 649] on select "Criterion contains does not contain is is blank is not blank starts with" at bounding box center [108, 656] width 105 height 16
type input "3197"
click at [107, 718] on button "Search" at bounding box center [81, 726] width 51 height 18
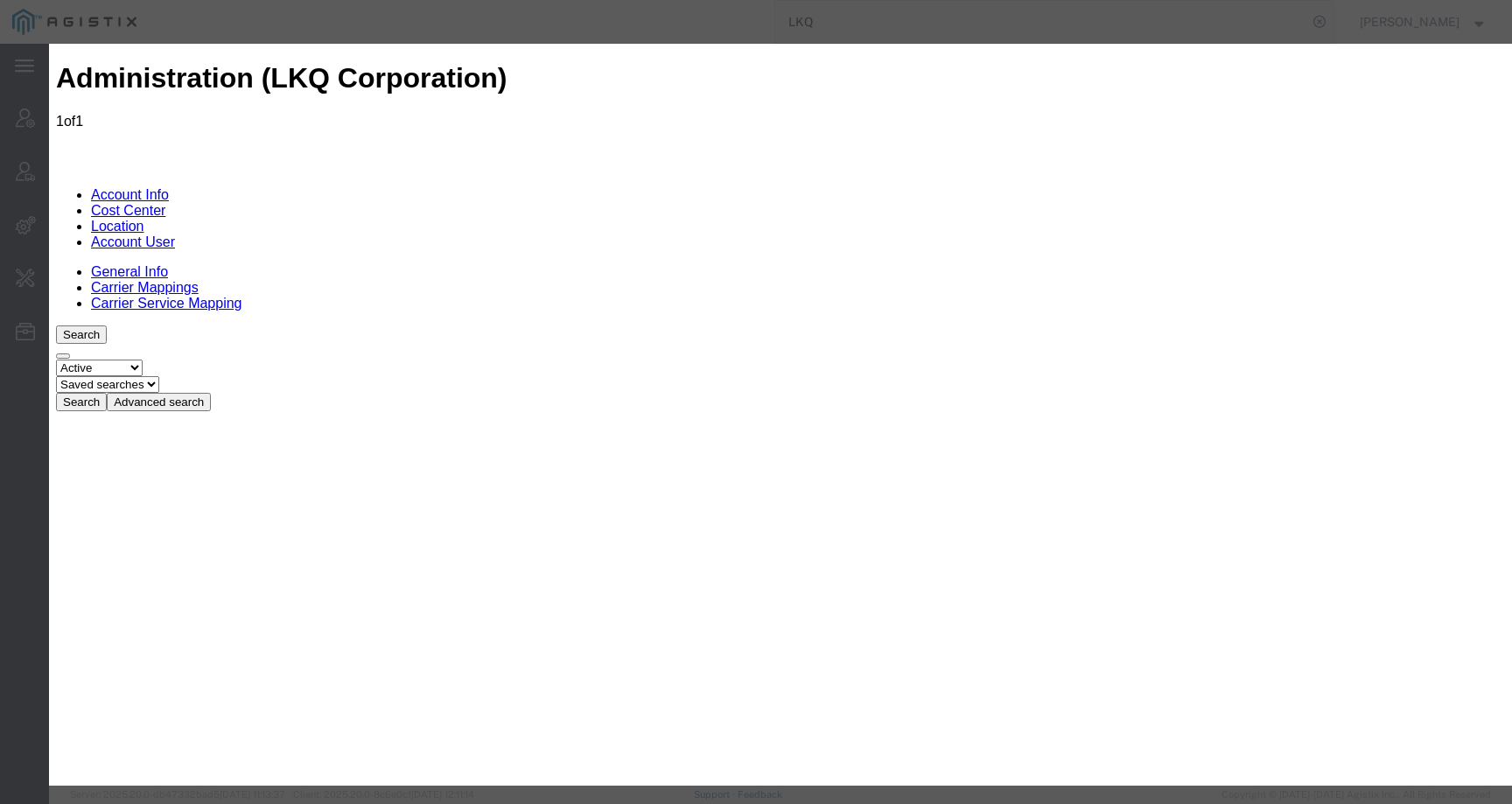
select select "COSTCENTER"
drag, startPoint x: 531, startPoint y: 107, endPoint x: 391, endPoint y: 105, distance: 140.0
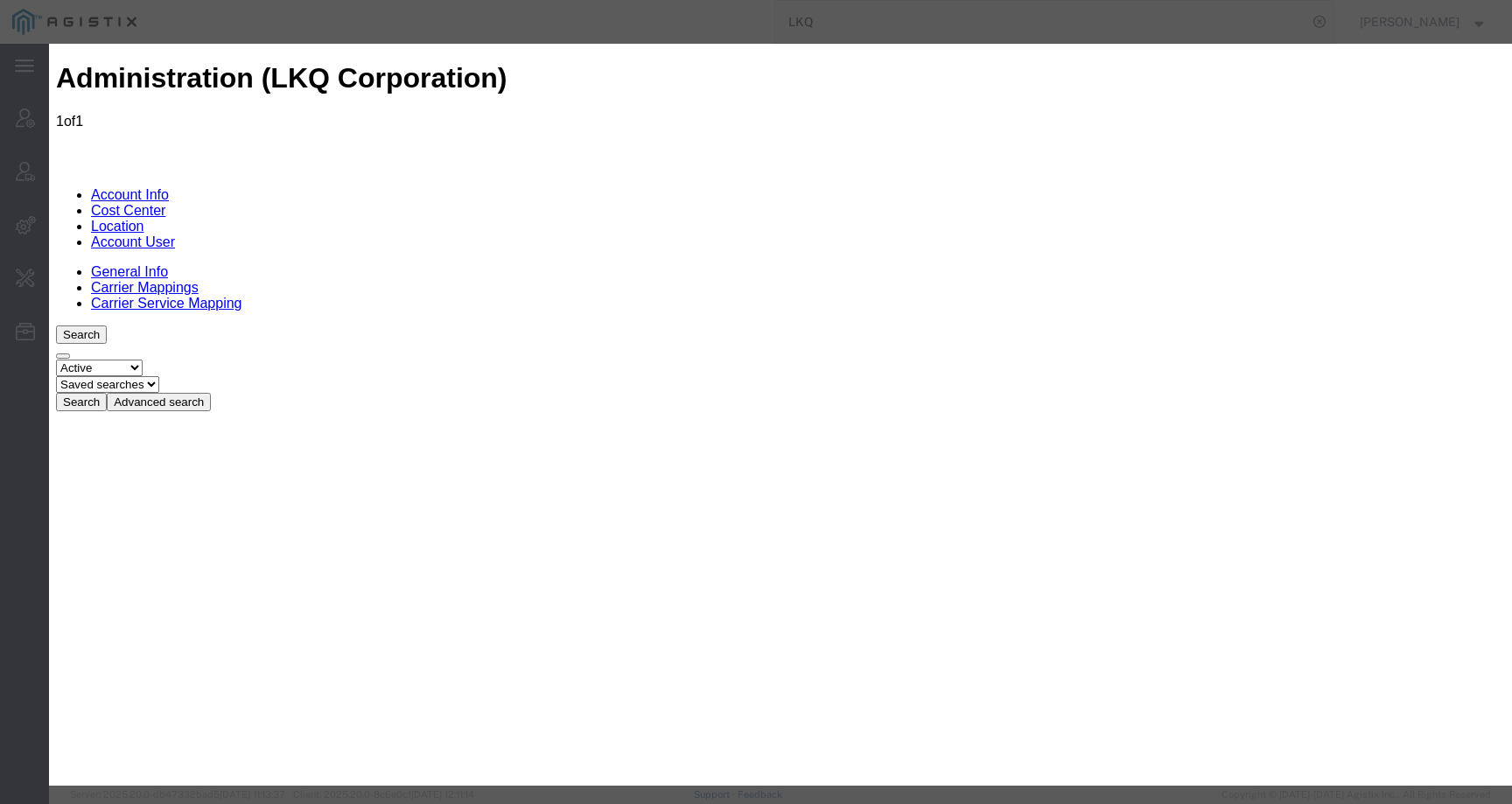
drag, startPoint x: 243, startPoint y: 99, endPoint x: 430, endPoint y: 99, distance: 187.0
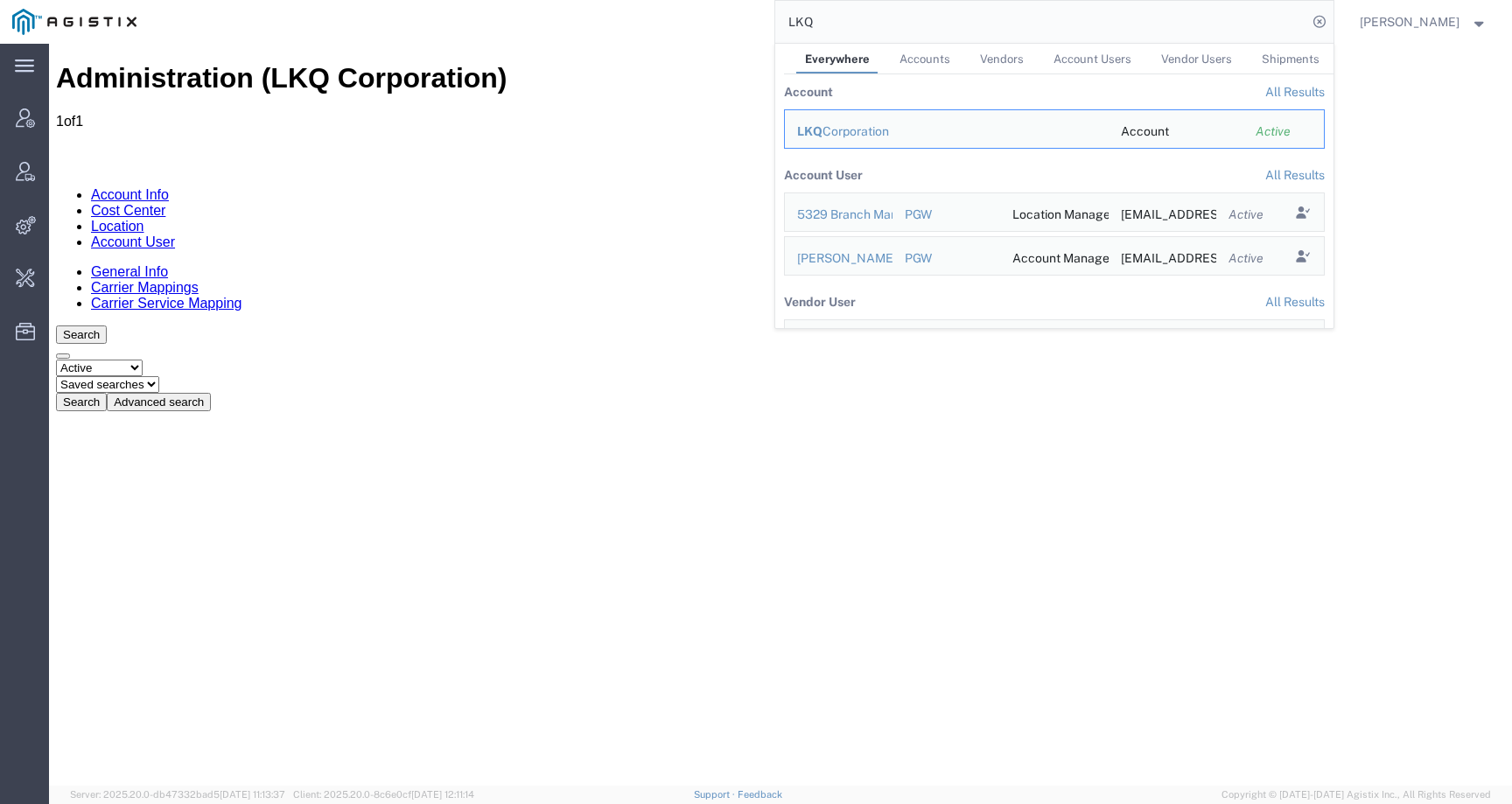
click at [932, 26] on input "LKQ" at bounding box center [1042, 22] width 532 height 42
click at [175, 234] on link "Account User" at bounding box center [132, 241] width 84 height 14
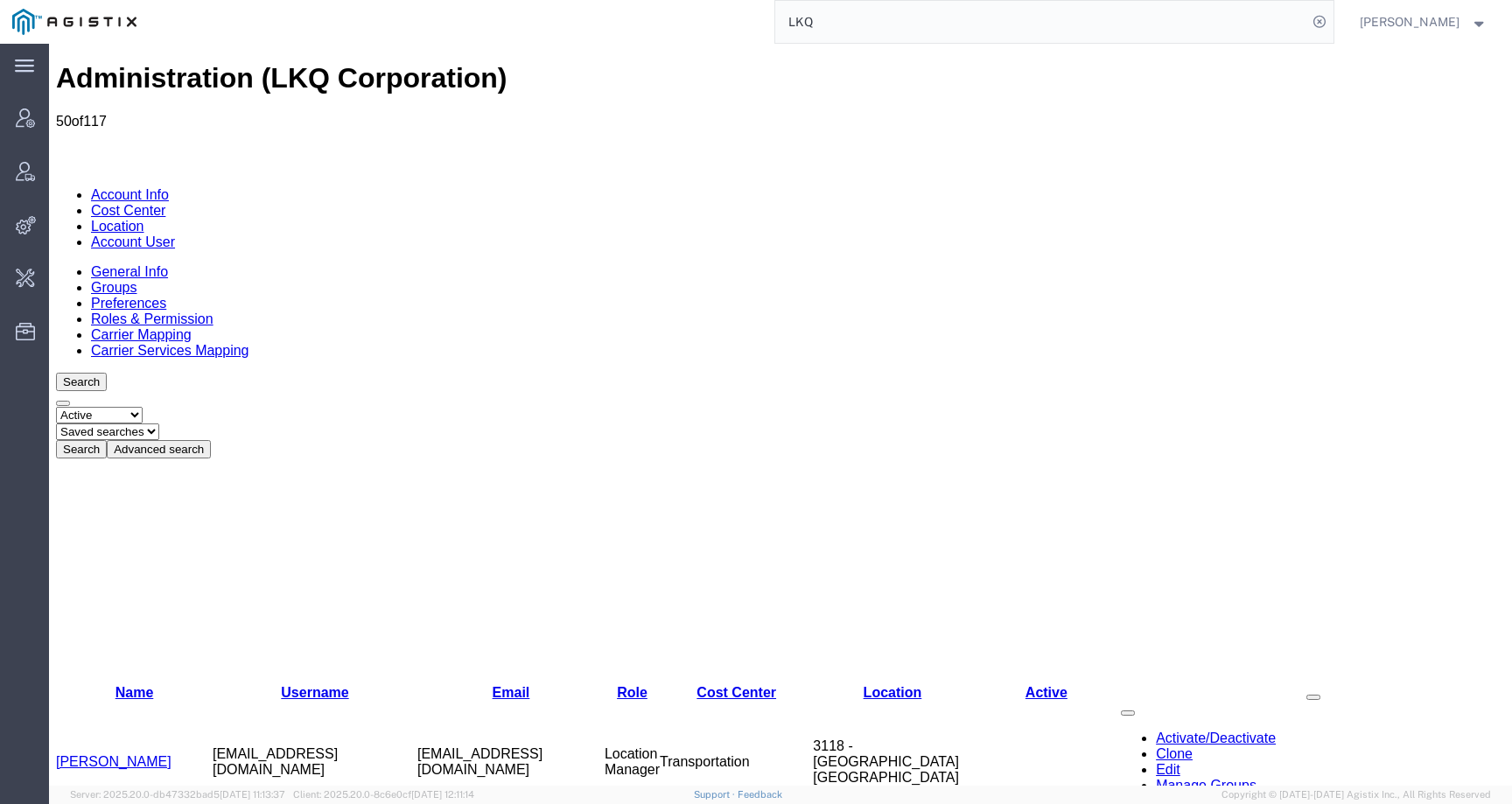
click at [211, 439] on button "Advanced search" at bounding box center [158, 448] width 104 height 18
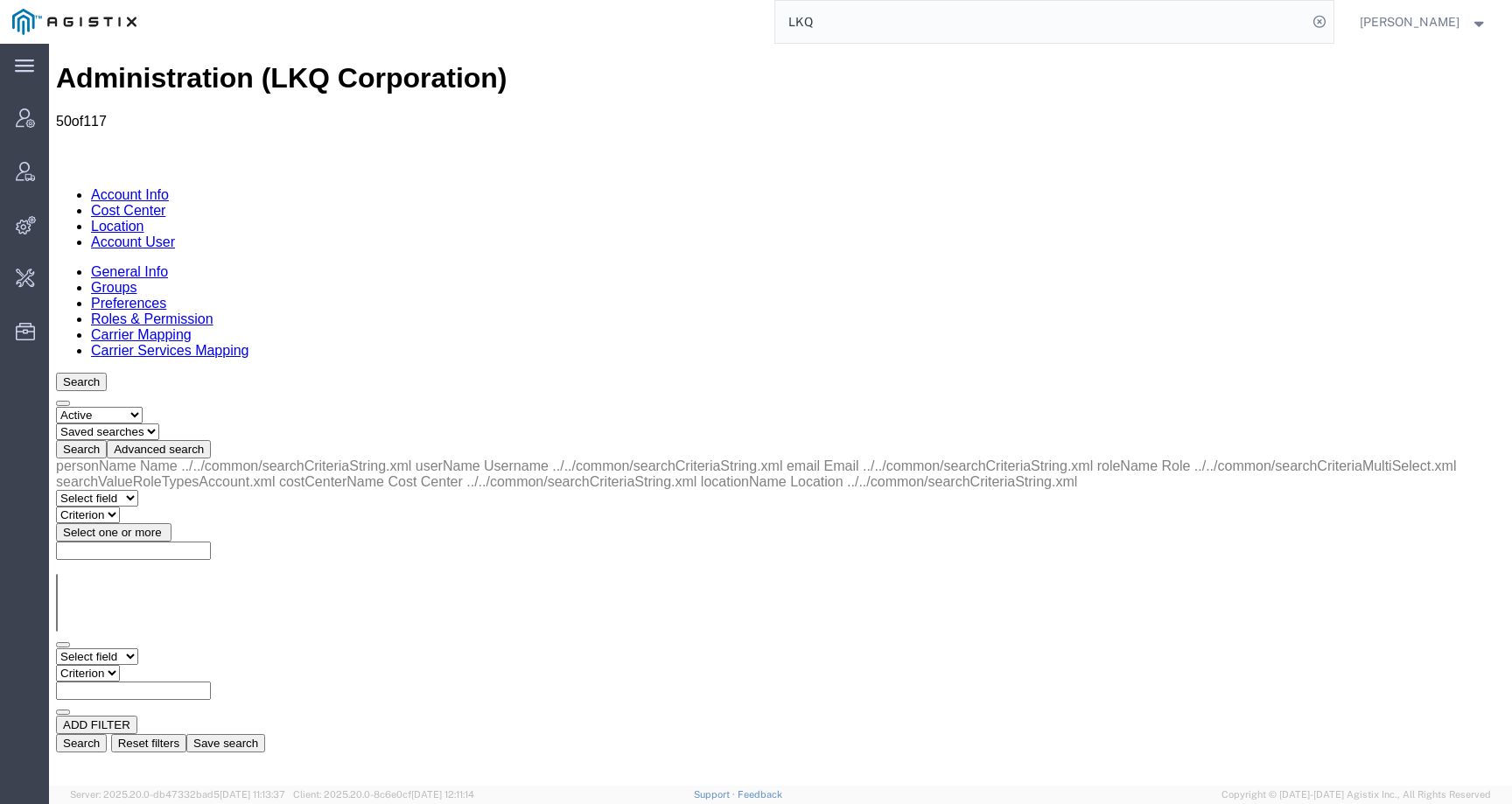
click at [138, 648] on select "Select field Cost Center Email Location Name Role Username" at bounding box center [97, 655] width 83 height 16
select select "email"
click at [56, 648] on select "Select field Cost Center Email Location Name Role Username" at bounding box center [97, 655] width 83 height 16
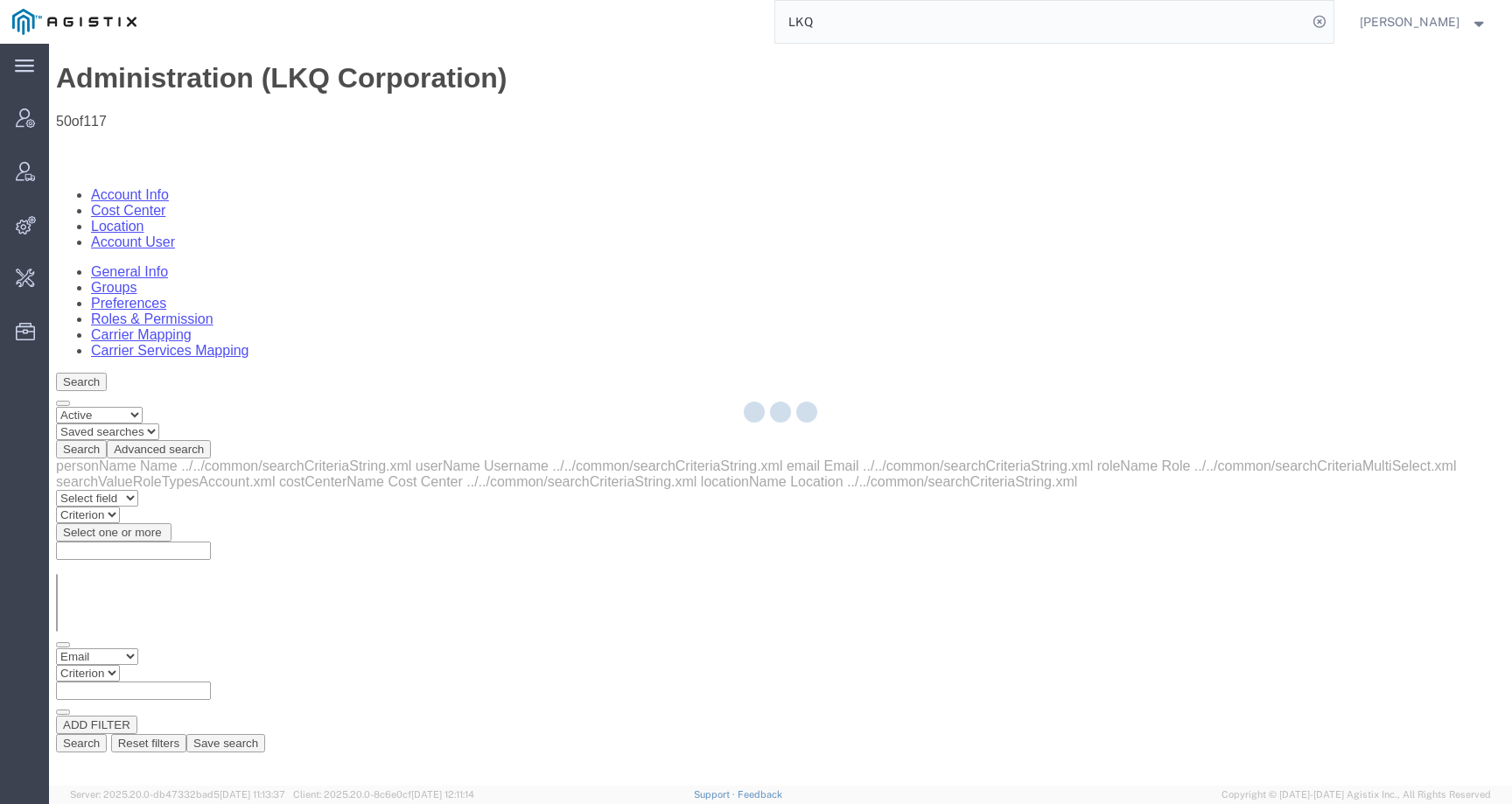
click at [49, 44] on div at bounding box center [49, 44] width 0 height 0
click at [248, 272] on div at bounding box center [780, 414] width 1463 height 742
click at [249, 270] on div at bounding box center [780, 414] width 1463 height 742
click at [241, 277] on div at bounding box center [780, 414] width 1463 height 742
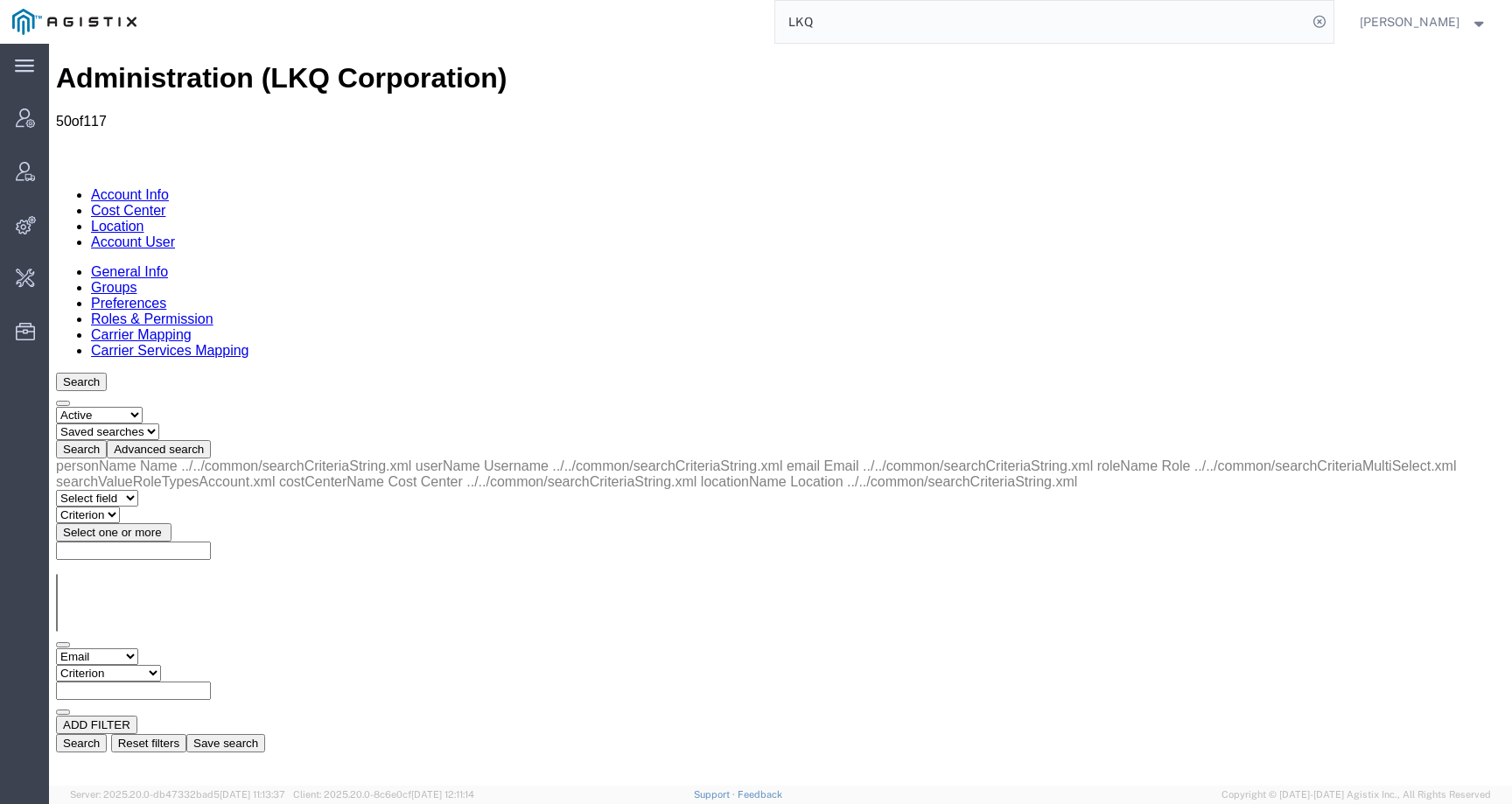
click at [161, 665] on select "Criterion contains does not contain is is blank is not blank starts with" at bounding box center [108, 673] width 105 height 16
select select "contains"
click at [161, 665] on select "Criterion contains does not contain is is blank is not blank starts with" at bounding box center [108, 673] width 105 height 16
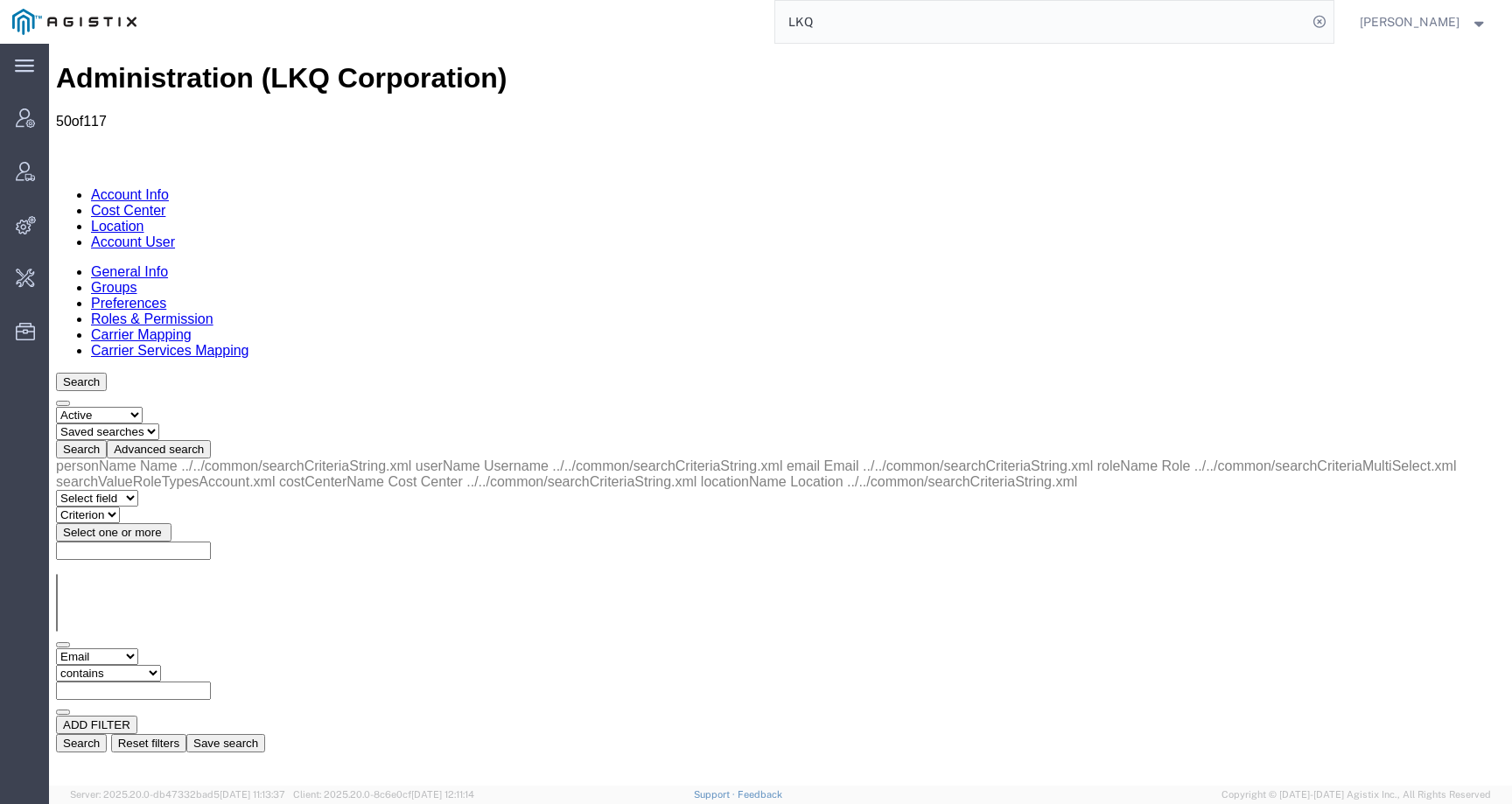
click at [211, 681] on input "text" at bounding box center [132, 690] width 155 height 18
paste input "[EMAIL_ADDRESS][DOMAIN_NAME]"
type input "[EMAIL_ADDRESS][DOMAIN_NAME]"
click at [107, 734] on button "Search" at bounding box center [81, 743] width 51 height 18
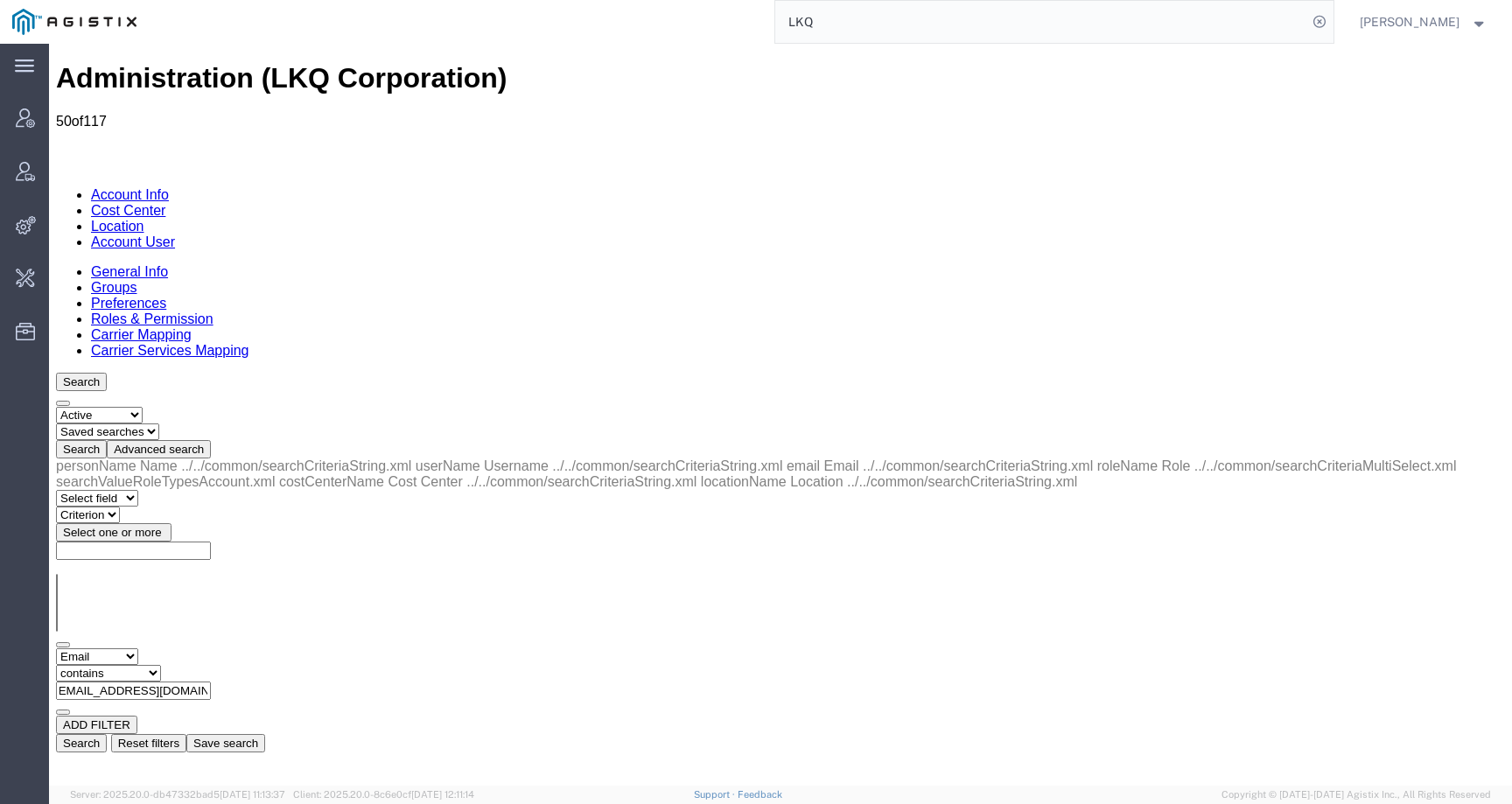
scroll to position [0, 0]
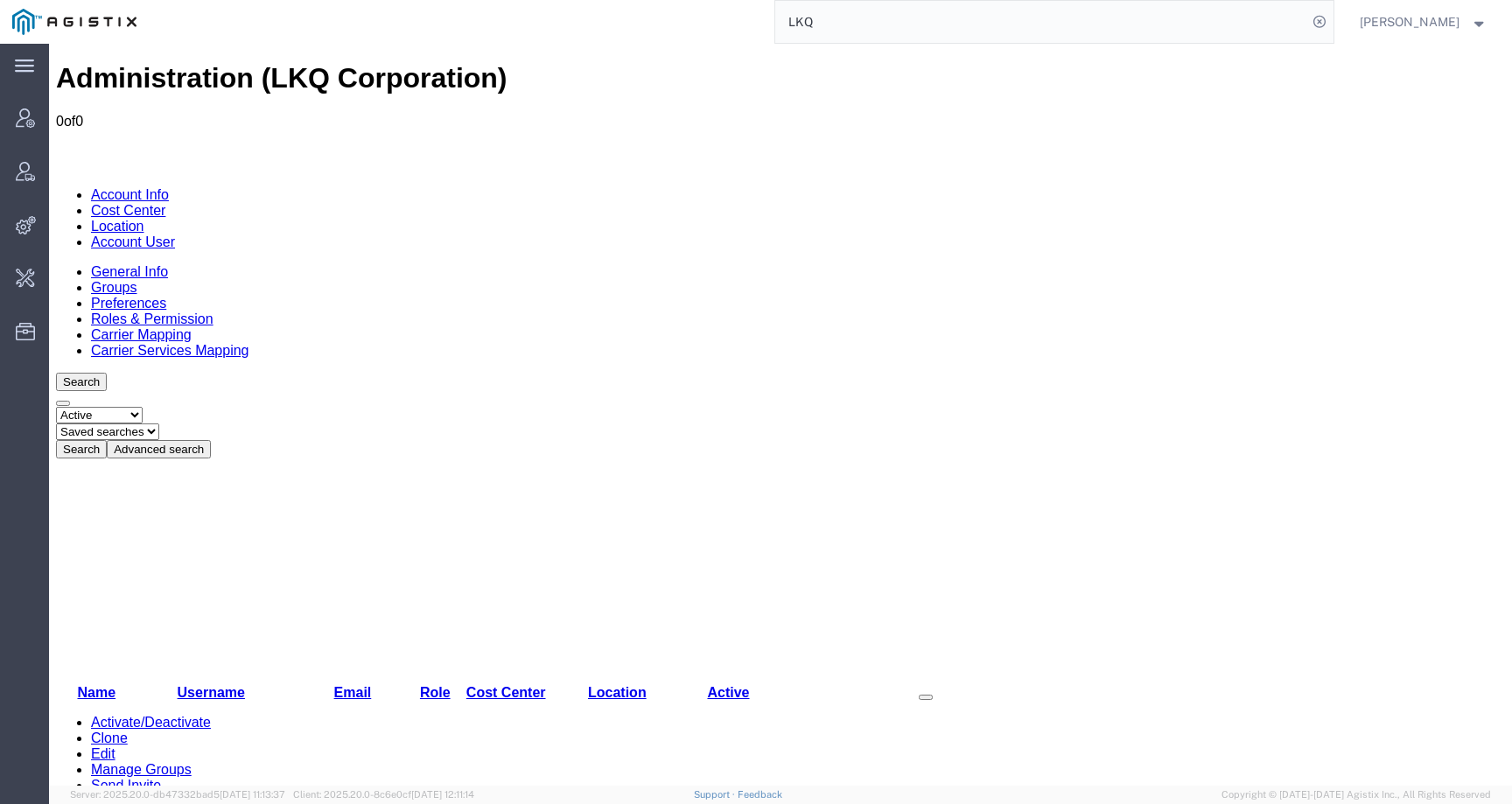
click at [85, 407] on select "Select status Active All Inactive" at bounding box center [99, 414] width 86 height 16
select select "ALL"
click at [56, 407] on select "Select status Active All Inactive" at bounding box center [99, 414] width 86 height 16
click at [107, 439] on button "Search" at bounding box center [81, 448] width 51 height 18
click at [93, 187] on link "Account Info" at bounding box center [130, 194] width 78 height 14
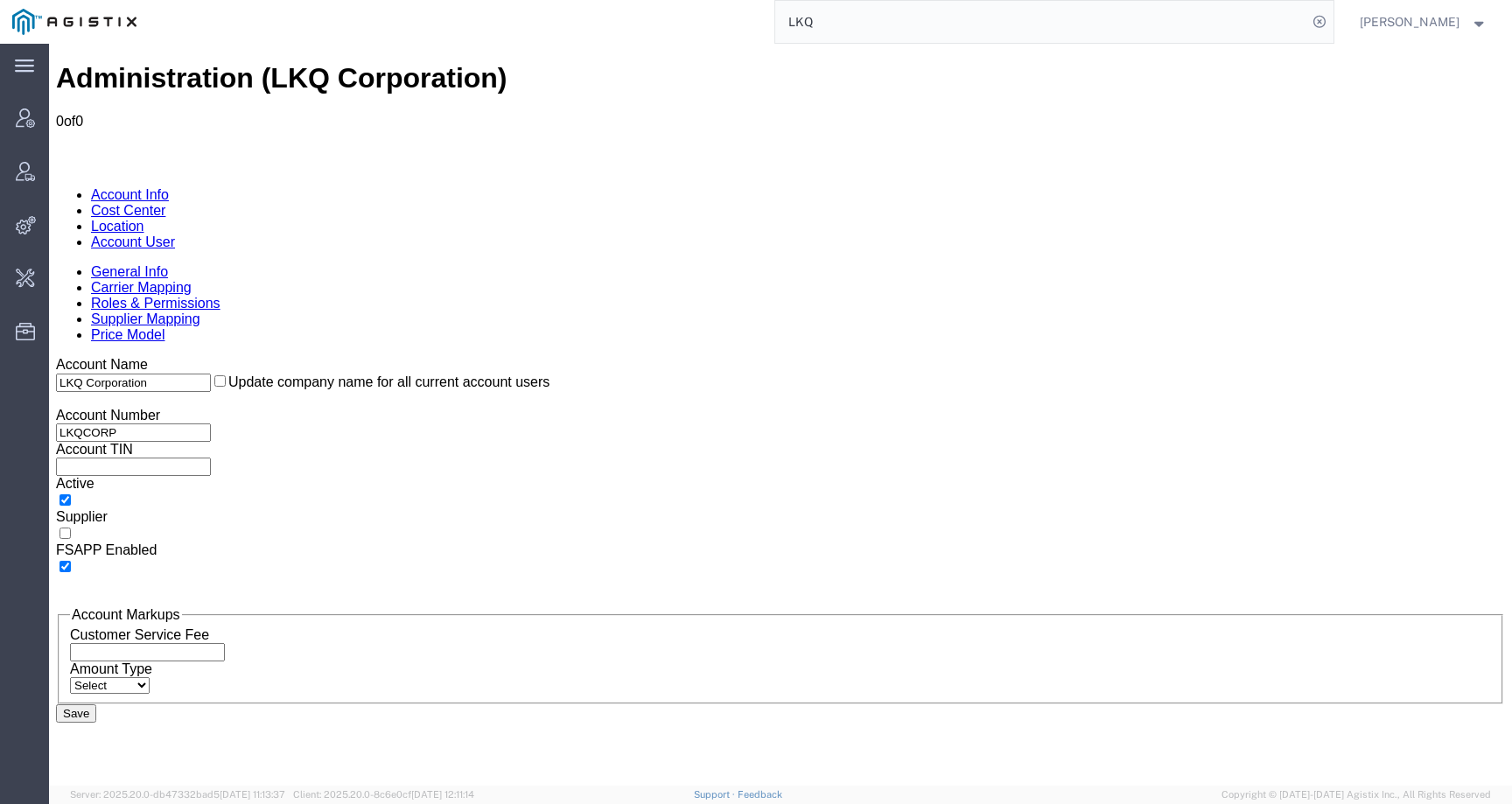
click at [144, 219] on link "Location" at bounding box center [118, 225] width 54 height 14
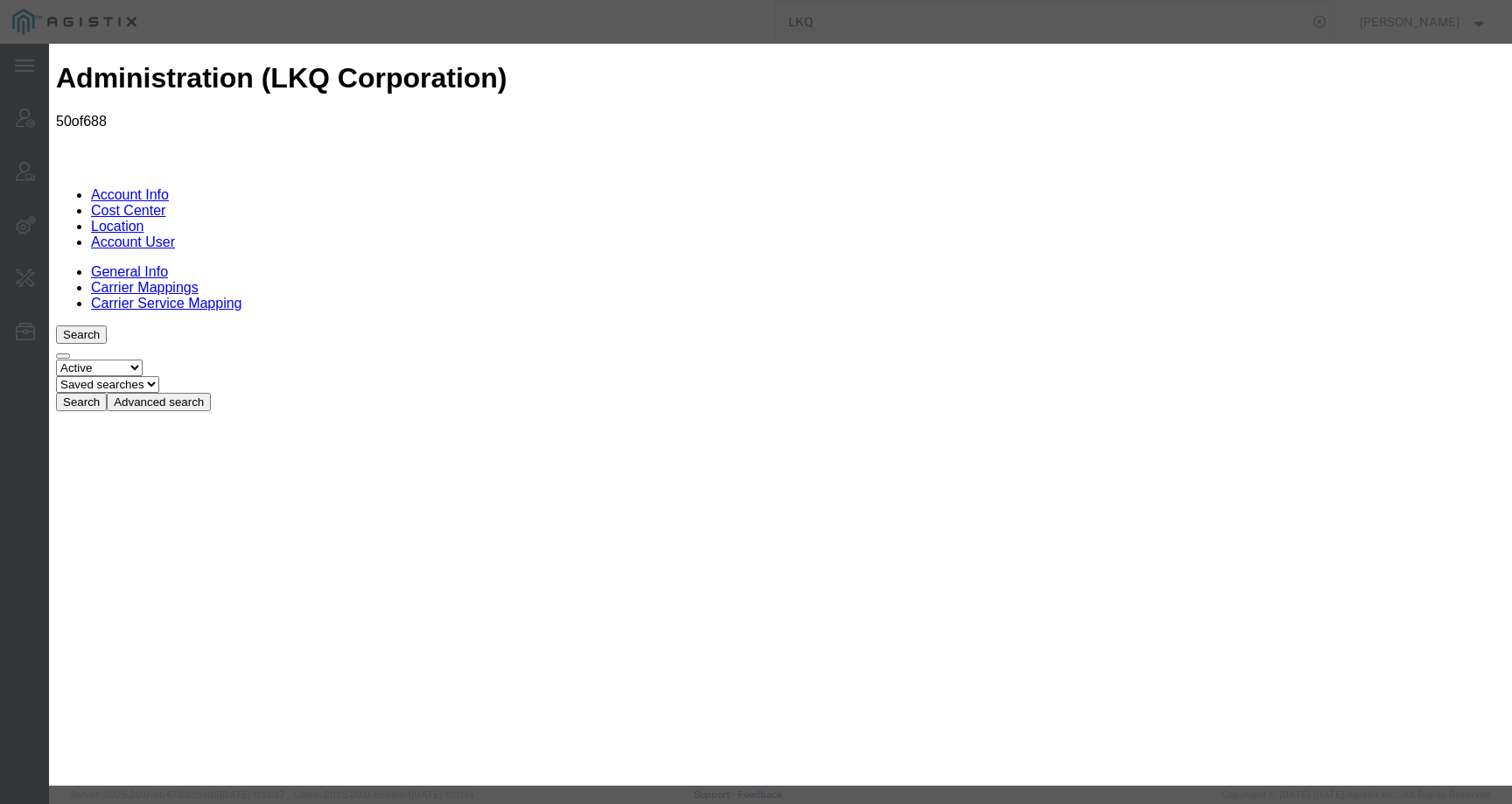
select select "COSTCENTER"
drag, startPoint x: 819, startPoint y: 530, endPoint x: 891, endPoint y: 532, distance: 72.0
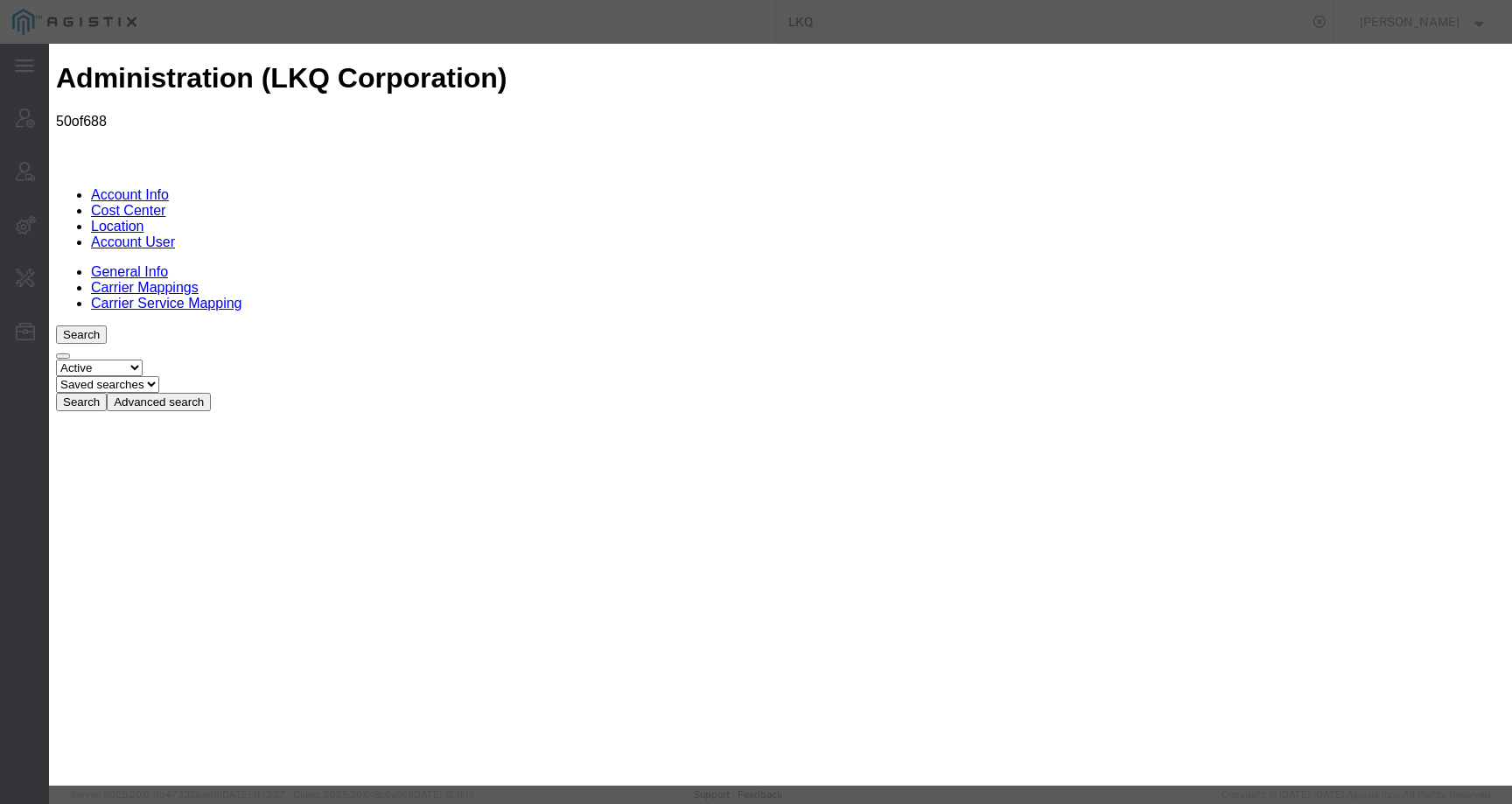
copy label "Forms email/s"
drag, startPoint x: 1248, startPoint y: 96, endPoint x: 1183, endPoint y: 96, distance: 65.0
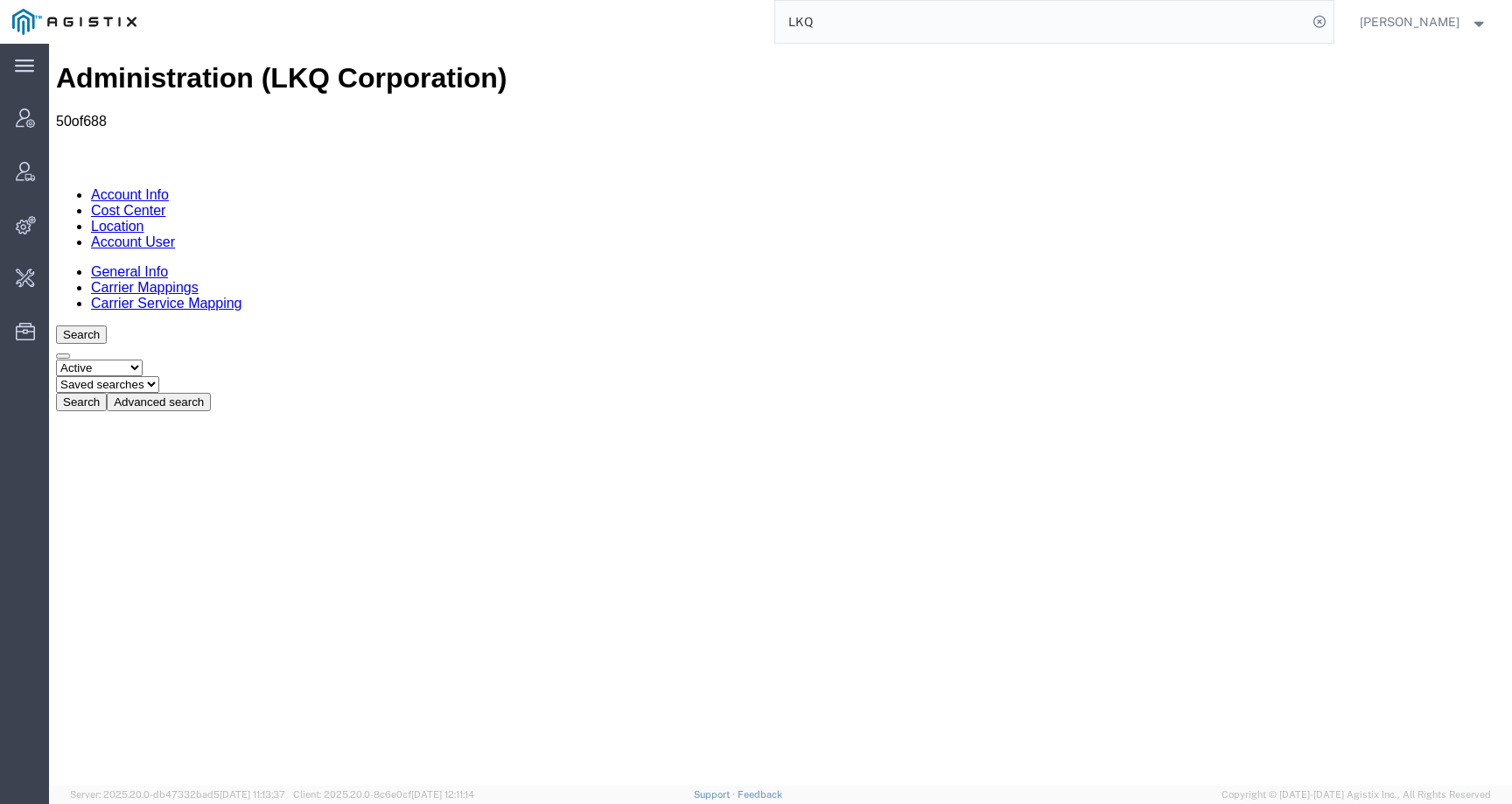
click at [211, 392] on button "Advanced search" at bounding box center [158, 401] width 104 height 18
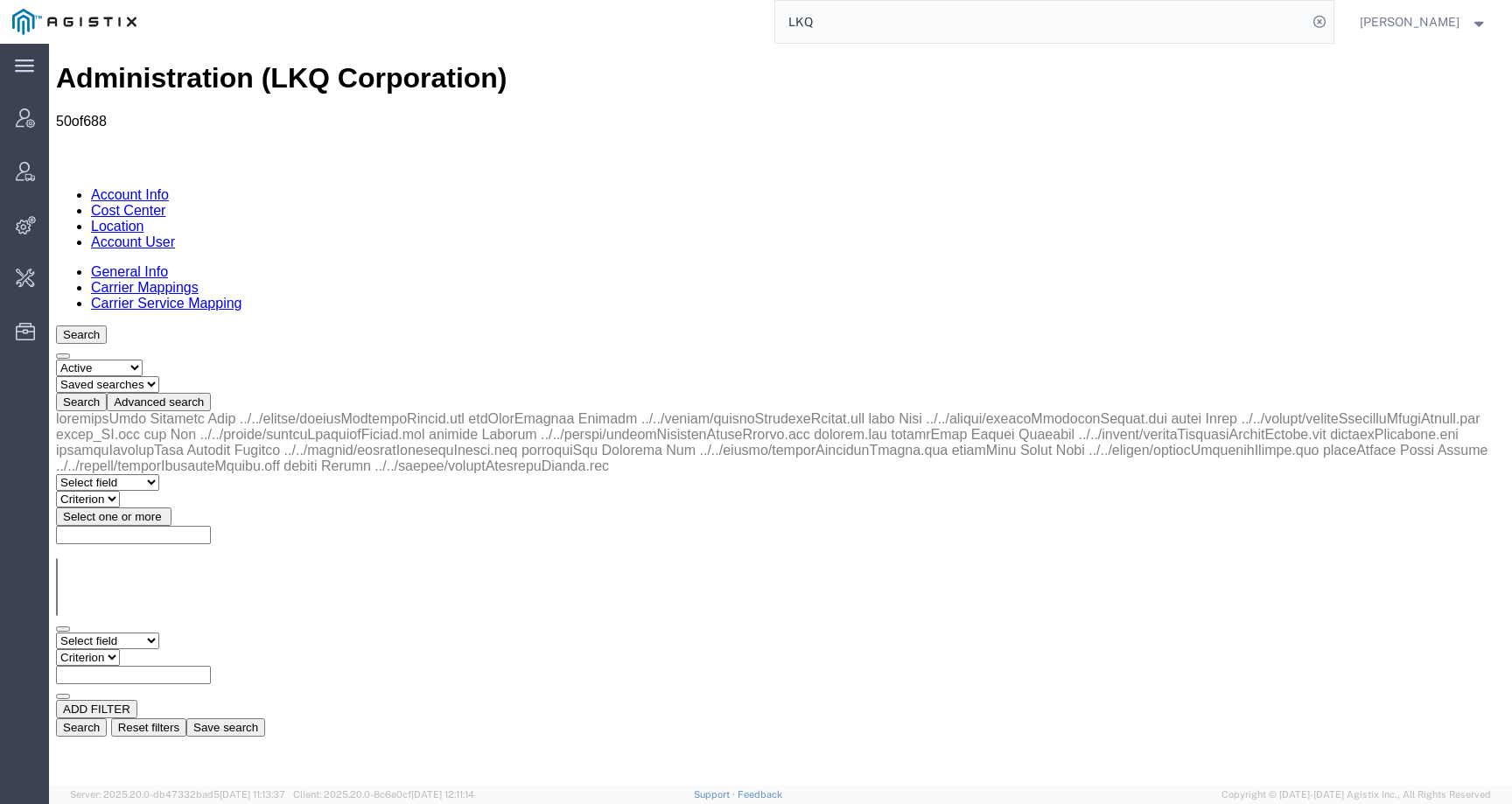
click at [104, 632] on select "Select field Address [GEOGRAPHIC_DATA] Location Name Location Num Master Locati…" at bounding box center [108, 640] width 104 height 16
select select "locationName"
click at [56, 632] on select "Select field Address [GEOGRAPHIC_DATA] Location Name Location Num Master Locati…" at bounding box center [108, 640] width 104 height 16
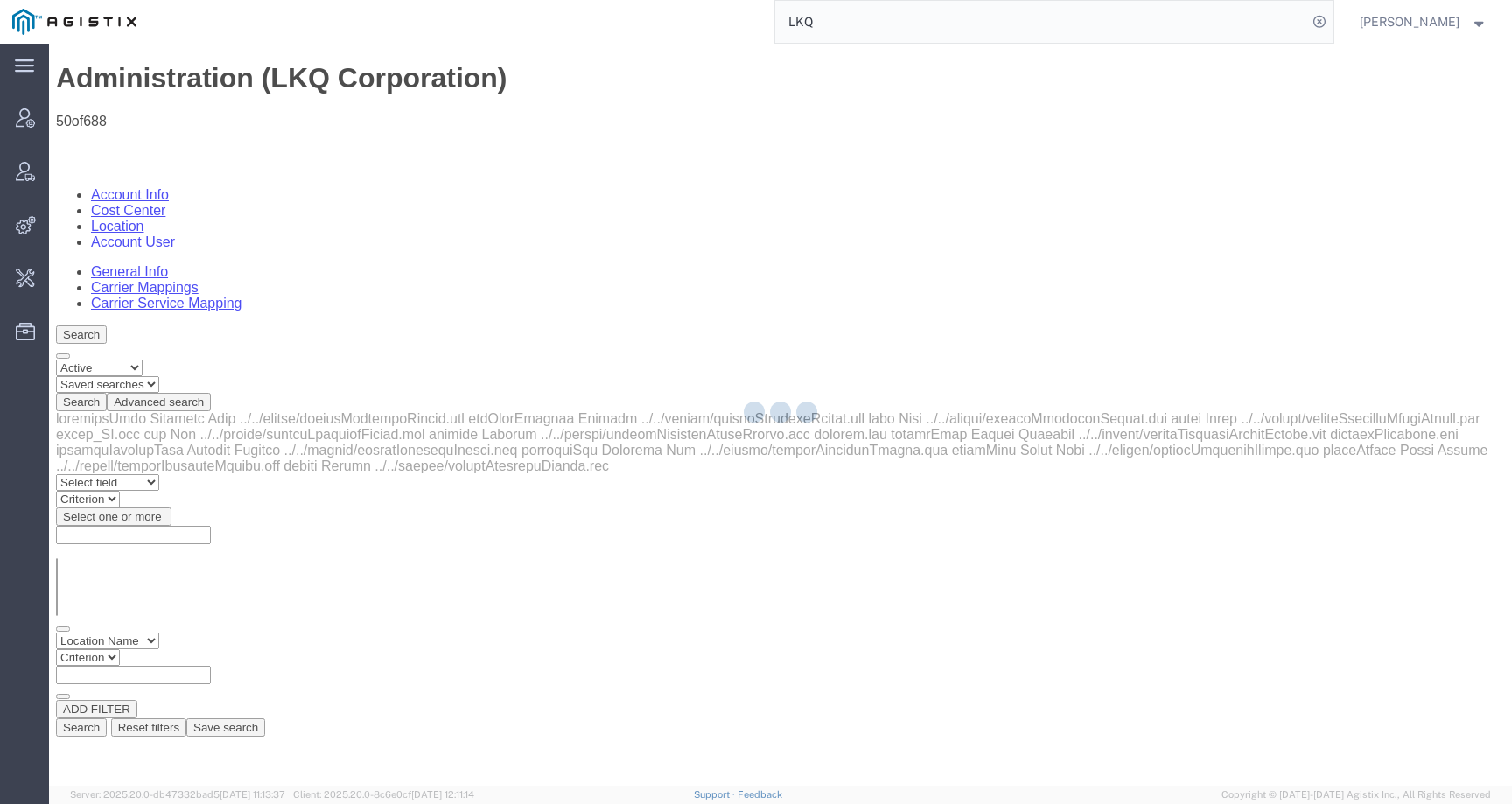
click at [395, 264] on div at bounding box center [780, 414] width 1463 height 742
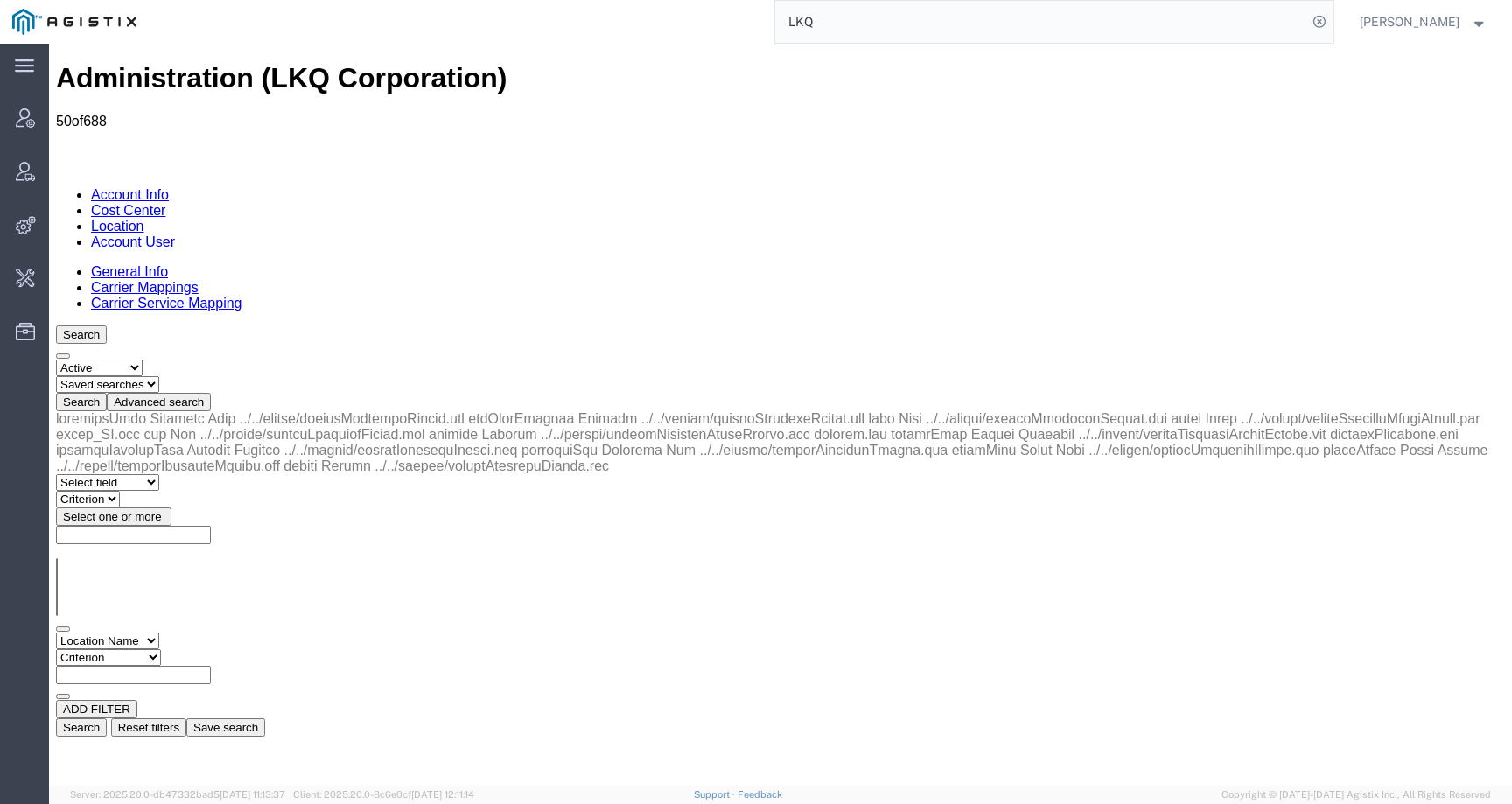
click at [211, 666] on input "text" at bounding box center [132, 674] width 155 height 18
type input "3197"
click at [107, 718] on button "Search" at bounding box center [81, 726] width 51 height 18
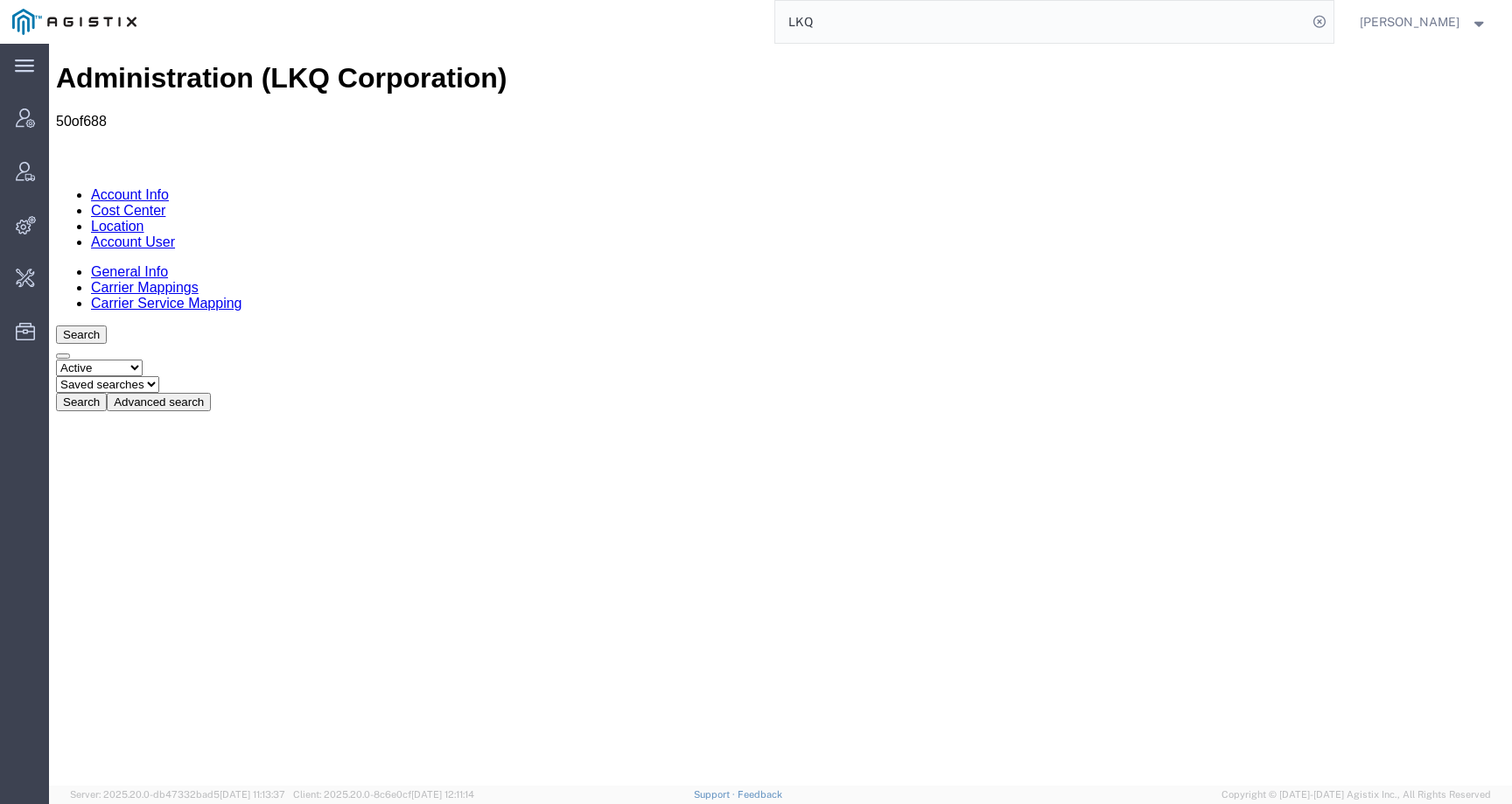
click at [211, 392] on button "Advanced search" at bounding box center [158, 401] width 104 height 18
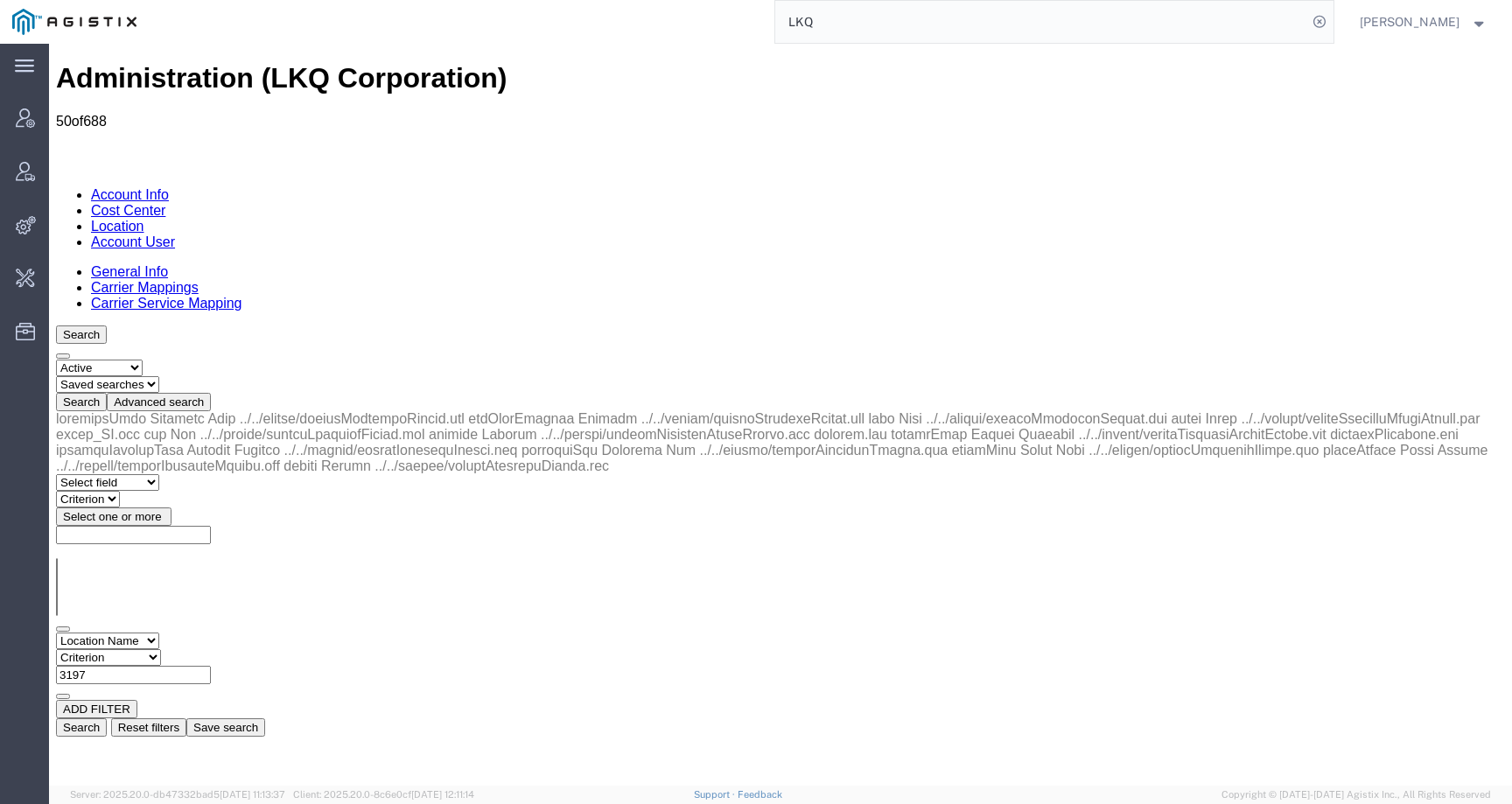
click at [107, 718] on button "Search" at bounding box center [81, 726] width 51 height 18
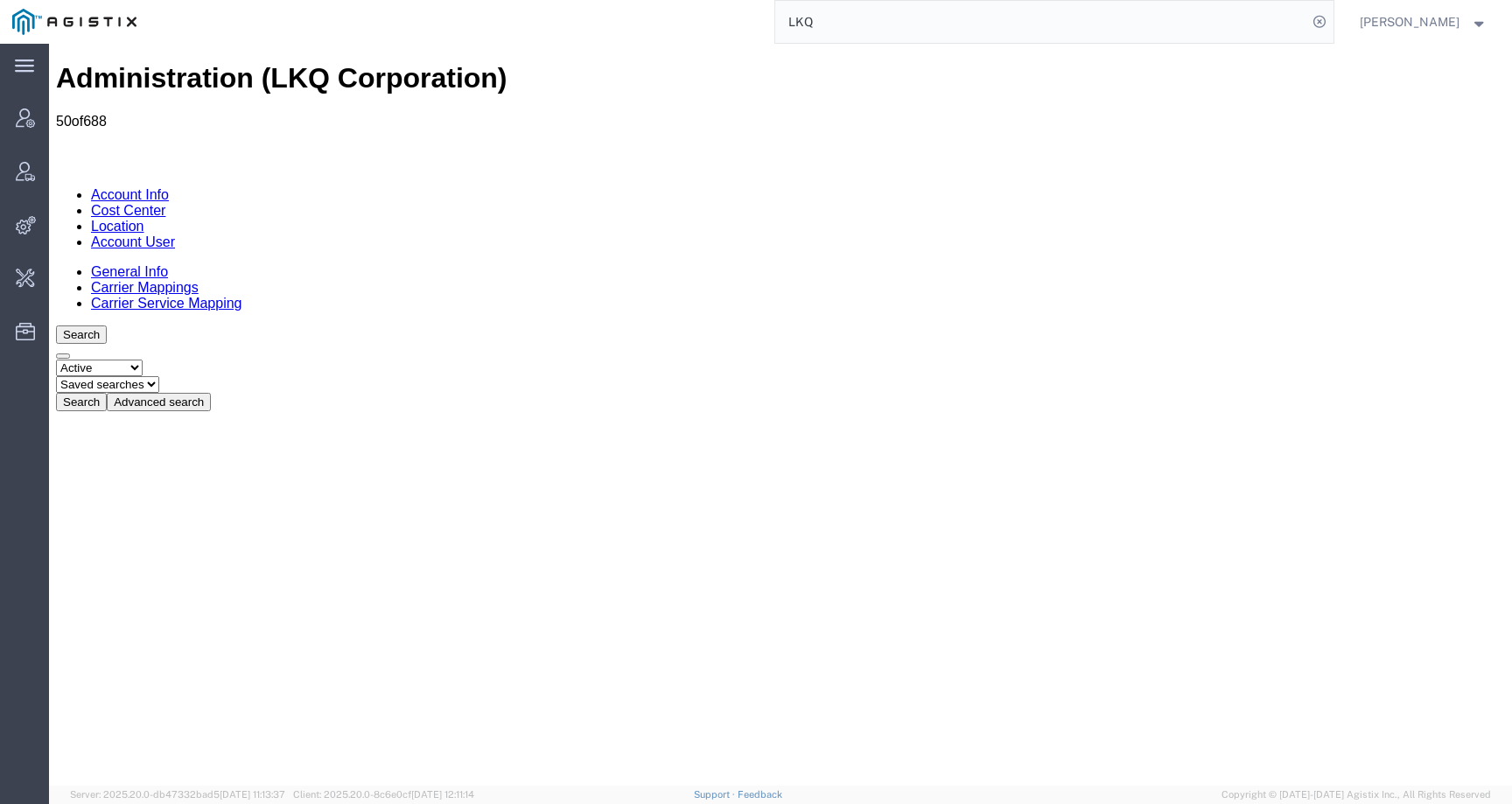
click at [211, 392] on button "Advanced search" at bounding box center [158, 401] width 104 height 18
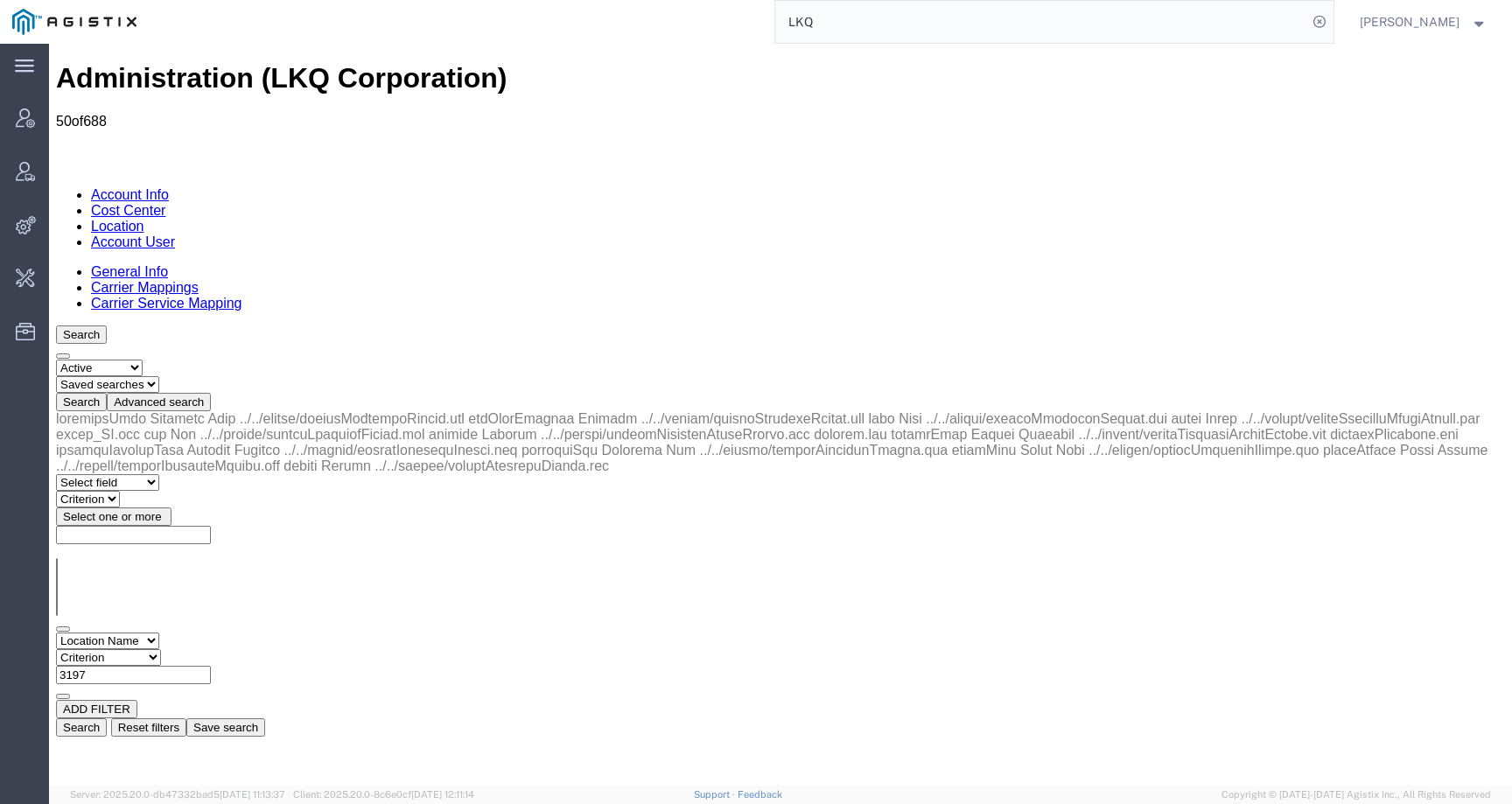
click at [161, 649] on select "Criterion contains does not contain is is blank is not blank starts with" at bounding box center [108, 656] width 105 height 16
select select "contains"
click at [161, 649] on select "Criterion contains does not contain is is blank is not blank starts with" at bounding box center [108, 656] width 105 height 16
click at [107, 718] on button "Search" at bounding box center [81, 726] width 51 height 18
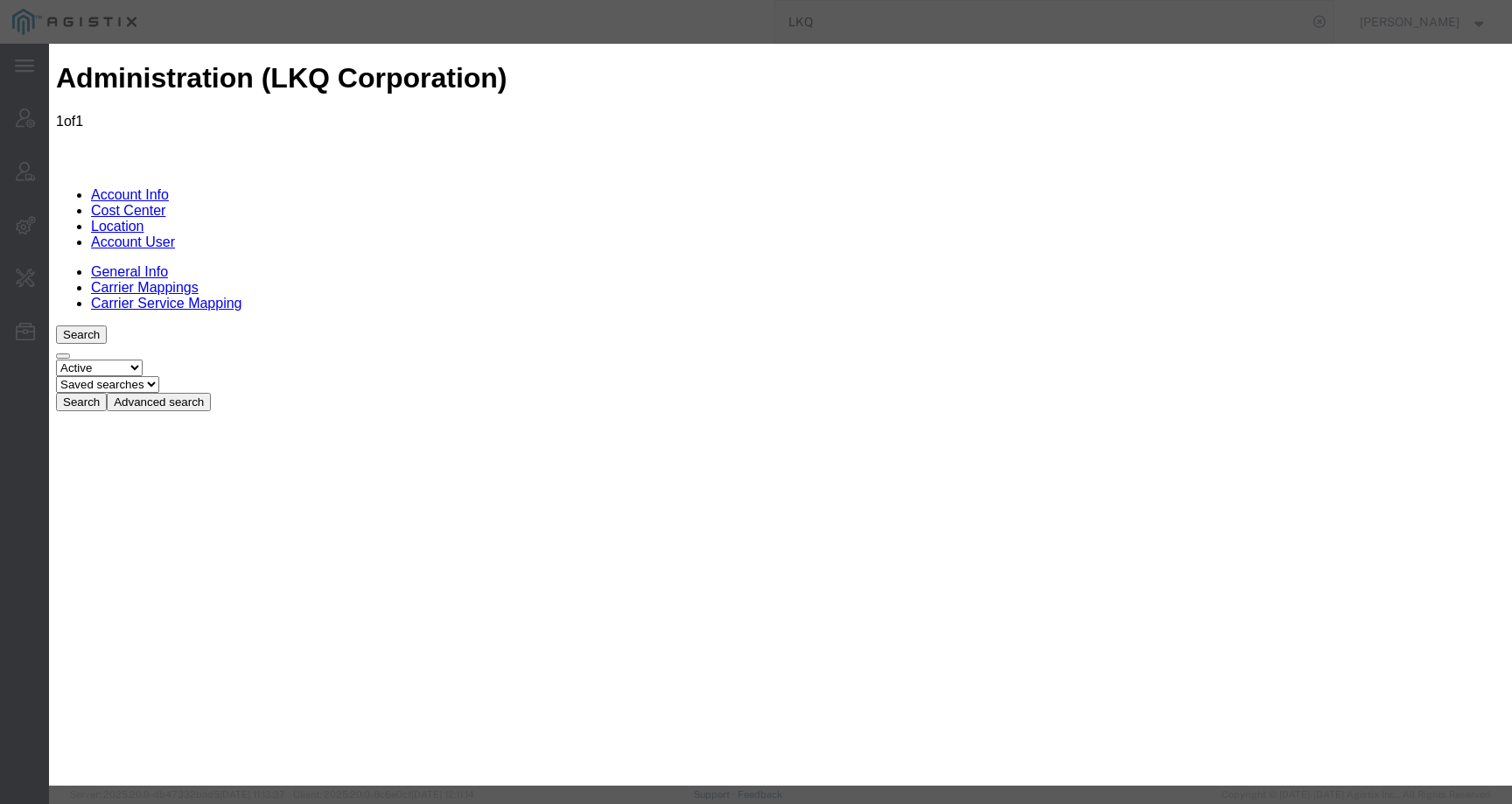
select select "COSTCENTER"
